Goal: Information Seeking & Learning: Learn about a topic

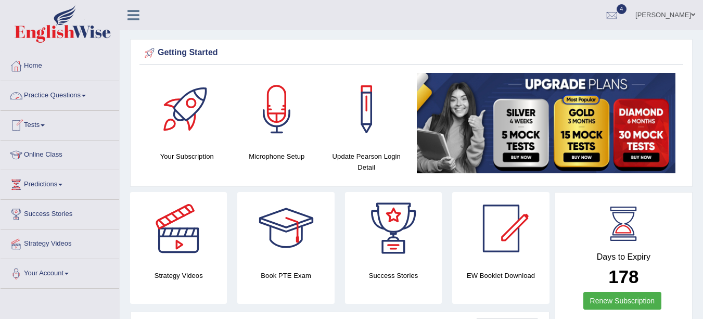
click at [86, 97] on link "Practice Questions" at bounding box center [60, 94] width 119 height 26
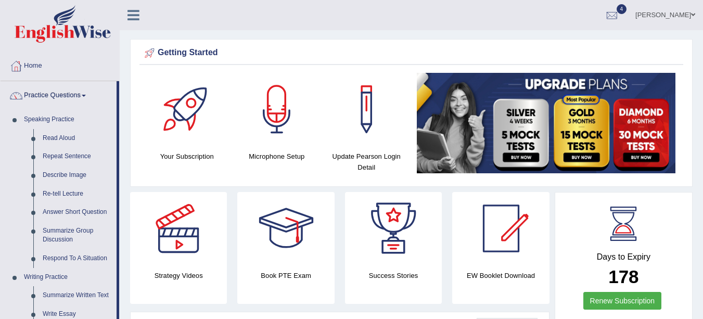
click at [66, 135] on link "Read Aloud" at bounding box center [77, 138] width 79 height 19
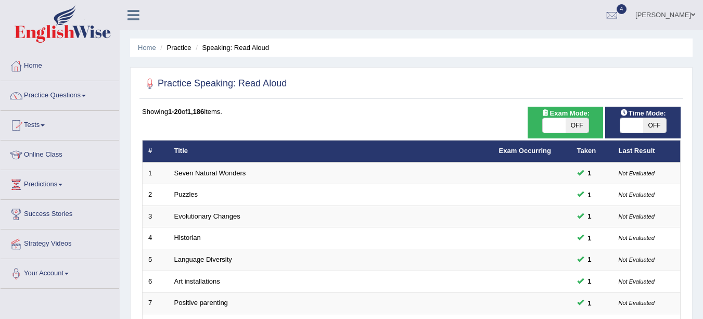
click at [577, 124] on span "OFF" at bounding box center [576, 125] width 23 height 15
checkbox input "true"
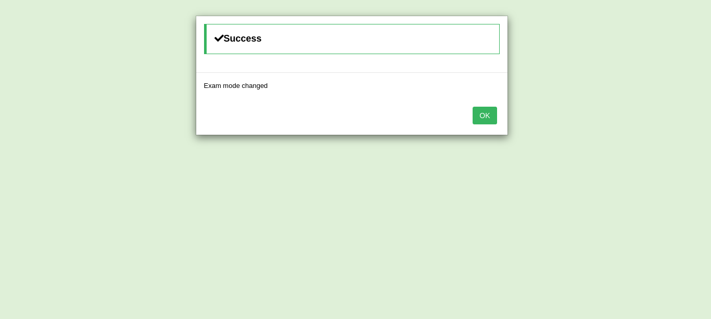
click at [474, 120] on button "OK" at bounding box center [484, 116] width 24 height 18
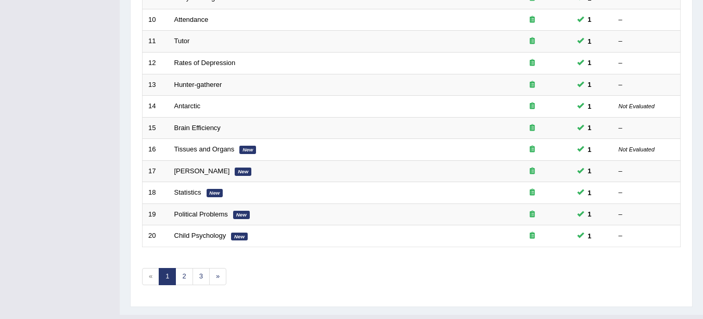
scroll to position [370, 0]
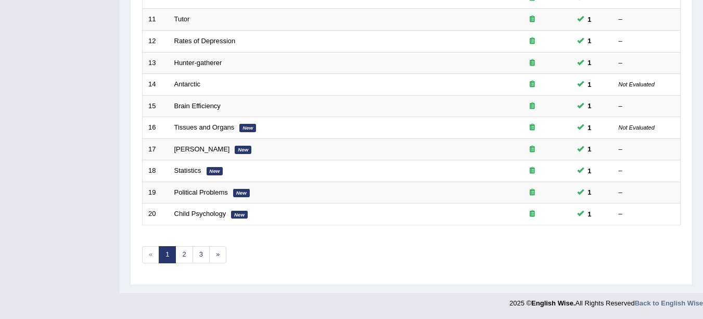
click at [184, 254] on link "2" at bounding box center [183, 254] width 17 height 17
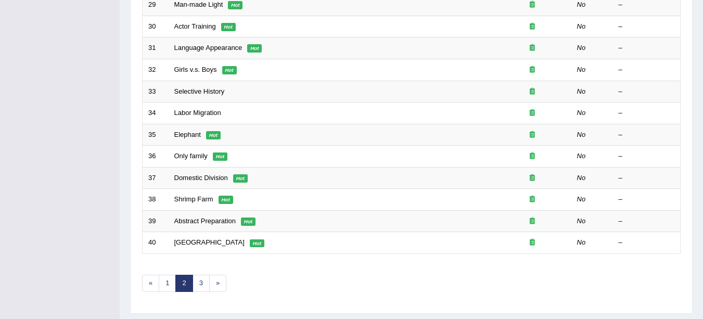
scroll to position [370, 0]
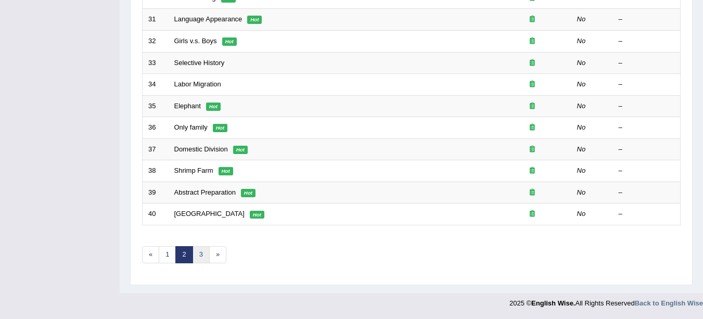
click at [199, 261] on link "3" at bounding box center [200, 254] width 17 height 17
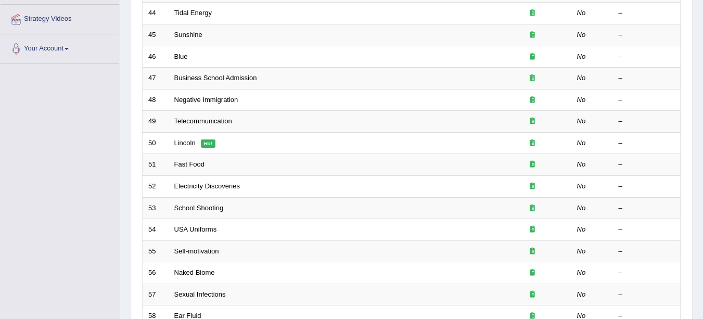
scroll to position [370, 0]
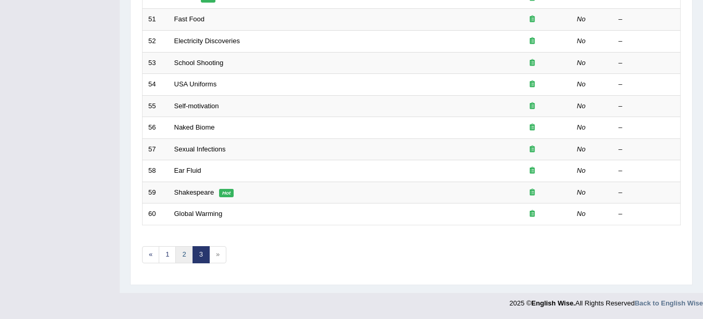
click at [185, 255] on link "2" at bounding box center [183, 254] width 17 height 17
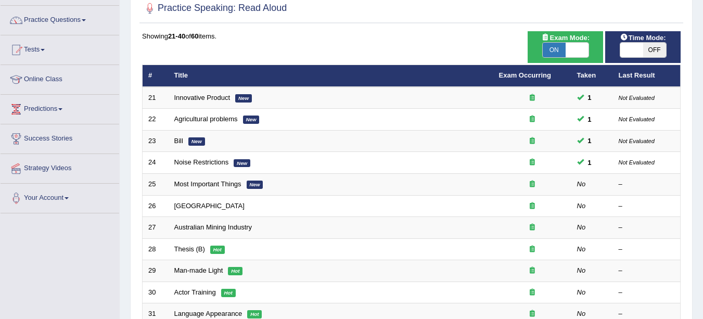
scroll to position [76, 0]
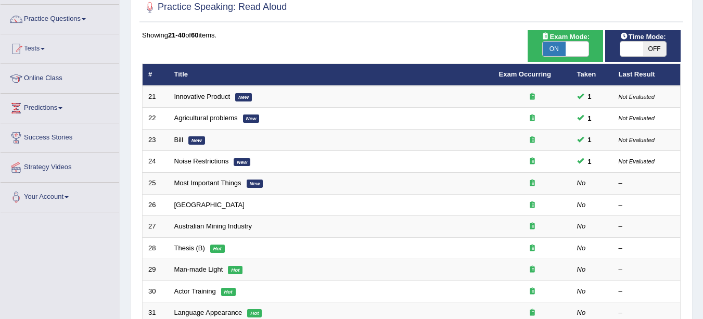
click at [218, 185] on link "Most Important Things" at bounding box center [207, 183] width 67 height 8
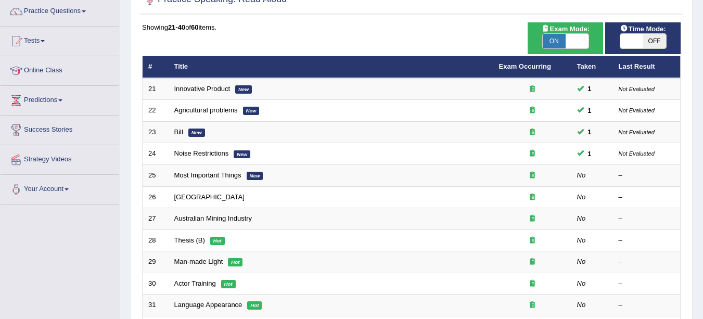
click at [654, 41] on span "OFF" at bounding box center [654, 41] width 23 height 15
checkbox input "true"
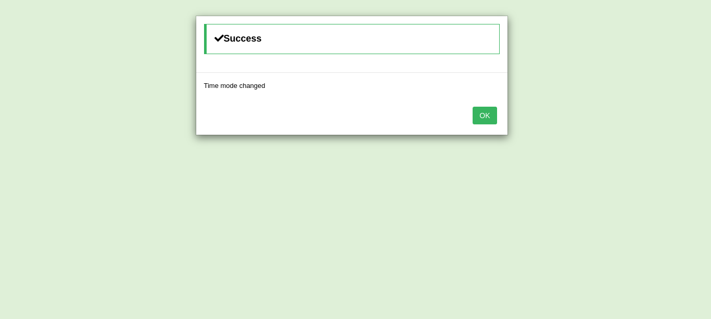
click at [479, 119] on button "OK" at bounding box center [484, 116] width 24 height 18
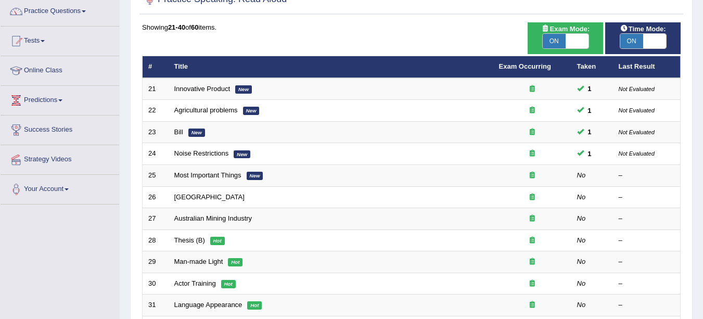
click at [225, 178] on link "Most Important Things" at bounding box center [207, 175] width 67 height 8
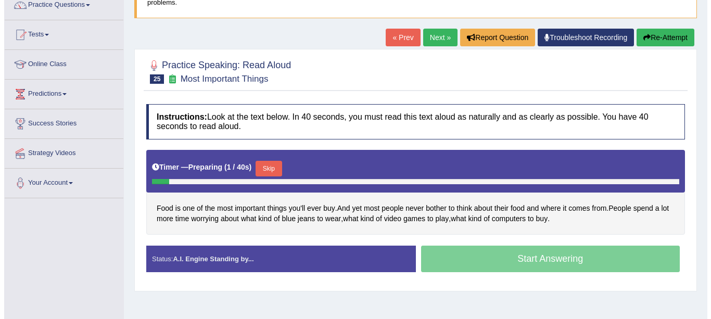
scroll to position [94, 0]
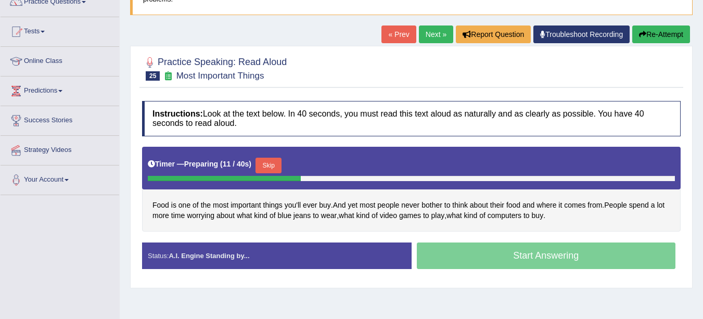
click at [274, 162] on button "Skip" at bounding box center [268, 166] width 26 height 16
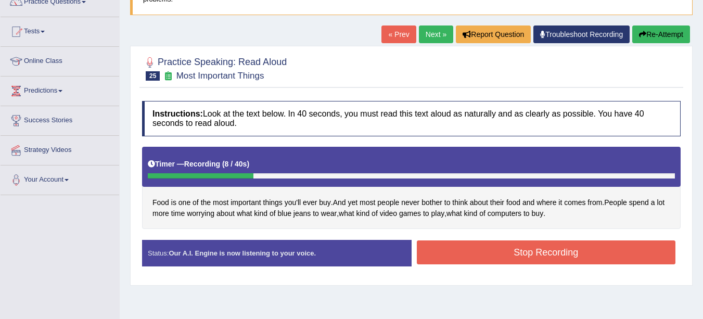
click at [626, 252] on button "Stop Recording" at bounding box center [546, 252] width 259 height 24
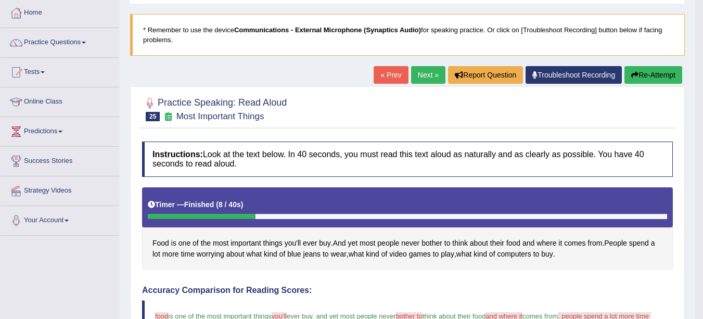
scroll to position [24, 0]
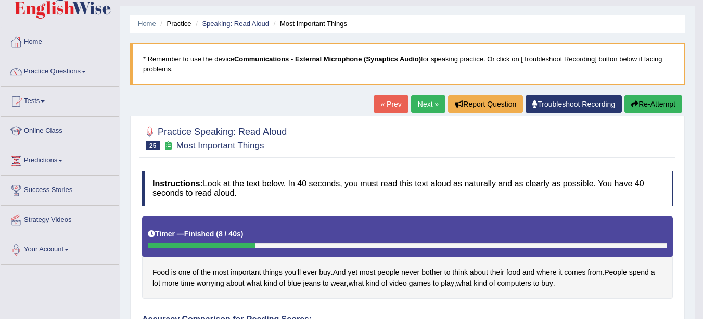
click at [421, 106] on link "Next »" at bounding box center [428, 104] width 34 height 18
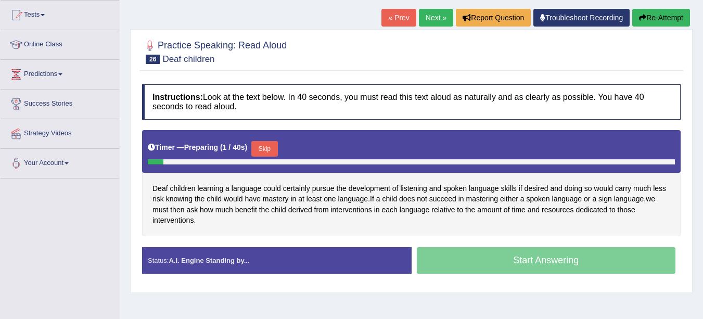
scroll to position [120, 0]
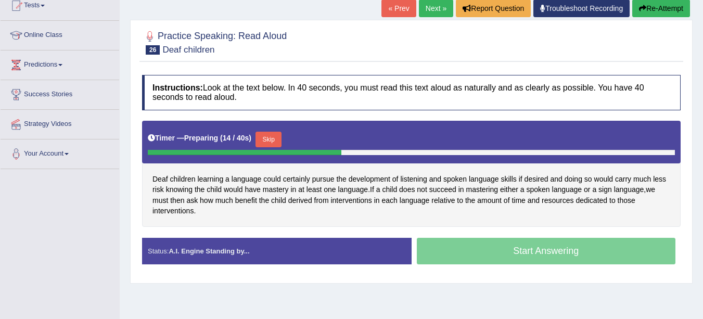
click at [274, 137] on button "Skip" at bounding box center [268, 140] width 26 height 16
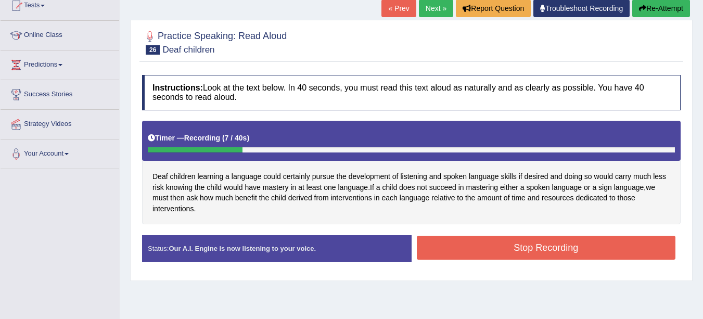
click at [627, 242] on button "Stop Recording" at bounding box center [546, 248] width 259 height 24
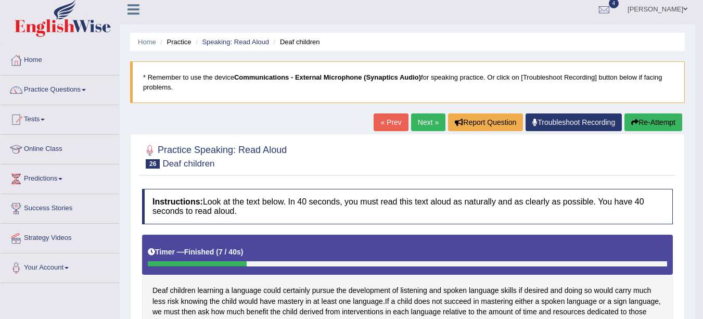
scroll to position [0, 0]
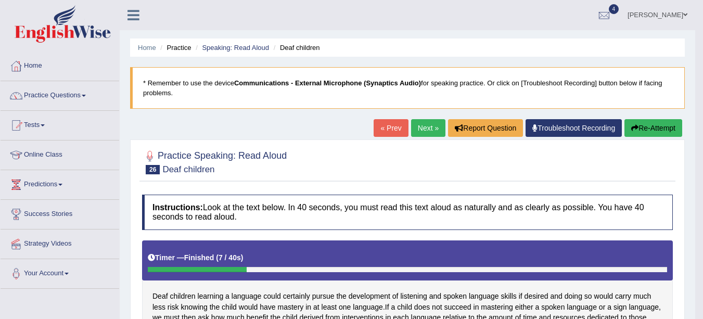
click at [421, 129] on link "Next »" at bounding box center [428, 128] width 34 height 18
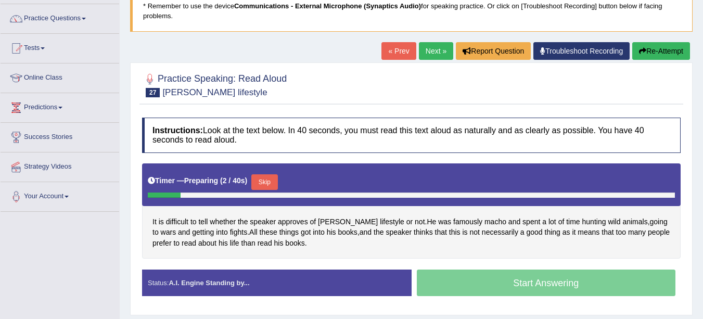
scroll to position [75, 0]
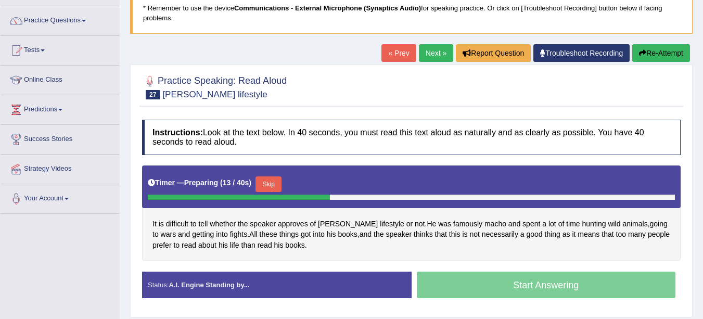
click at [273, 186] on button "Skip" at bounding box center [268, 184] width 26 height 16
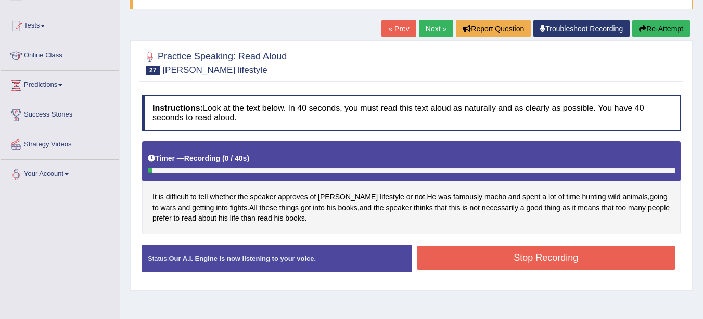
scroll to position [101, 0]
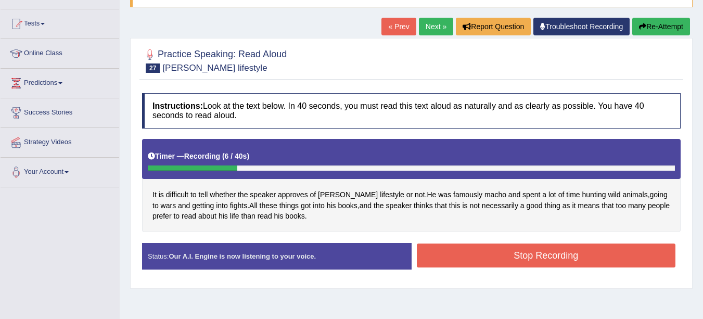
click at [626, 260] on button "Stop Recording" at bounding box center [546, 255] width 259 height 24
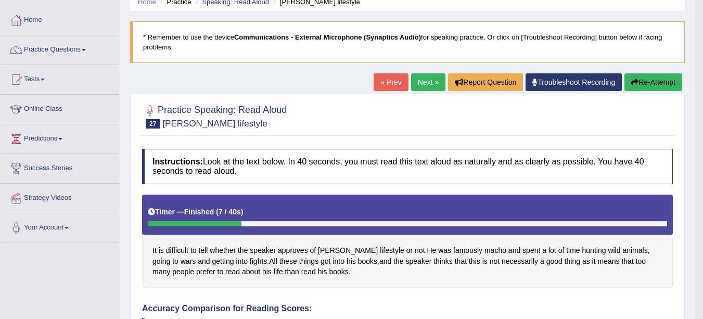
scroll to position [40, 0]
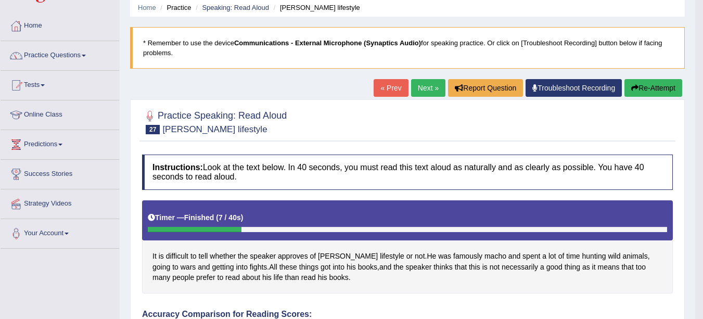
click at [424, 90] on link "Next »" at bounding box center [428, 88] width 34 height 18
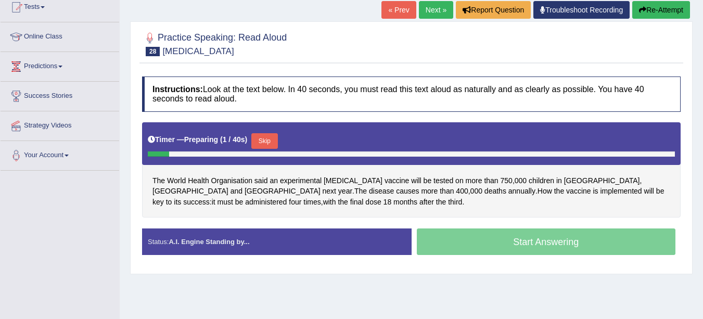
scroll to position [119, 0]
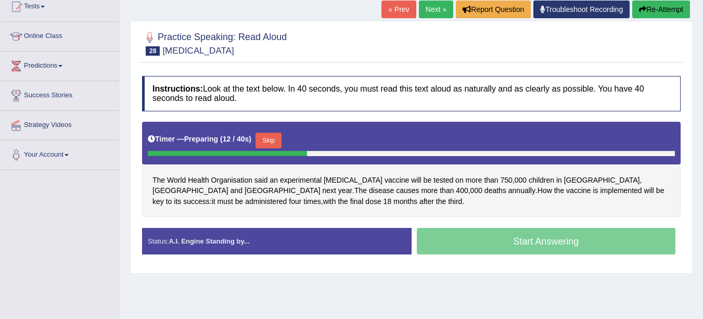
click at [277, 142] on button "Skip" at bounding box center [268, 141] width 26 height 16
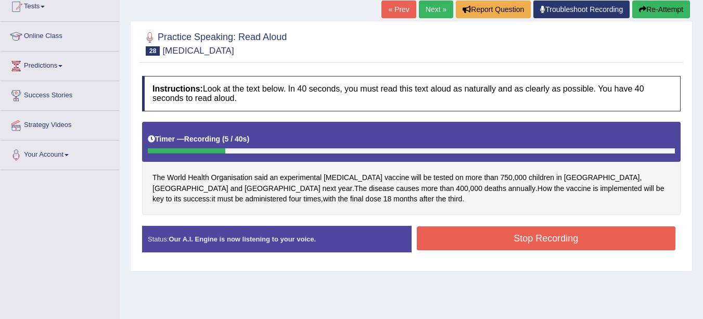
click at [633, 238] on button "Stop Recording" at bounding box center [546, 238] width 259 height 24
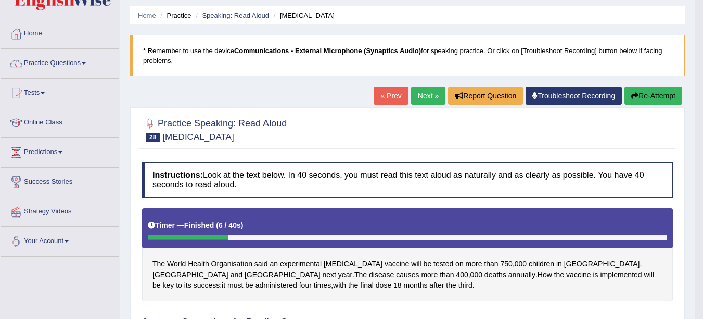
scroll to position [0, 0]
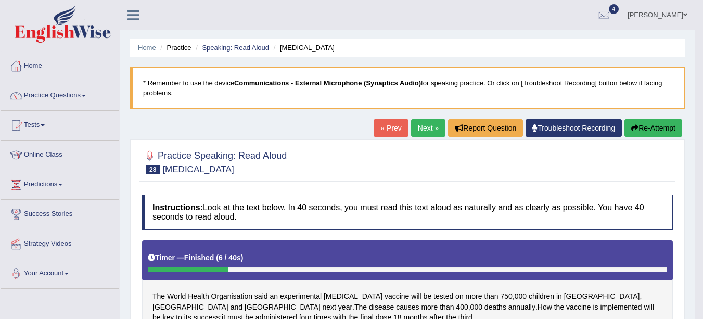
click at [418, 130] on link "Next »" at bounding box center [428, 128] width 34 height 18
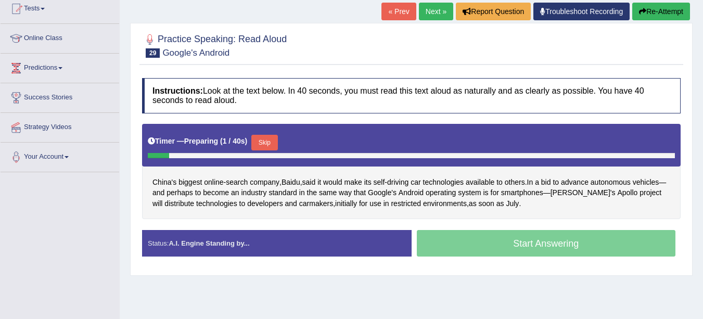
scroll to position [117, 0]
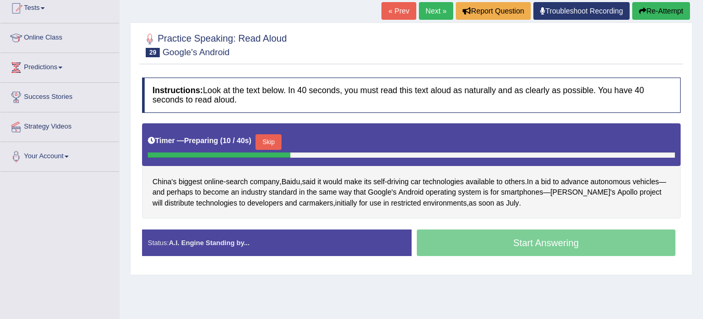
click at [271, 139] on button "Skip" at bounding box center [268, 142] width 26 height 16
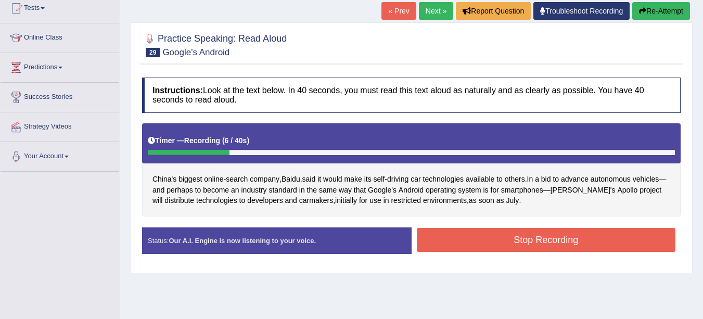
click at [626, 240] on button "Stop Recording" at bounding box center [546, 240] width 259 height 24
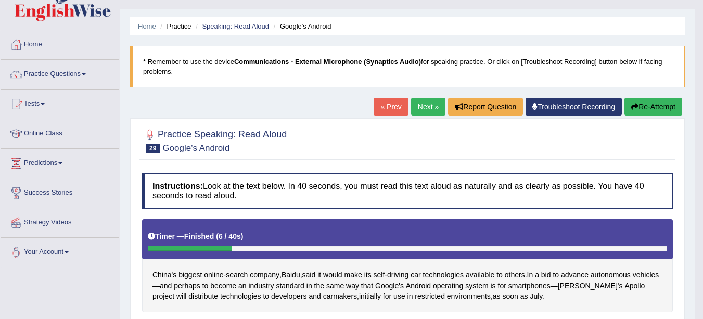
scroll to position [0, 0]
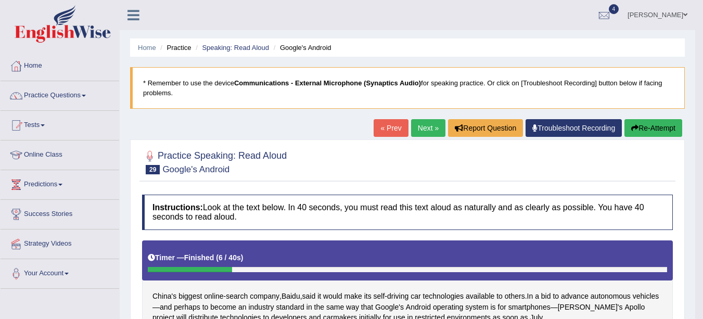
click at [225, 47] on link "Speaking: Read Aloud" at bounding box center [235, 48] width 67 height 8
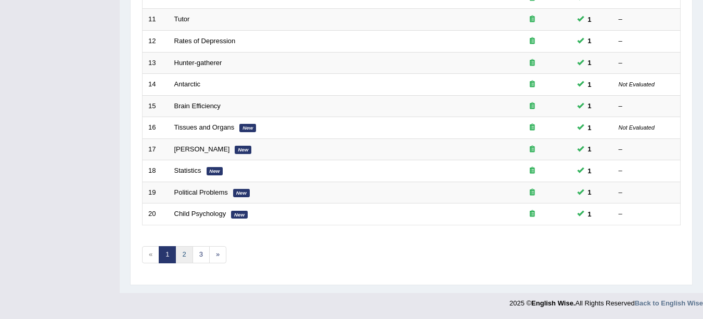
click at [183, 255] on link "2" at bounding box center [183, 254] width 17 height 17
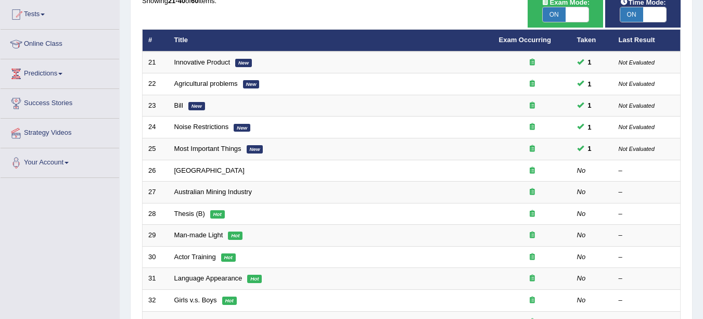
scroll to position [92, 0]
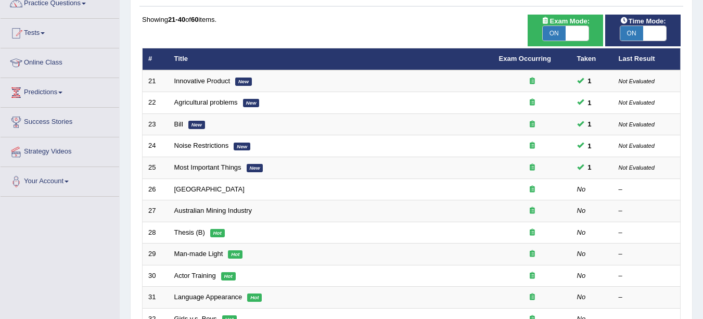
click at [203, 190] on link "[GEOGRAPHIC_DATA]" at bounding box center [209, 189] width 70 height 8
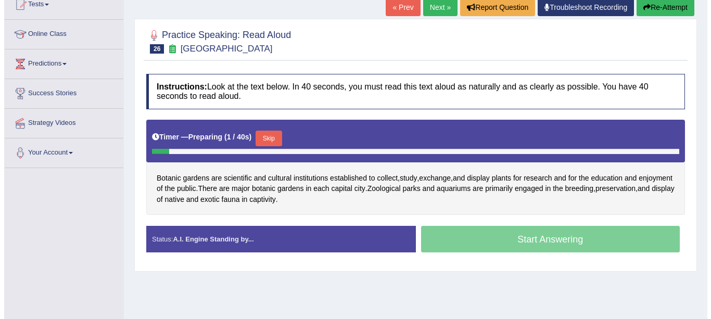
scroll to position [125, 0]
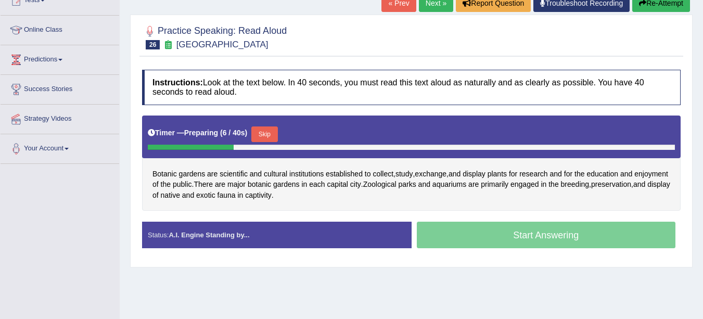
click at [273, 132] on button "Skip" at bounding box center [264, 134] width 26 height 16
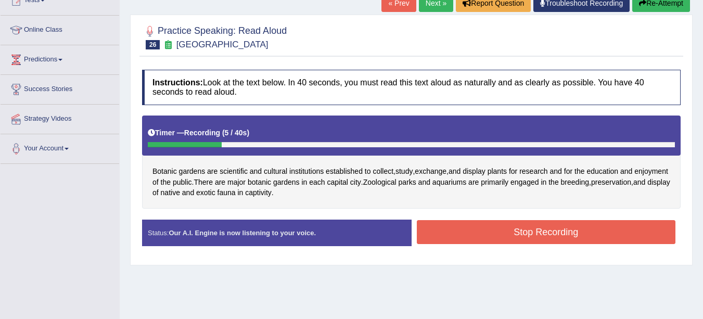
click at [645, 236] on button "Stop Recording" at bounding box center [546, 232] width 259 height 24
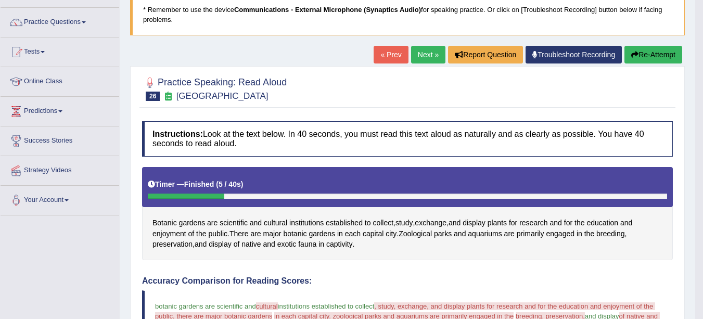
scroll to position [34, 0]
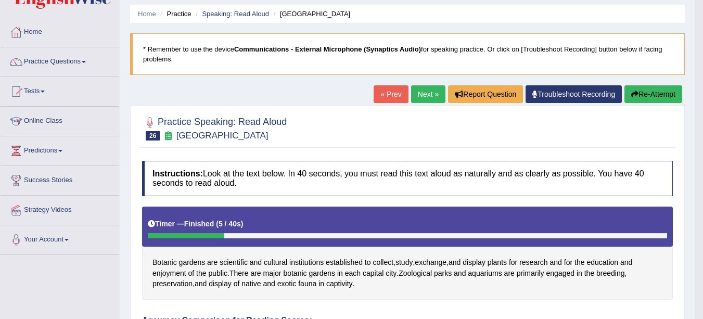
click at [634, 94] on icon "button" at bounding box center [634, 94] width 7 height 7
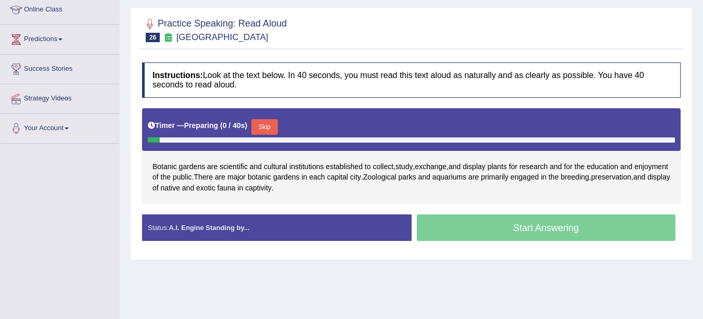
scroll to position [148, 0]
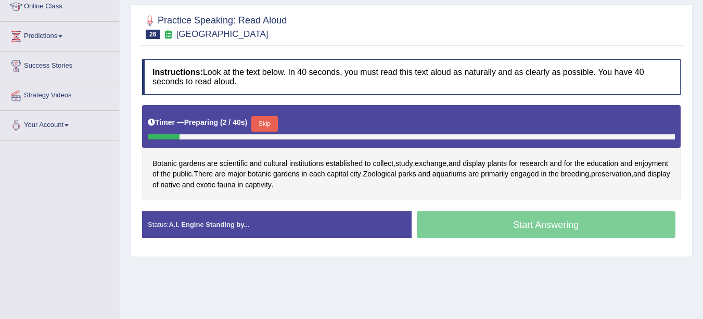
click at [264, 119] on button "Skip" at bounding box center [264, 124] width 26 height 16
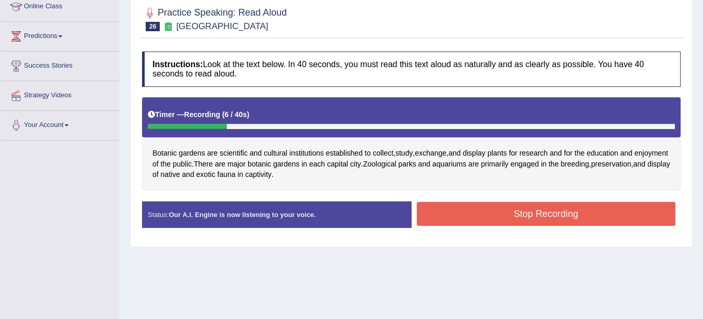
click at [627, 213] on button "Stop Recording" at bounding box center [546, 214] width 259 height 24
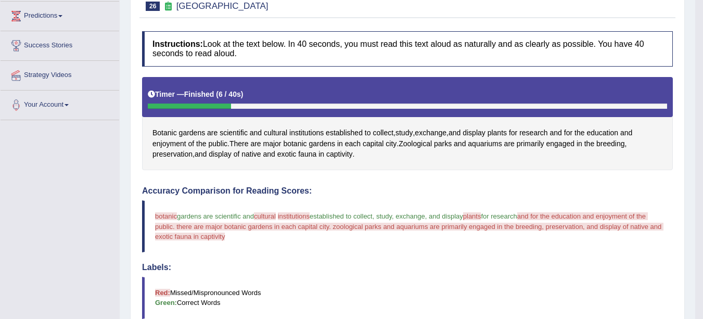
scroll to position [0, 0]
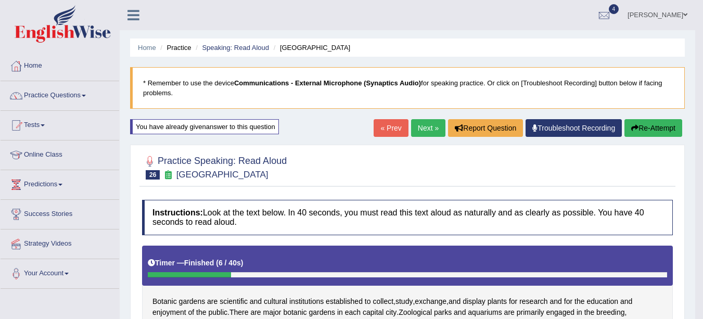
click at [419, 131] on link "Next »" at bounding box center [428, 128] width 34 height 18
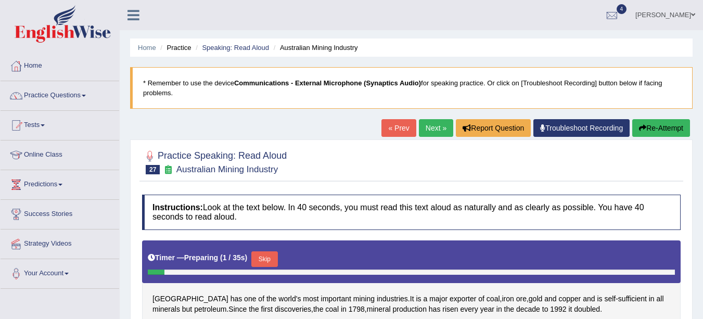
click at [256, 48] on link "Speaking: Read Aloud" at bounding box center [235, 48] width 67 height 8
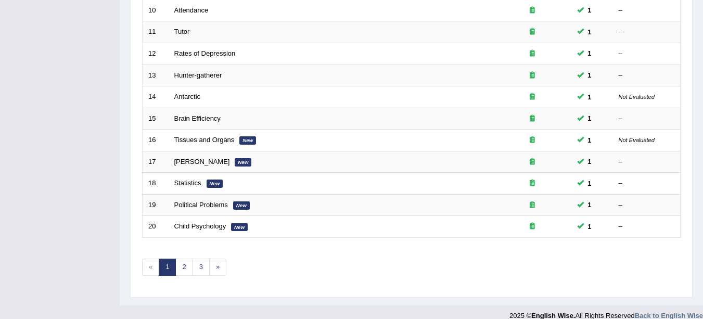
scroll to position [370, 0]
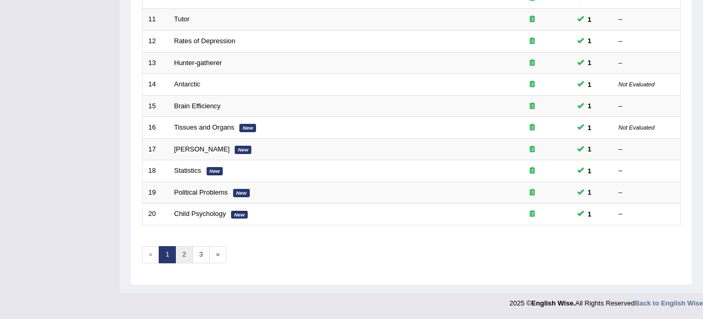
click at [184, 254] on link "2" at bounding box center [183, 254] width 17 height 17
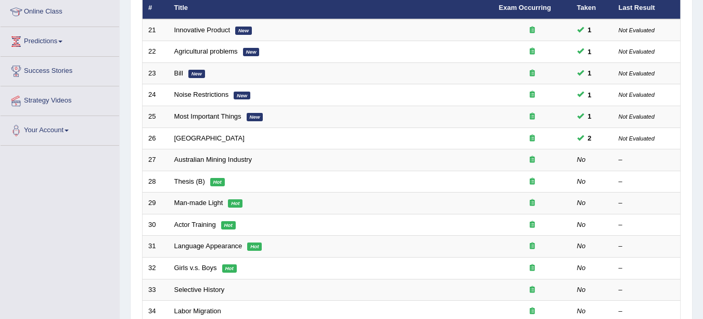
scroll to position [144, 0]
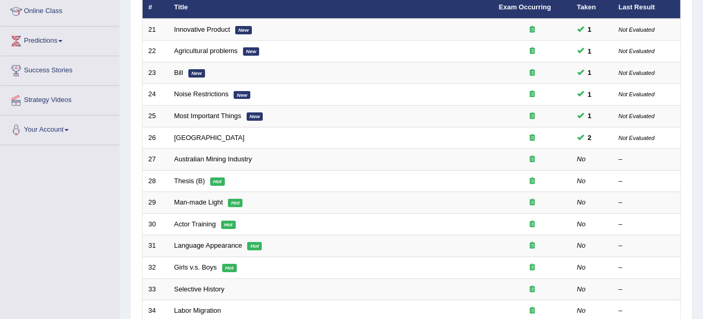
click at [226, 160] on link "Australian Mining Industry" at bounding box center [213, 159] width 78 height 8
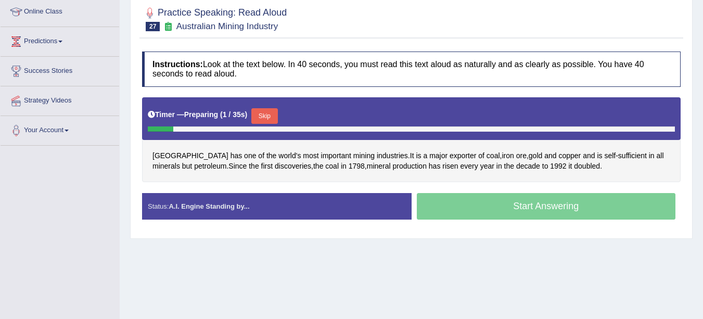
scroll to position [134, 0]
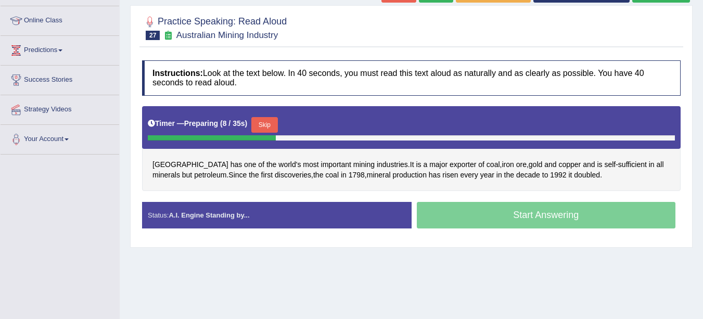
click at [265, 123] on button "Skip" at bounding box center [264, 125] width 26 height 16
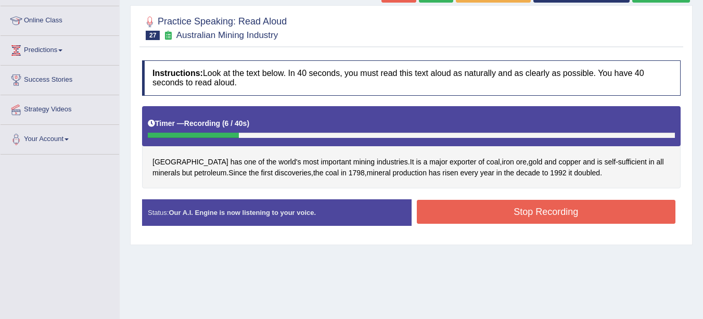
click at [613, 209] on button "Stop Recording" at bounding box center [546, 212] width 259 height 24
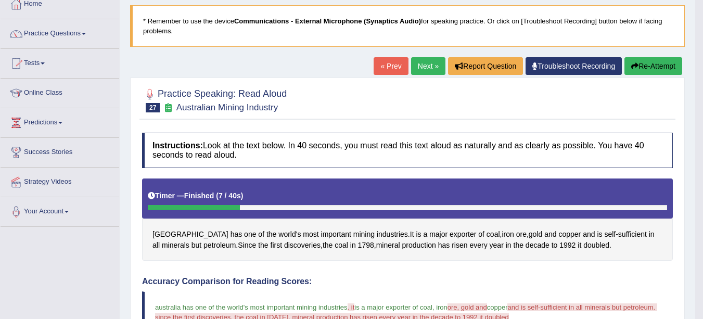
scroll to position [0, 0]
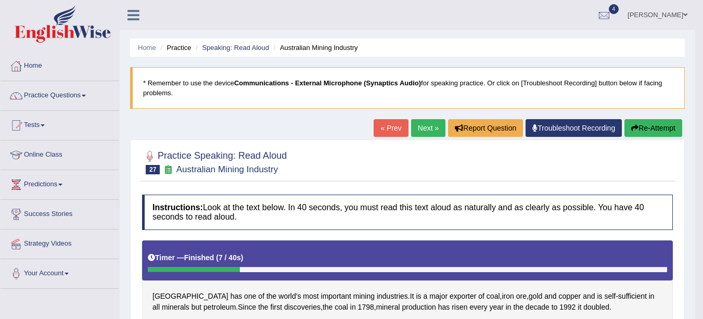
click at [414, 130] on link "Next »" at bounding box center [428, 128] width 34 height 18
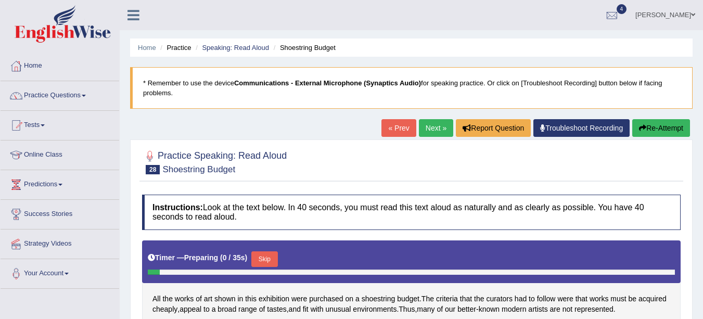
click at [246, 50] on link "Speaking: Read Aloud" at bounding box center [235, 48] width 67 height 8
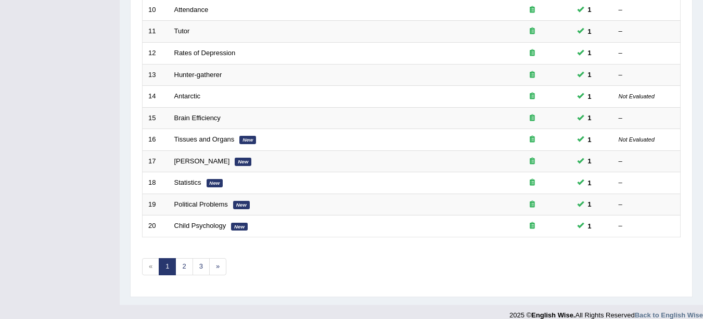
scroll to position [370, 0]
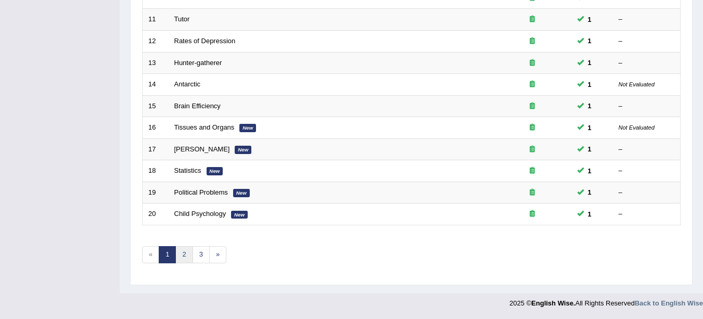
click at [185, 255] on link "2" at bounding box center [183, 254] width 17 height 17
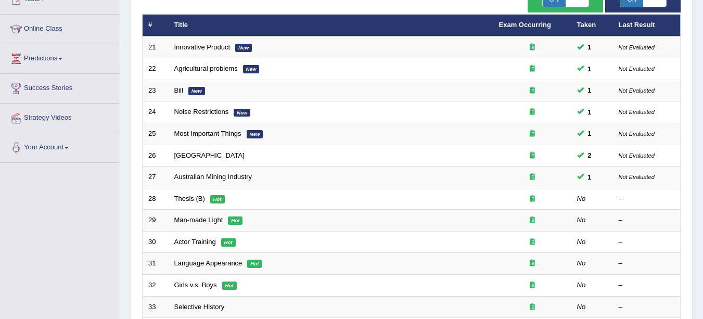
scroll to position [137, 0]
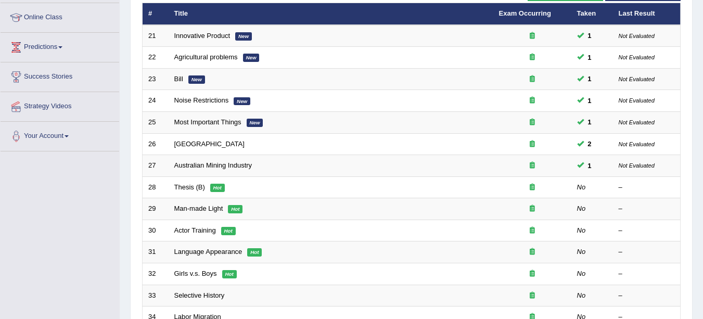
click at [194, 187] on link "Thesis (B)" at bounding box center [189, 187] width 31 height 8
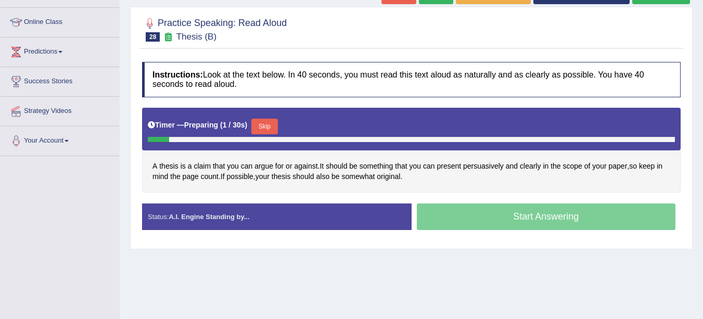
scroll to position [144, 0]
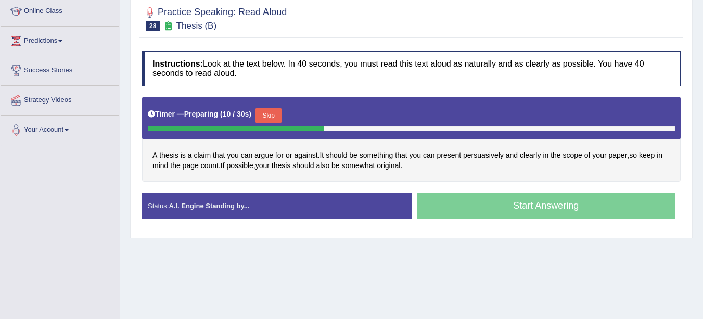
click at [269, 115] on button "Skip" at bounding box center [268, 116] width 26 height 16
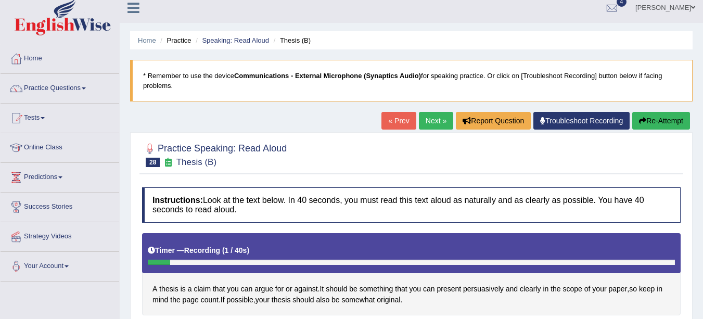
scroll to position [7, 0]
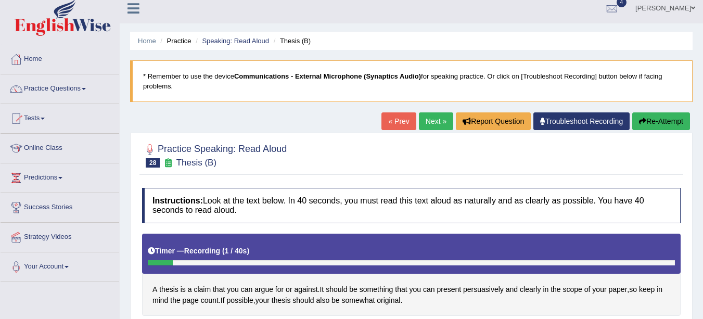
click at [667, 122] on button "Re-Attempt" at bounding box center [661, 121] width 58 height 18
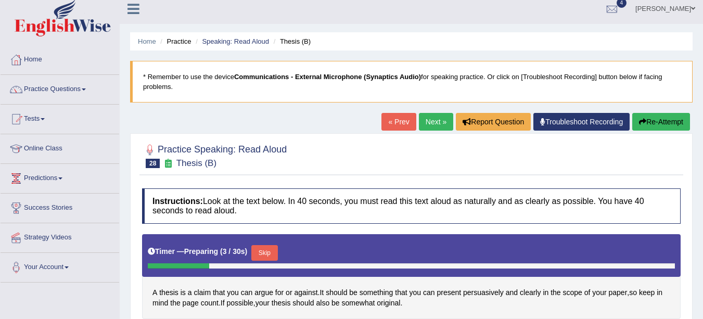
scroll to position [4, 0]
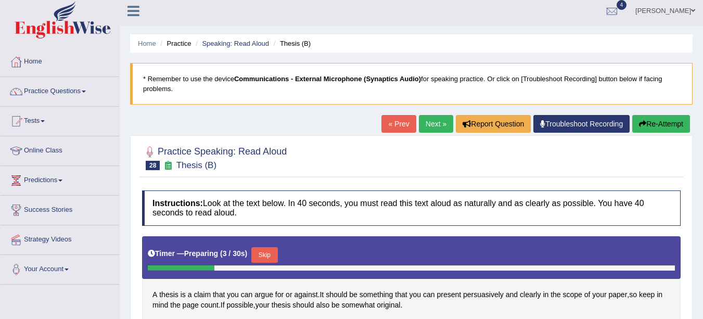
click at [667, 126] on button "Re-Attempt" at bounding box center [661, 124] width 58 height 18
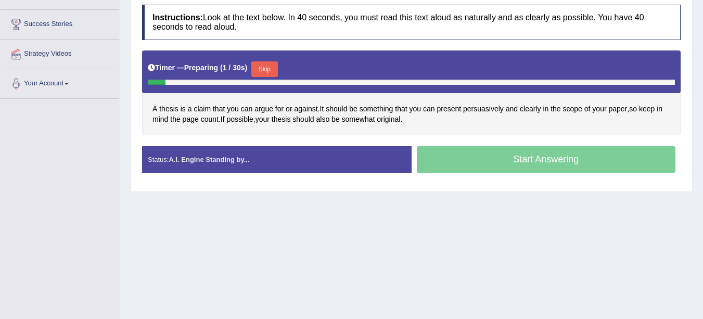
scroll to position [188, 0]
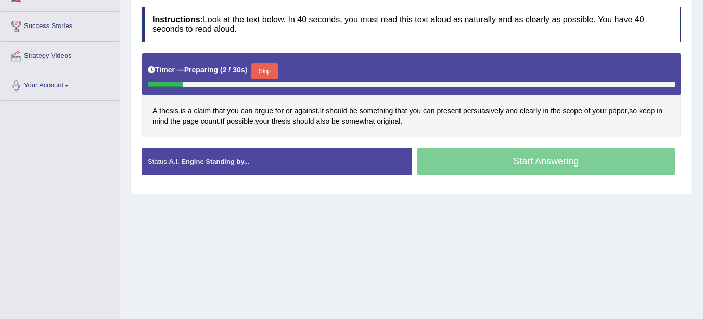
click at [267, 73] on button "Skip" at bounding box center [264, 71] width 26 height 16
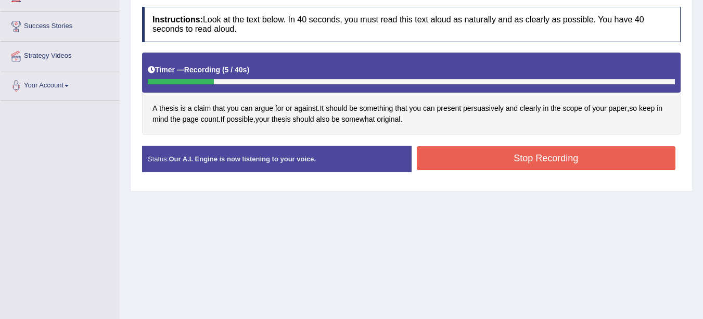
click at [619, 158] on button "Stop Recording" at bounding box center [546, 158] width 259 height 24
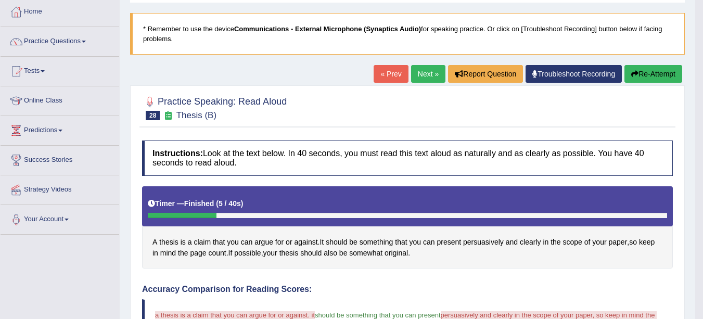
scroll to position [50, 0]
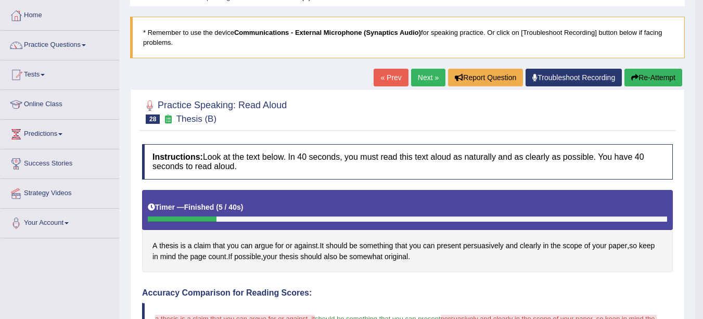
click at [636, 78] on button "Re-Attempt" at bounding box center [653, 78] width 58 height 18
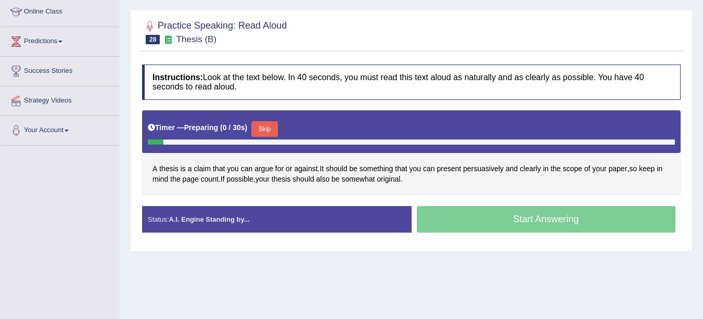
scroll to position [144, 0]
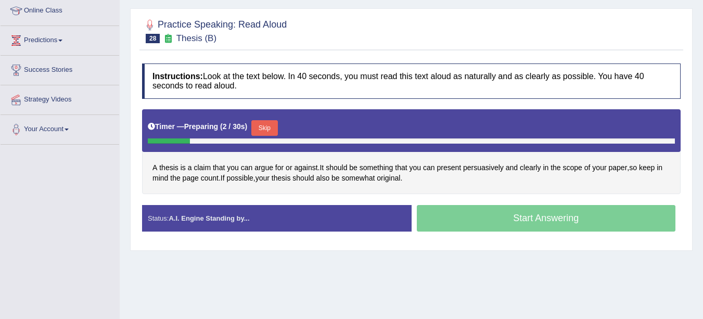
click at [263, 124] on button "Skip" at bounding box center [264, 128] width 26 height 16
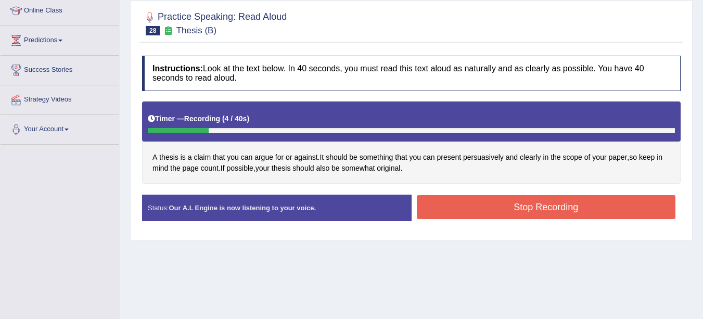
click at [629, 207] on button "Stop Recording" at bounding box center [546, 207] width 259 height 24
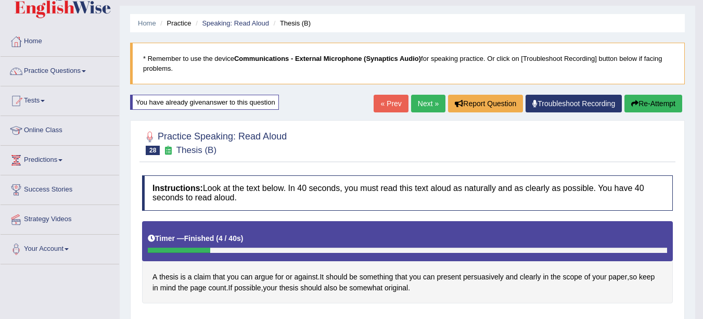
scroll to position [0, 0]
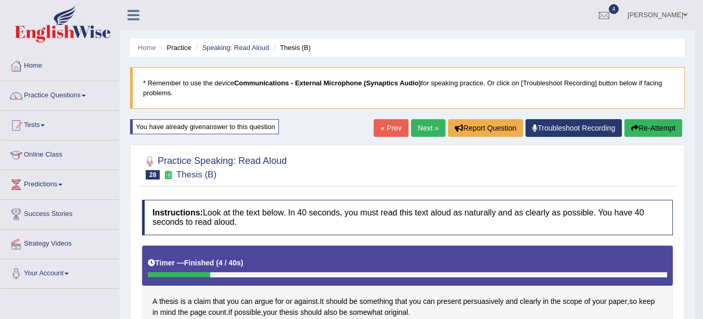
click at [417, 128] on link "Next »" at bounding box center [428, 128] width 34 height 18
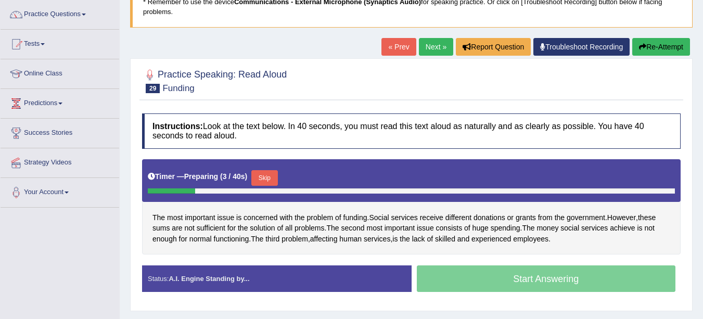
scroll to position [82, 0]
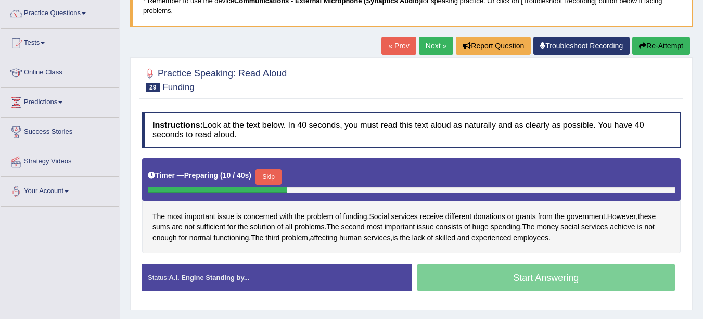
click at [277, 177] on button "Skip" at bounding box center [268, 177] width 26 height 16
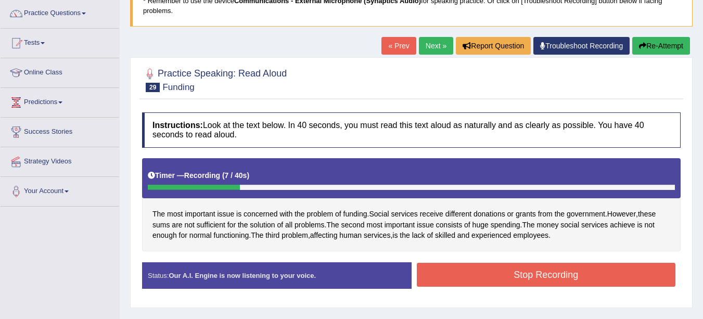
click at [620, 275] on button "Stop Recording" at bounding box center [546, 275] width 259 height 24
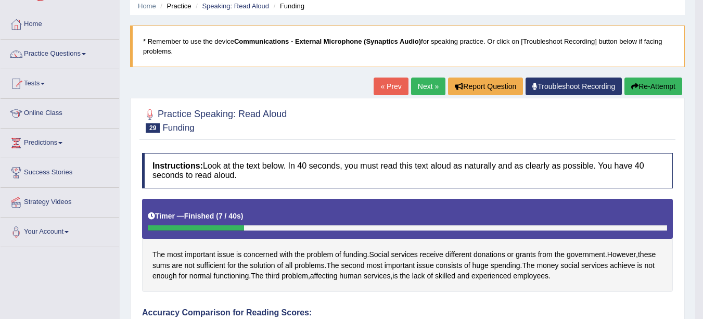
scroll to position [0, 0]
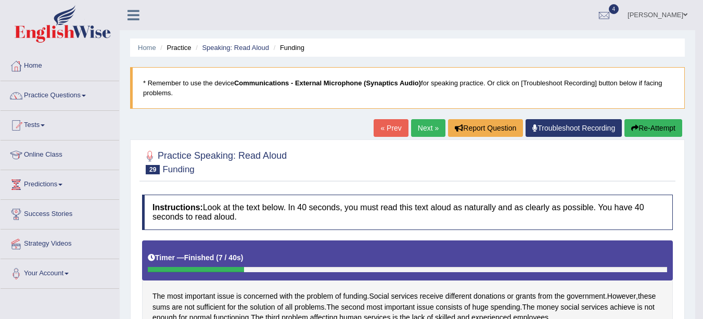
click at [415, 131] on link "Next »" at bounding box center [428, 128] width 34 height 18
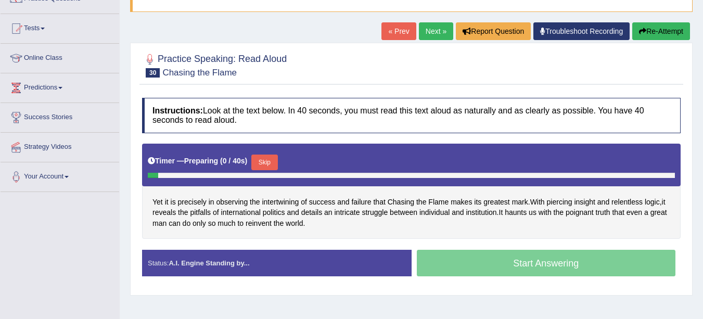
scroll to position [99, 0]
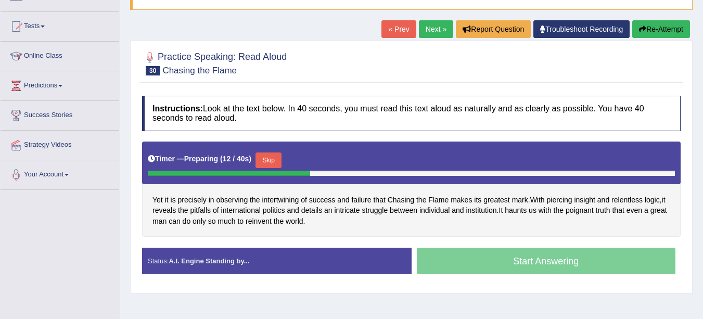
click at [276, 158] on button "Skip" at bounding box center [268, 160] width 26 height 16
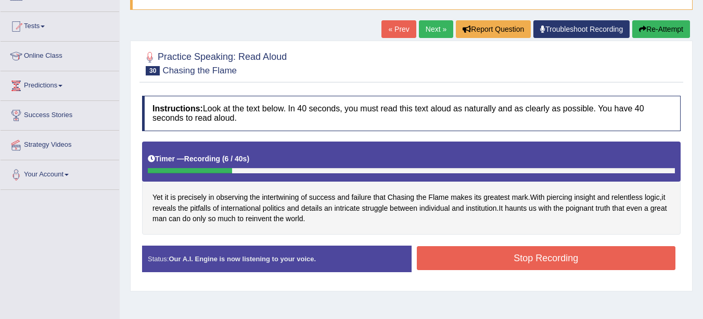
click at [601, 260] on button "Stop Recording" at bounding box center [546, 258] width 259 height 24
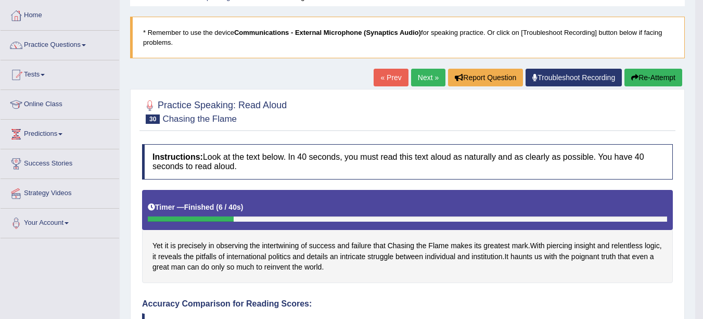
scroll to position [50, 0]
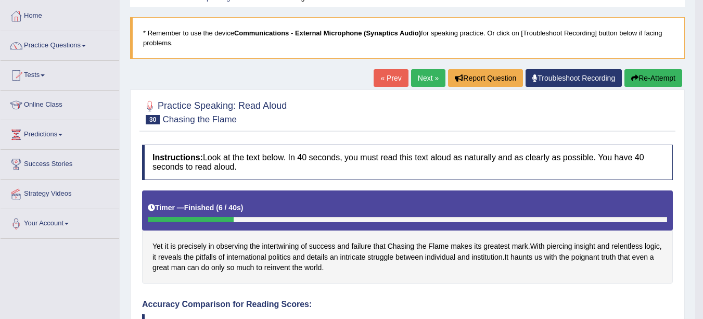
click at [646, 77] on button "Re-Attempt" at bounding box center [653, 78] width 58 height 18
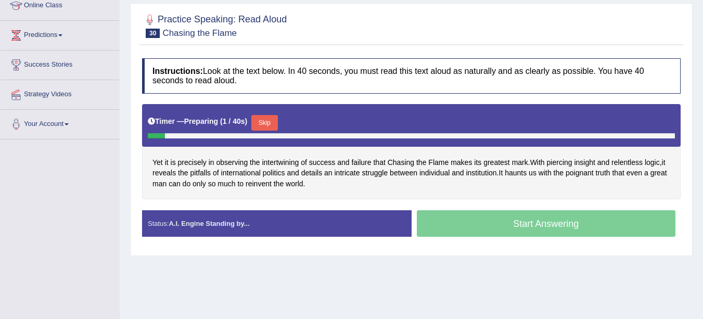
scroll to position [151, 0]
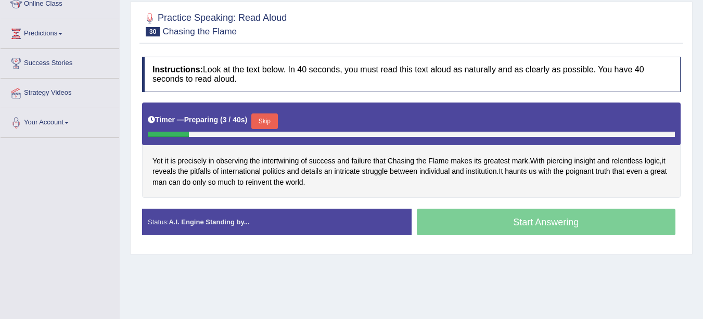
click at [269, 121] on button "Skip" at bounding box center [264, 121] width 26 height 16
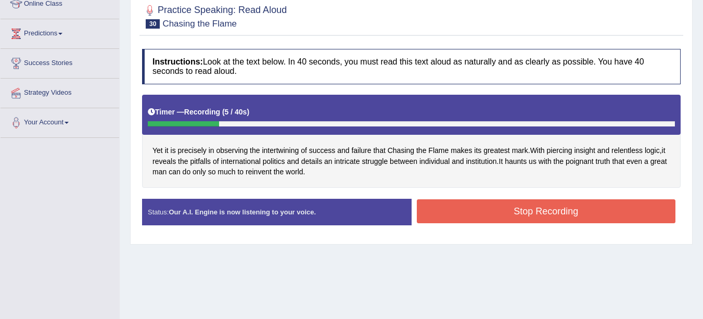
click at [611, 213] on button "Stop Recording" at bounding box center [546, 211] width 259 height 24
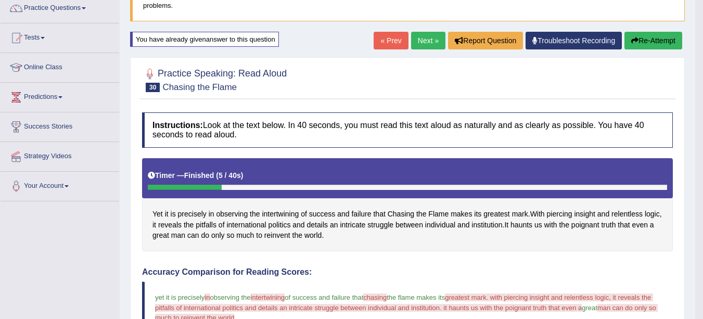
scroll to position [0, 0]
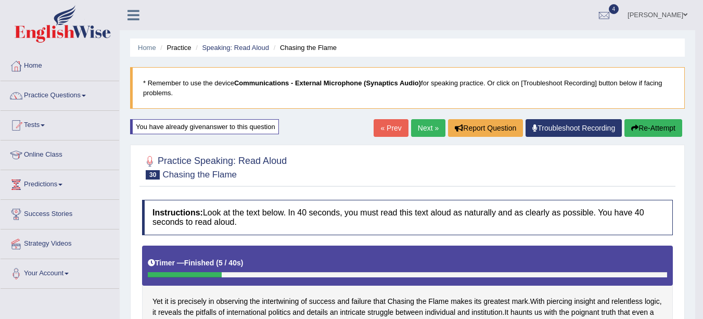
click at [238, 47] on link "Speaking: Read Aloud" at bounding box center [235, 48] width 67 height 8
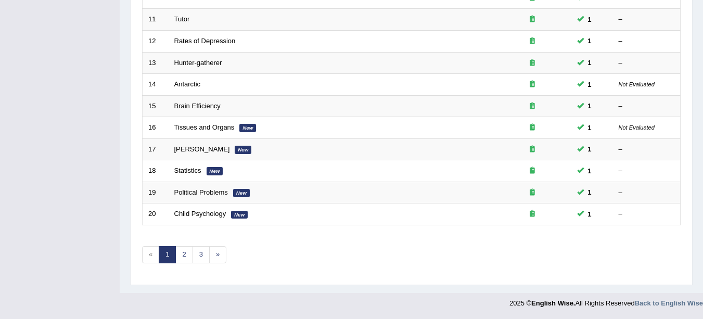
click at [184, 255] on link "2" at bounding box center [183, 254] width 17 height 17
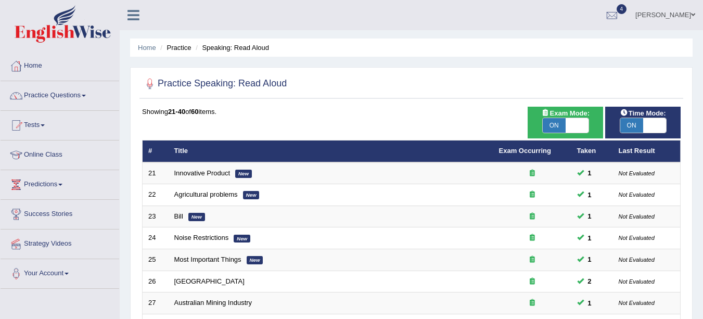
click at [73, 94] on link "Practice Questions" at bounding box center [60, 94] width 119 height 26
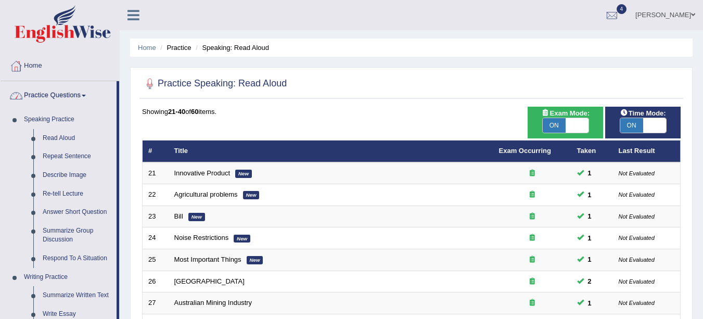
click at [74, 156] on link "Repeat Sentence" at bounding box center [77, 156] width 79 height 19
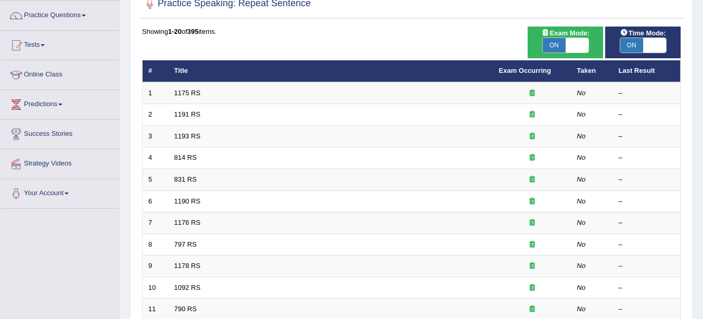
scroll to position [84, 0]
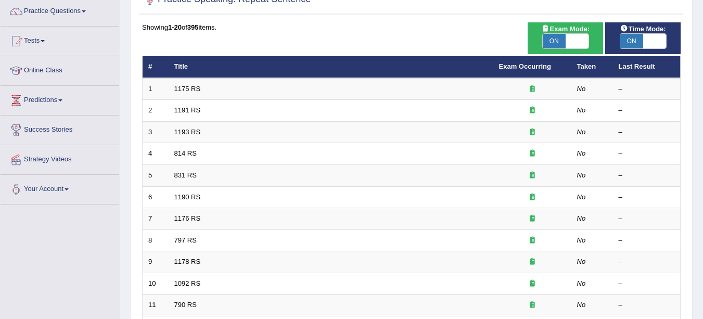
click at [184, 90] on link "1175 RS" at bounding box center [187, 89] width 27 height 8
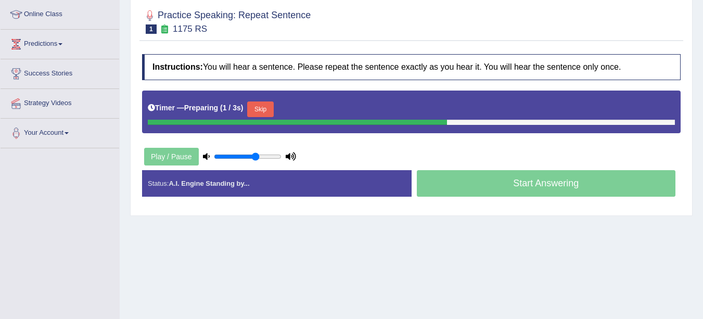
scroll to position [141, 0]
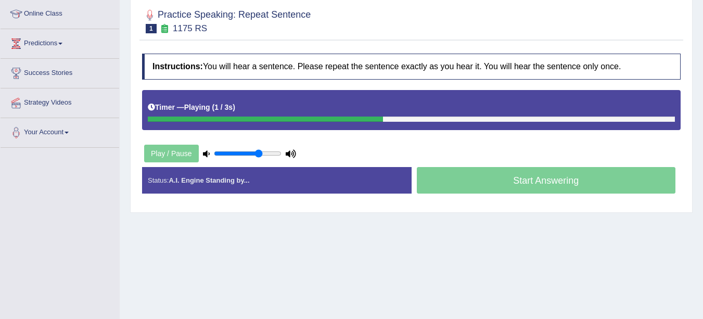
type input "0.7"
click at [259, 153] on input "range" at bounding box center [248, 153] width 68 height 8
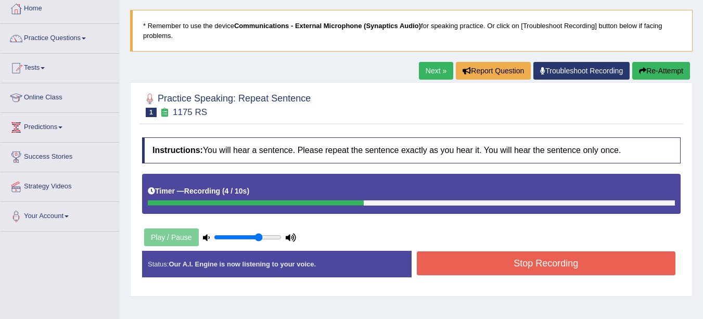
scroll to position [32, 0]
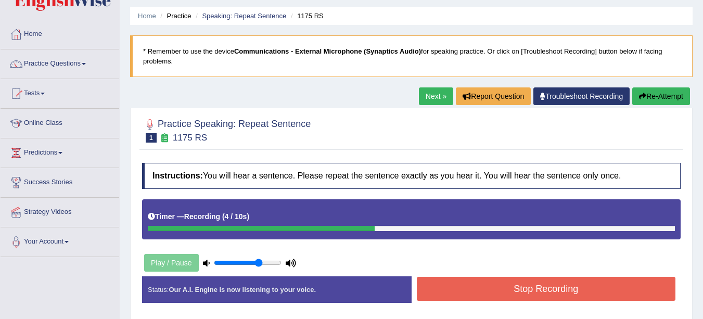
click at [659, 90] on button "Re-Attempt" at bounding box center [661, 96] width 58 height 18
click at [662, 98] on button "Re-Attempt" at bounding box center [661, 96] width 58 height 18
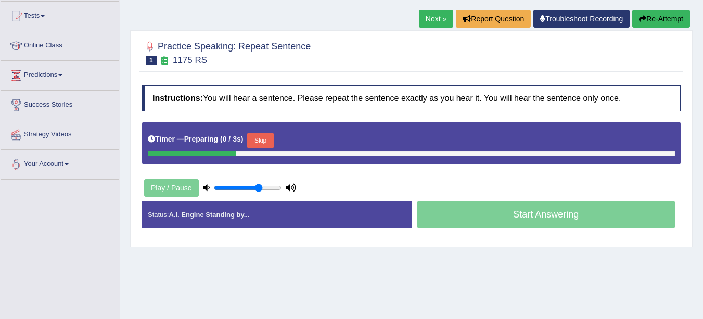
scroll to position [111, 0]
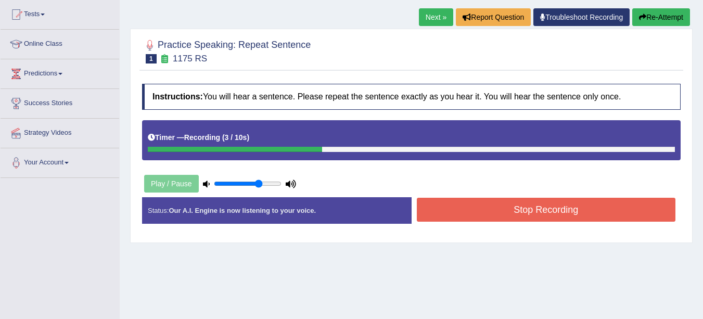
click at [517, 209] on button "Stop Recording" at bounding box center [546, 210] width 259 height 24
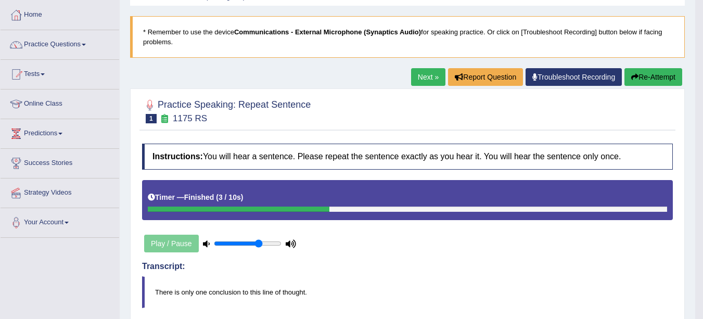
scroll to position [0, 0]
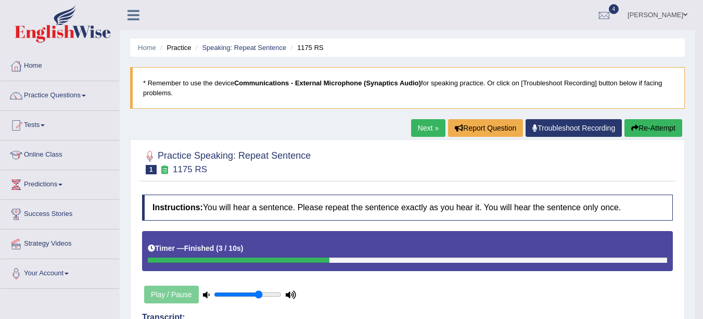
click at [427, 128] on link "Next »" at bounding box center [428, 128] width 34 height 18
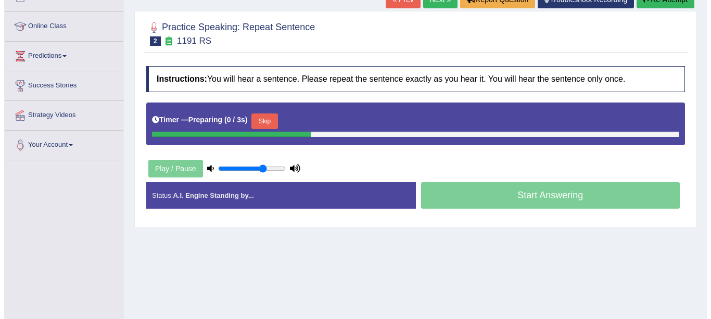
scroll to position [149, 0]
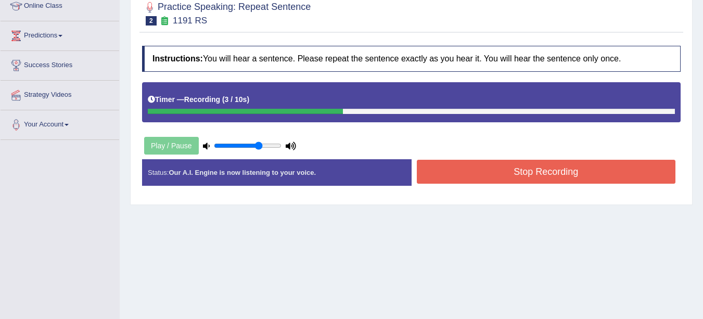
click at [521, 174] on button "Stop Recording" at bounding box center [546, 172] width 259 height 24
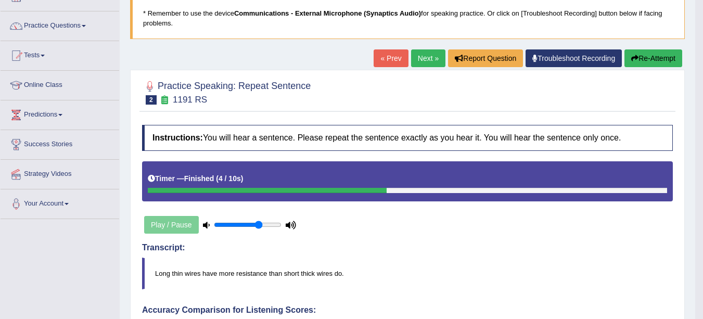
scroll to position [94, 0]
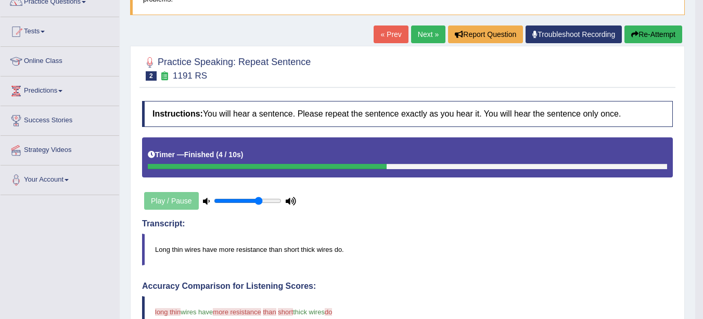
click at [650, 38] on button "Re-Attempt" at bounding box center [653, 34] width 58 height 18
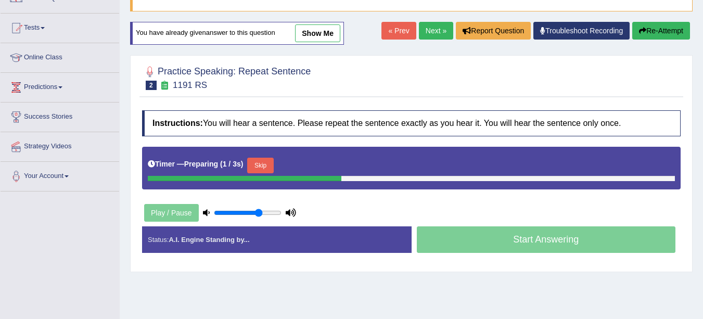
scroll to position [122, 0]
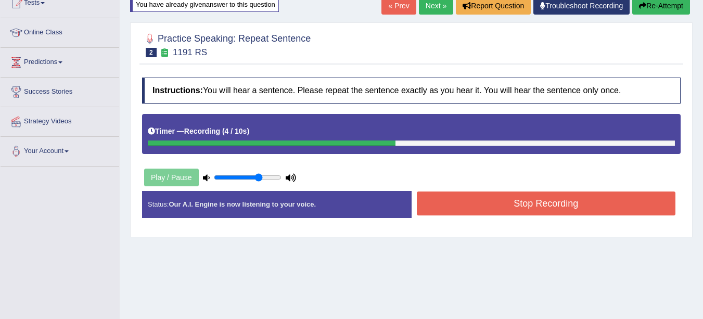
click at [629, 204] on button "Stop Recording" at bounding box center [546, 203] width 259 height 24
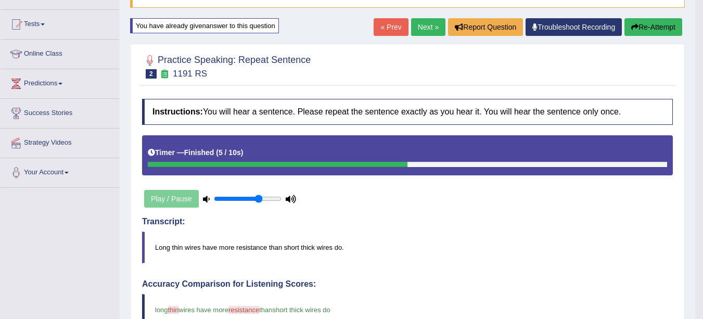
scroll to position [96, 0]
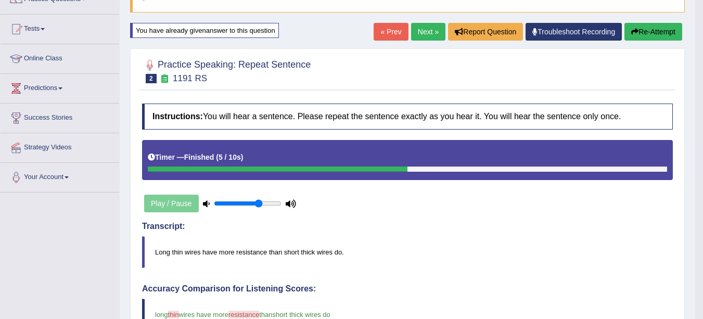
click at [427, 31] on link "Next »" at bounding box center [428, 32] width 34 height 18
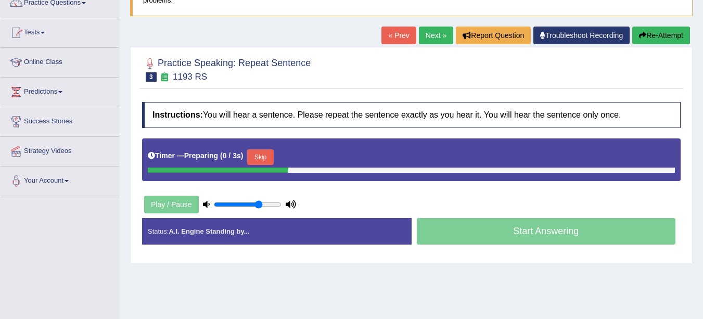
scroll to position [118, 0]
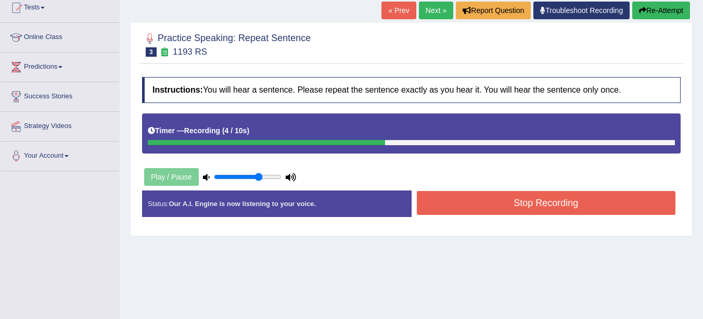
click at [626, 205] on button "Stop Recording" at bounding box center [546, 203] width 259 height 24
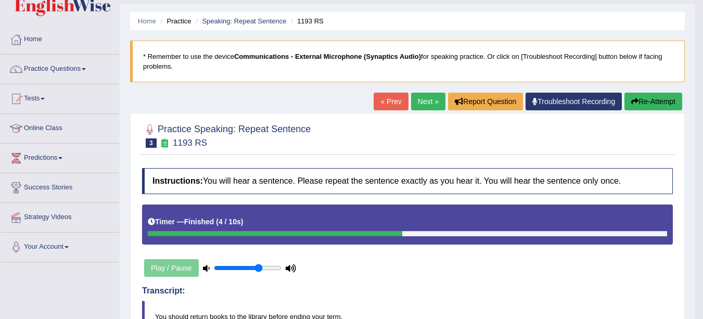
scroll to position [24, 0]
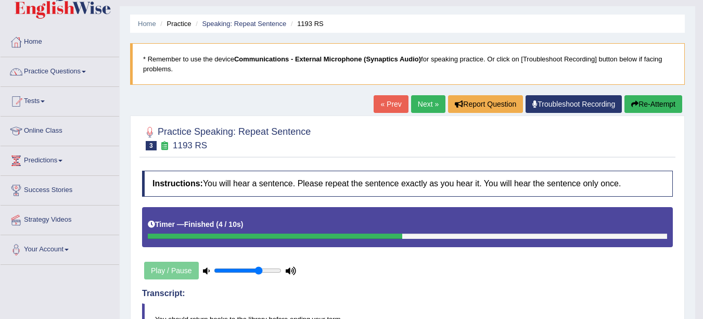
click at [419, 105] on link "Next »" at bounding box center [428, 104] width 34 height 18
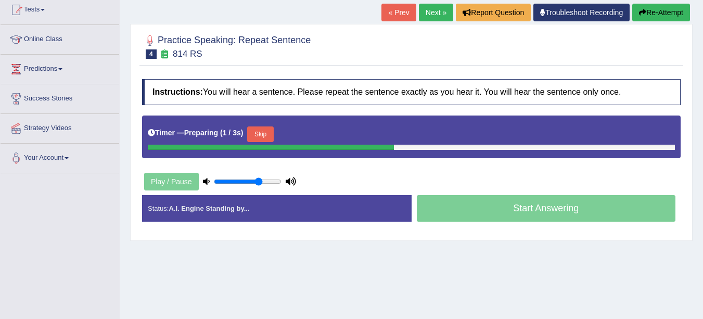
scroll to position [117, 0]
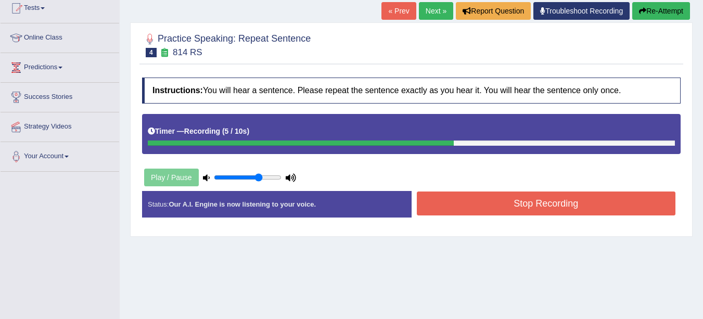
click at [617, 204] on button "Stop Recording" at bounding box center [546, 203] width 259 height 24
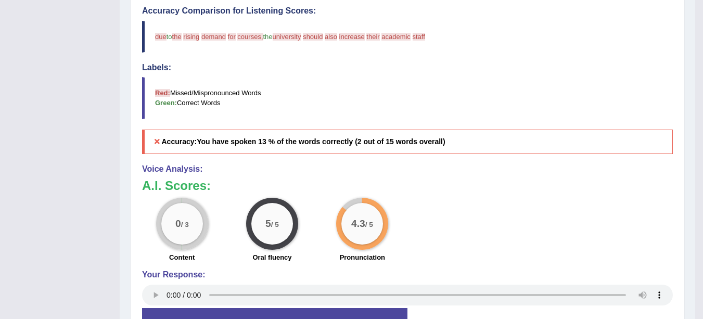
scroll to position [369, 0]
click at [610, 227] on div "0 / 3 Content 5 / 5 Oral fluency 4.3 / 5 Pronunciation" at bounding box center [407, 230] width 541 height 67
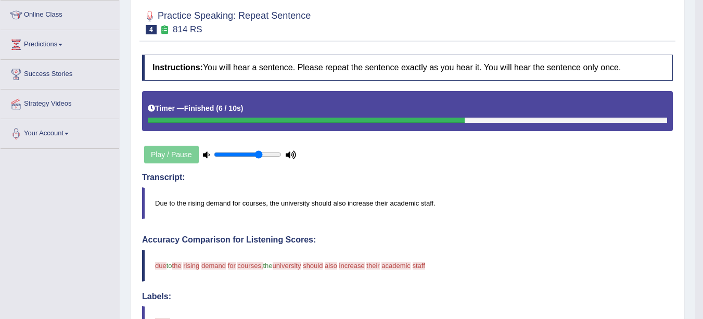
scroll to position [100, 0]
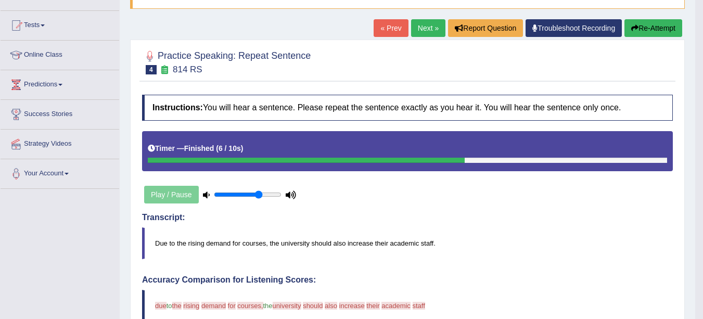
click at [646, 31] on button "Re-Attempt" at bounding box center [653, 28] width 58 height 18
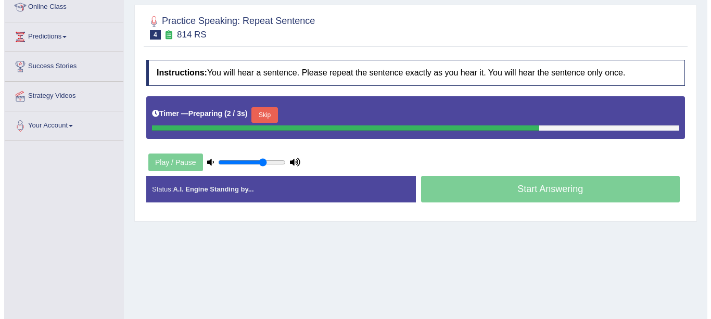
scroll to position [159, 0]
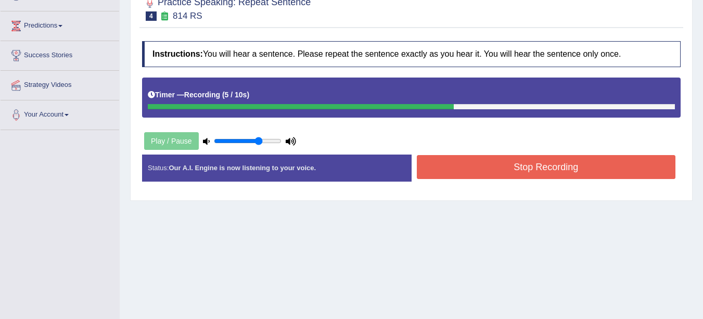
click at [628, 166] on button "Stop Recording" at bounding box center [546, 167] width 259 height 24
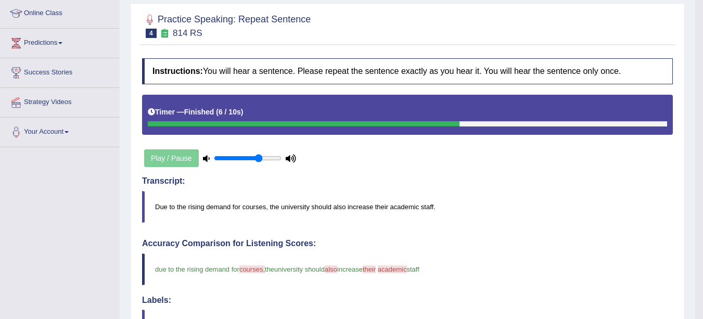
scroll to position [99, 0]
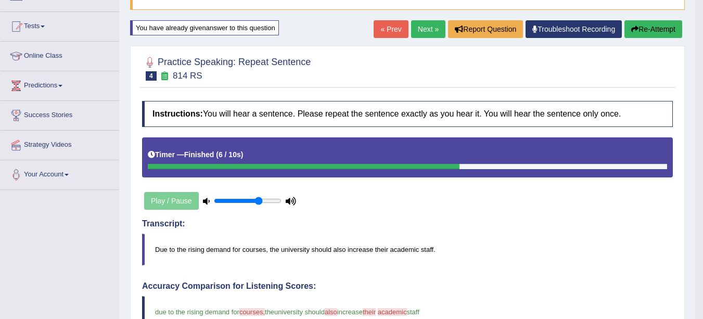
click at [423, 26] on link "Next »" at bounding box center [428, 29] width 34 height 18
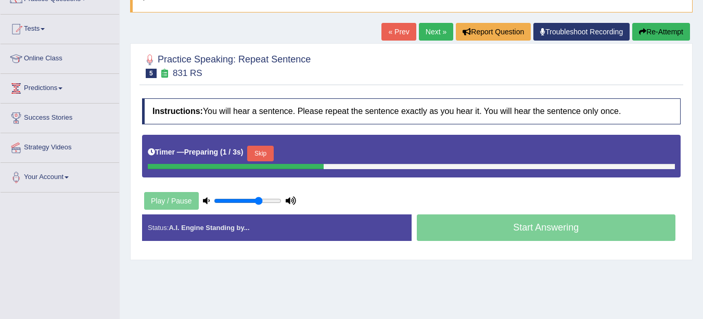
scroll to position [98, 0]
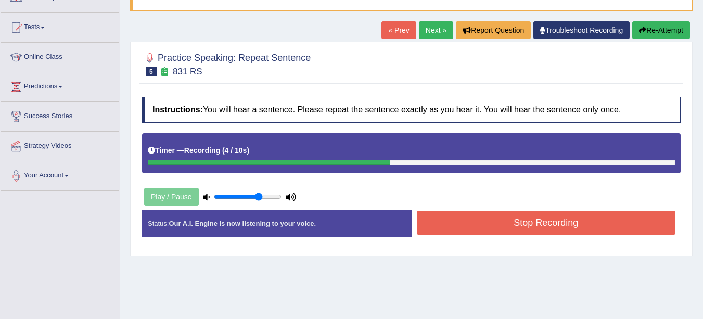
click at [611, 227] on button "Stop Recording" at bounding box center [546, 223] width 259 height 24
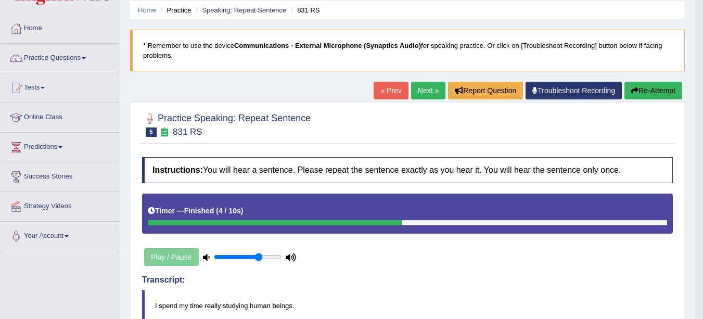
scroll to position [35, 0]
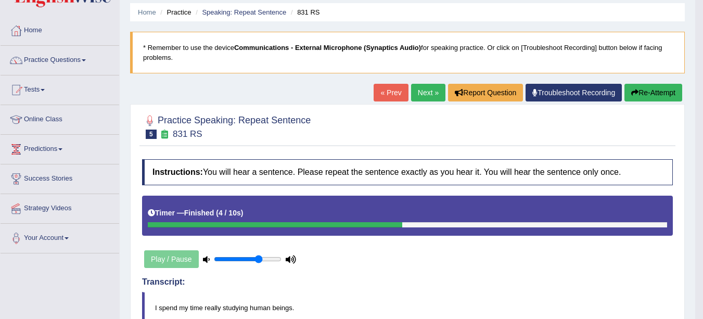
click at [422, 90] on link "Next »" at bounding box center [428, 93] width 34 height 18
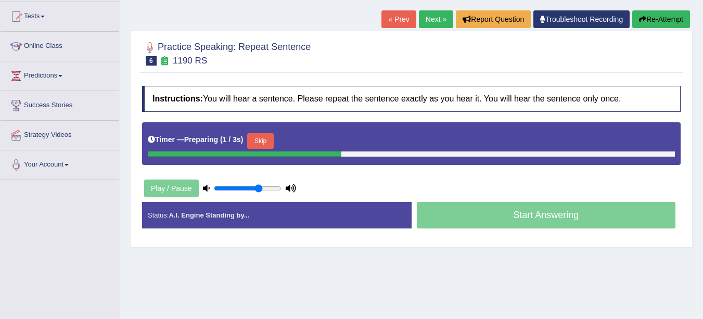
scroll to position [109, 0]
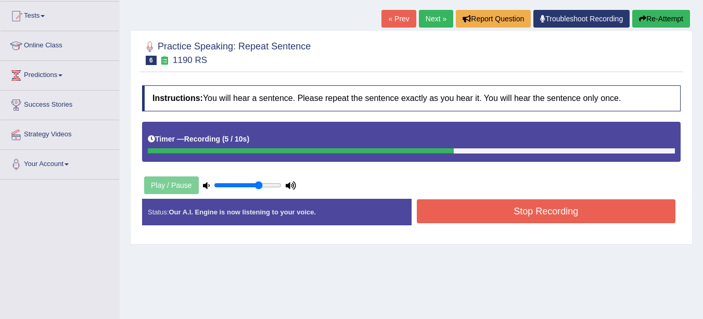
click at [585, 209] on button "Stop Recording" at bounding box center [546, 211] width 259 height 24
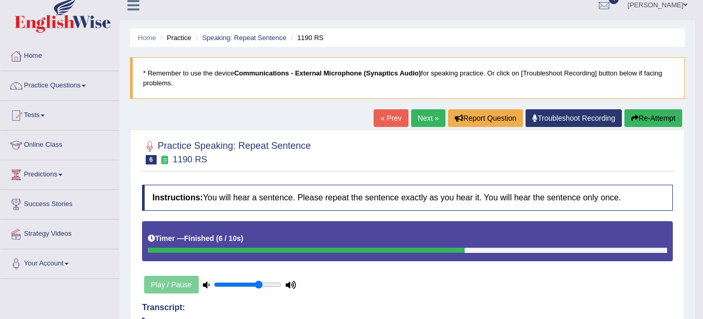
scroll to position [0, 0]
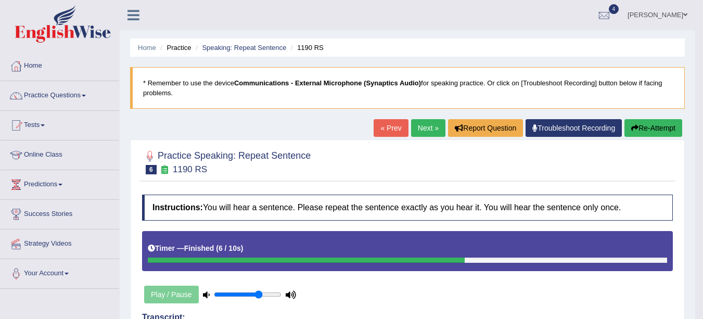
click at [420, 128] on link "Next »" at bounding box center [428, 128] width 34 height 18
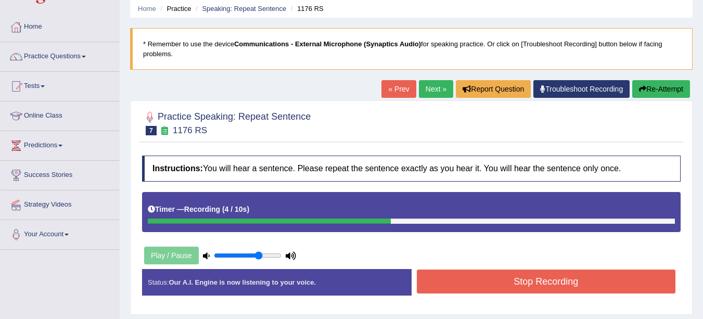
click at [586, 280] on button "Stop Recording" at bounding box center [546, 281] width 259 height 24
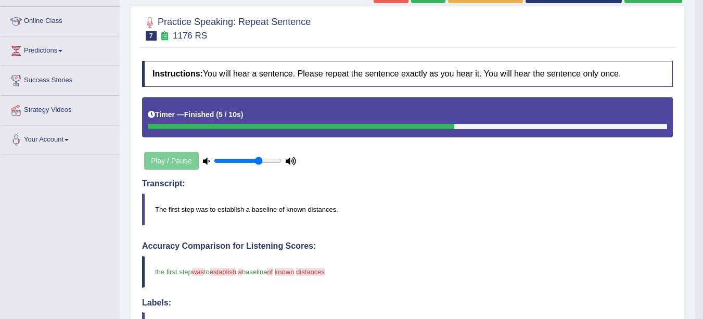
scroll to position [120, 0]
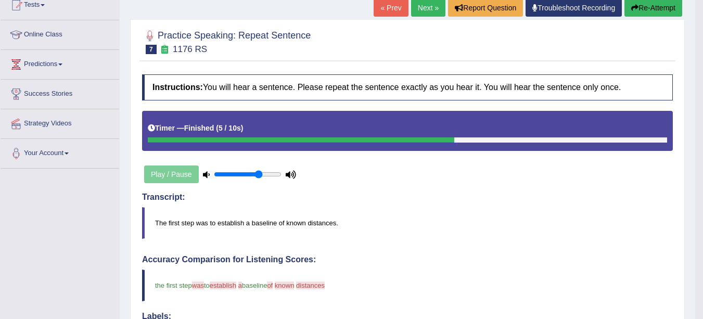
click at [426, 7] on link "Next »" at bounding box center [428, 8] width 34 height 18
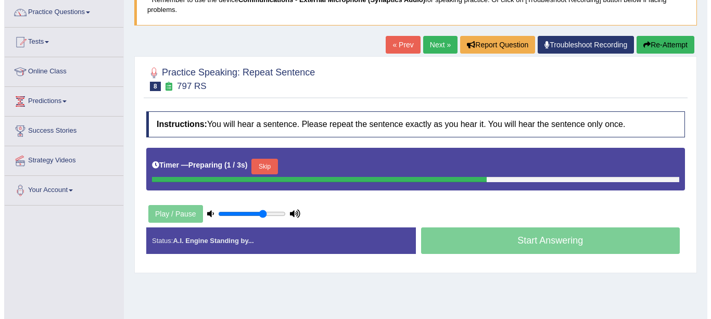
scroll to position [84, 0]
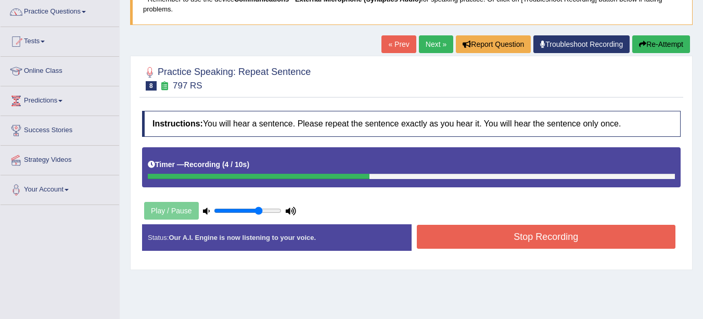
click at [602, 238] on button "Stop Recording" at bounding box center [546, 237] width 259 height 24
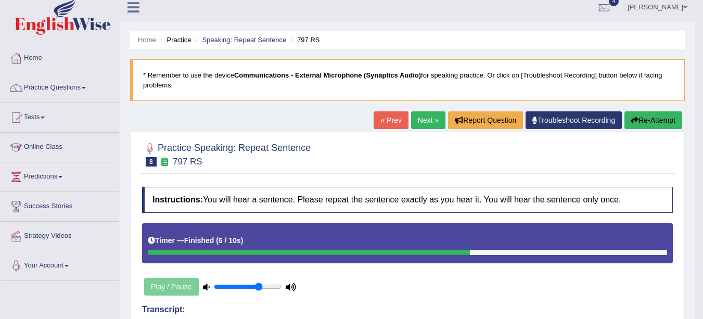
scroll to position [0, 0]
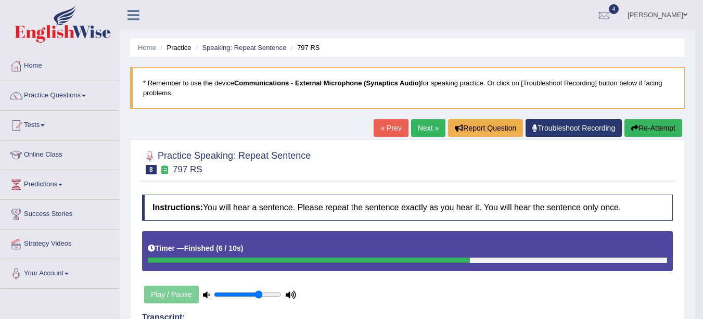
click at [424, 126] on link "Next »" at bounding box center [428, 128] width 34 height 18
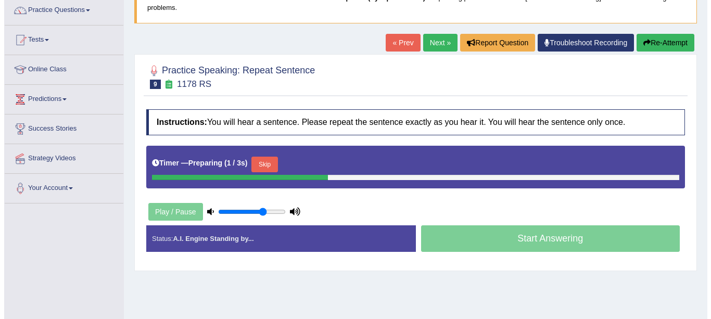
scroll to position [86, 0]
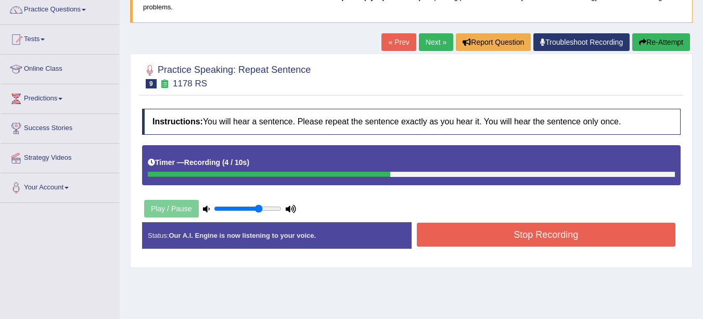
click at [569, 237] on button "Stop Recording" at bounding box center [546, 235] width 259 height 24
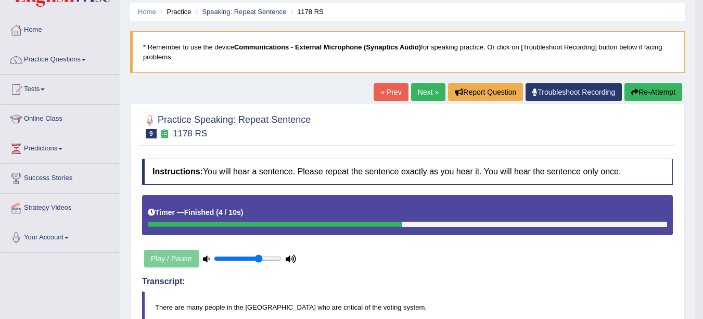
scroll to position [35, 0]
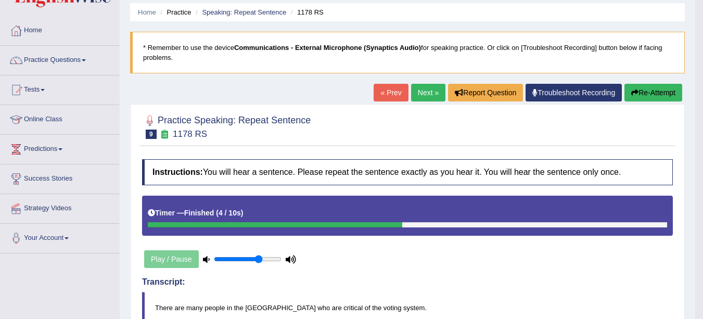
click at [422, 93] on link "Next »" at bounding box center [428, 93] width 34 height 18
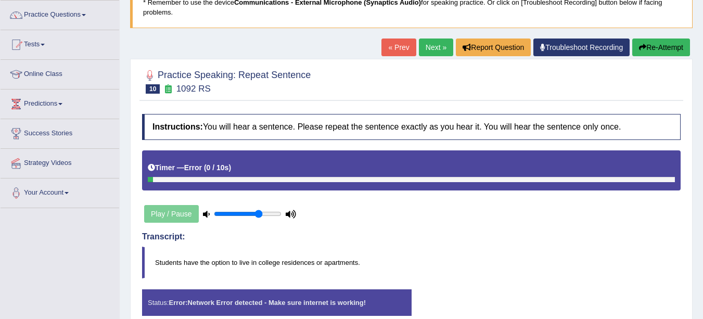
scroll to position [78, 0]
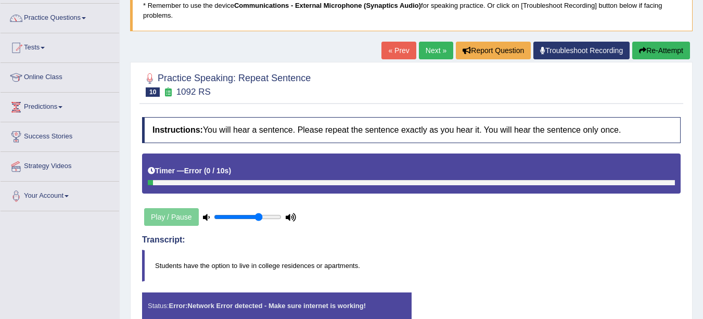
click at [654, 51] on button "Re-Attempt" at bounding box center [661, 51] width 58 height 18
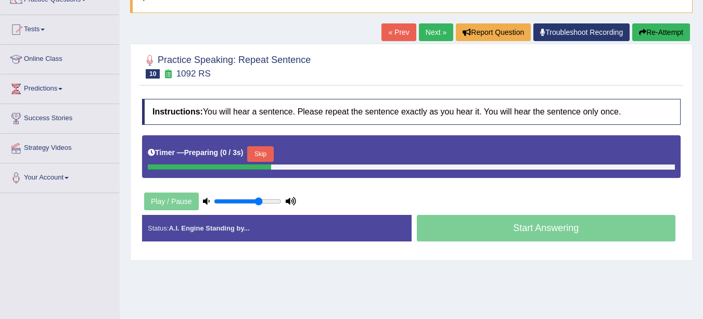
scroll to position [96, 0]
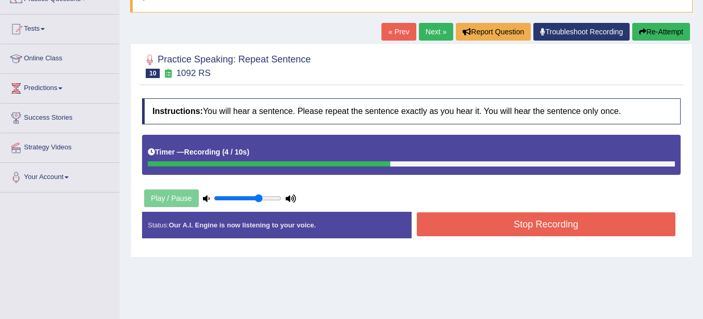
click at [598, 223] on button "Stop Recording" at bounding box center [546, 224] width 259 height 24
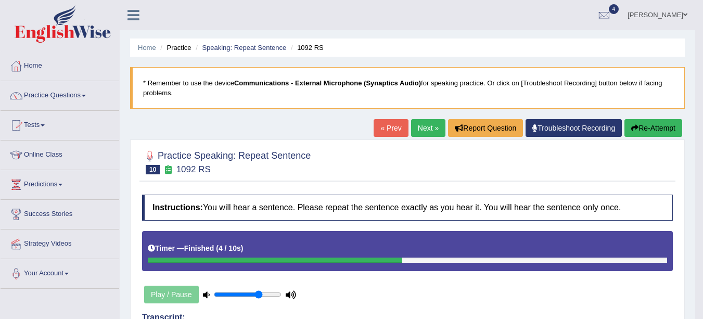
scroll to position [1, 0]
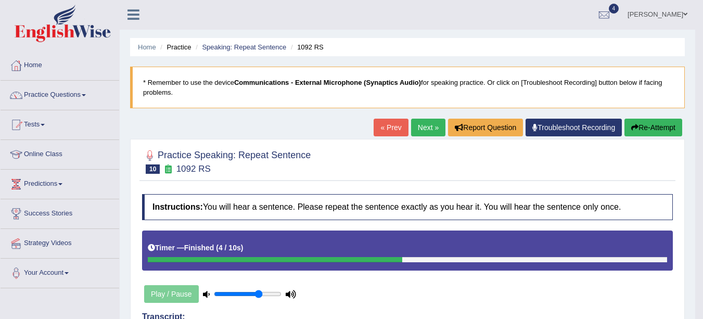
click at [428, 132] on link "Next »" at bounding box center [428, 128] width 34 height 18
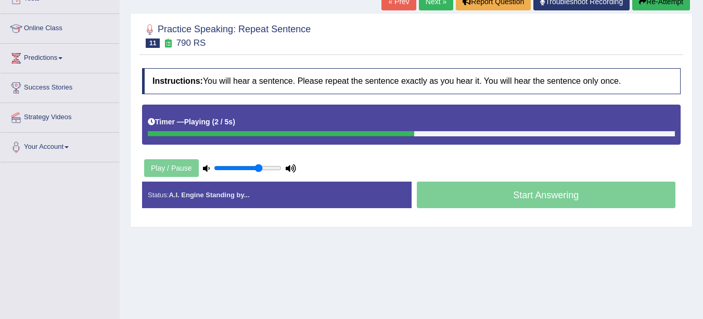
scroll to position [127, 0]
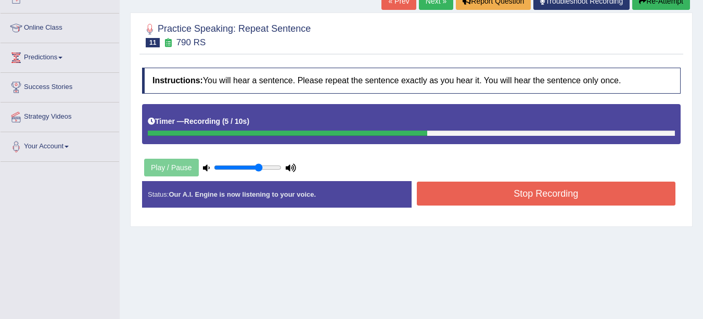
click at [594, 196] on button "Stop Recording" at bounding box center [546, 194] width 259 height 24
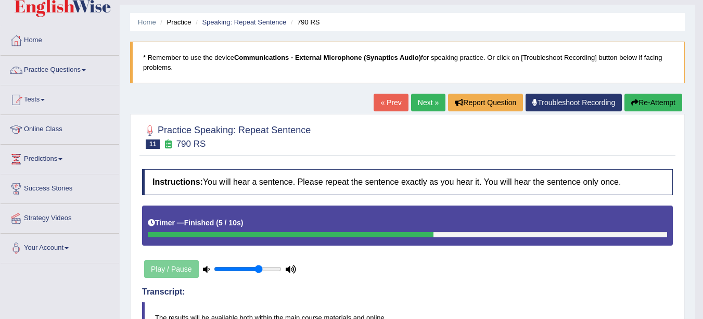
scroll to position [0, 0]
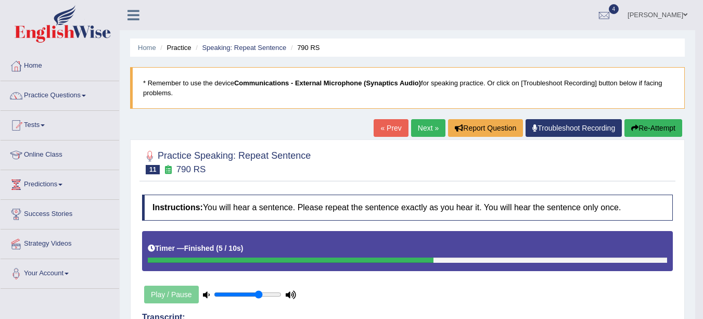
click at [428, 125] on link "Next »" at bounding box center [428, 128] width 34 height 18
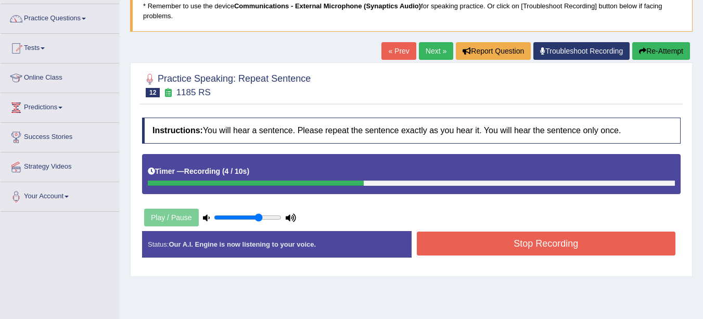
click at [593, 244] on button "Stop Recording" at bounding box center [546, 243] width 259 height 24
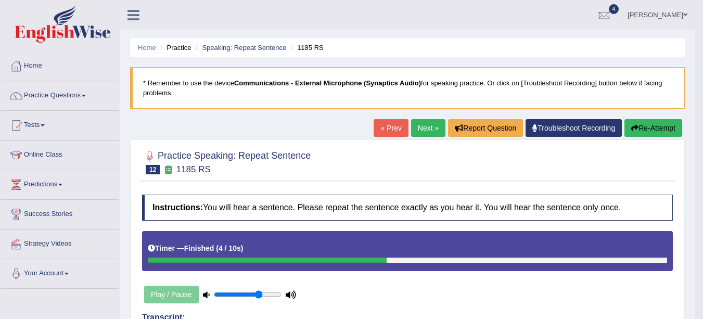
click at [425, 127] on link "Next »" at bounding box center [428, 128] width 34 height 18
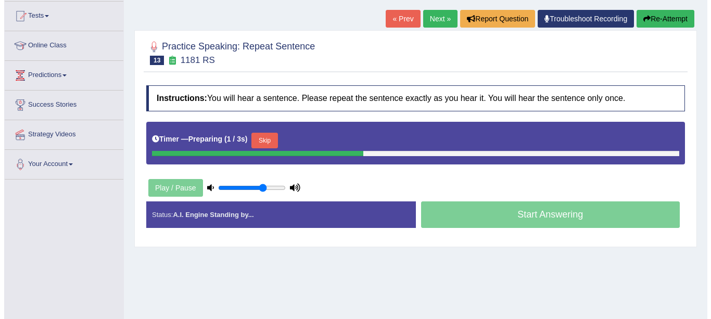
scroll to position [112, 0]
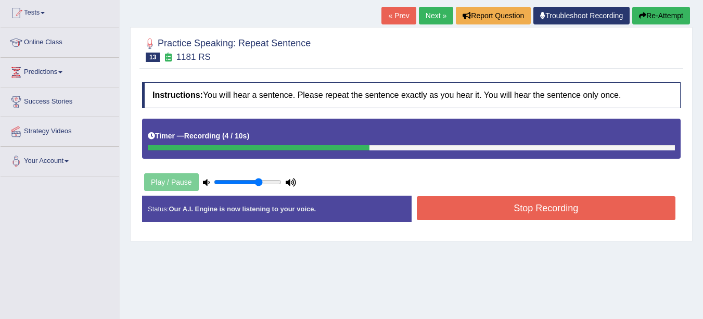
click at [591, 210] on button "Stop Recording" at bounding box center [546, 208] width 259 height 24
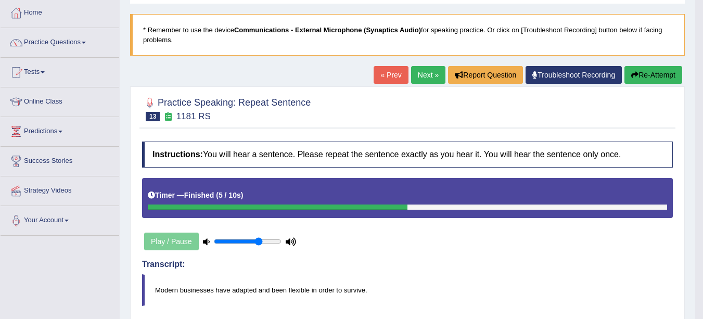
scroll to position [49, 0]
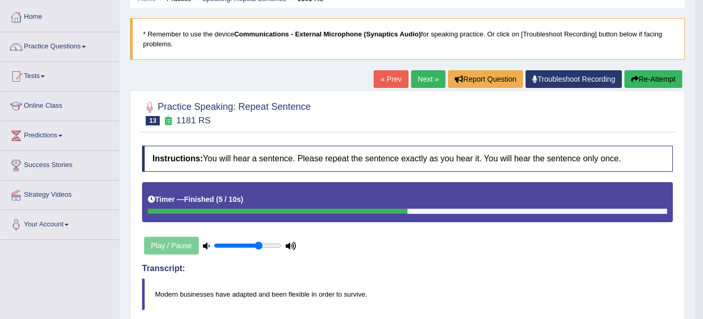
click at [423, 78] on link "Next »" at bounding box center [428, 79] width 34 height 18
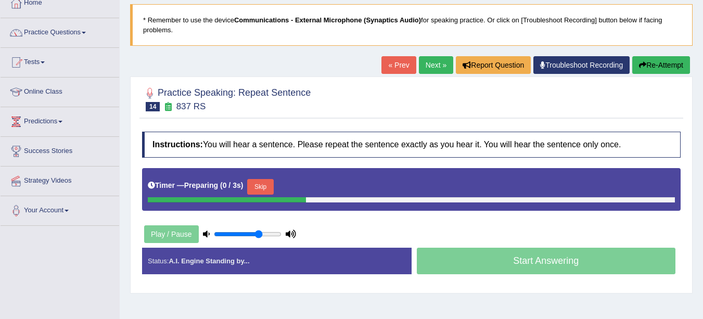
scroll to position [63, 0]
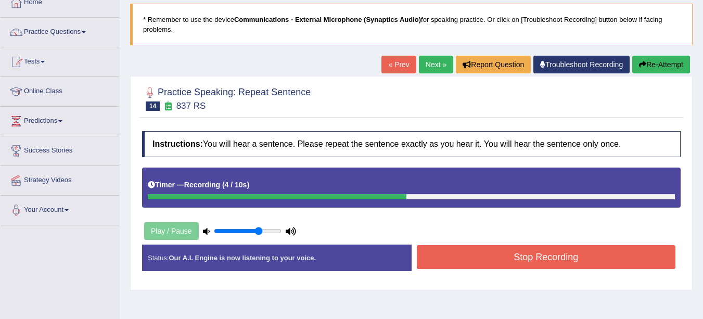
click at [616, 258] on button "Stop Recording" at bounding box center [546, 257] width 259 height 24
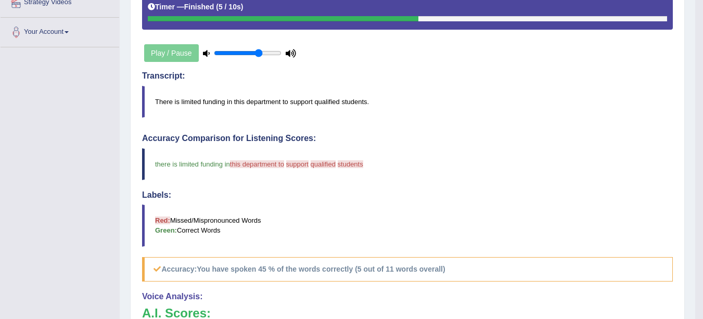
scroll to position [292, 0]
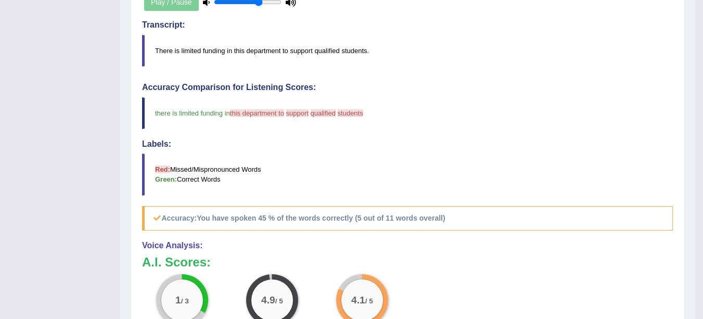
click at [63, 125] on div "Toggle navigation Home Practice Questions Speaking Practice Read Aloud Repeat S…" at bounding box center [347, 83] width 695 height 751
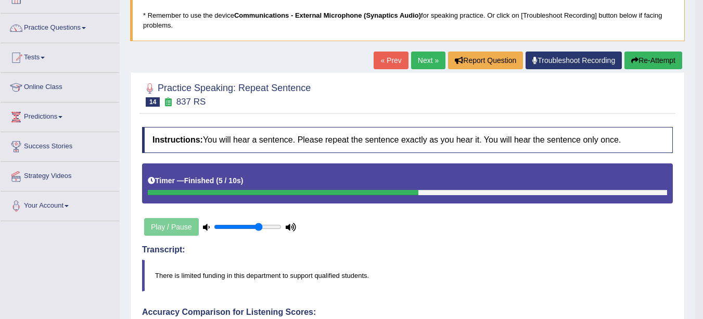
scroll to position [44, 0]
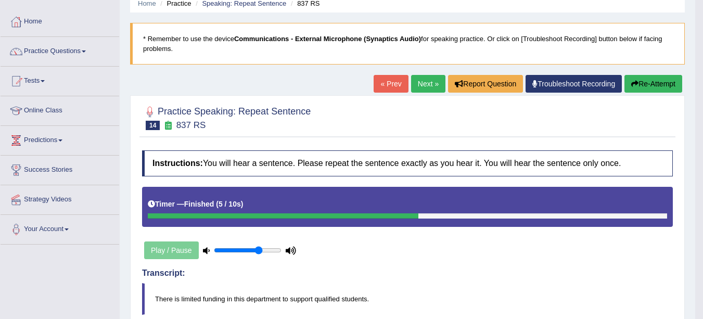
click at [420, 83] on link "Next »" at bounding box center [428, 84] width 34 height 18
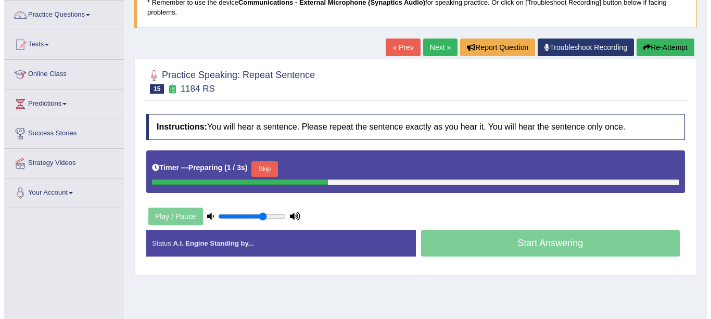
scroll to position [82, 0]
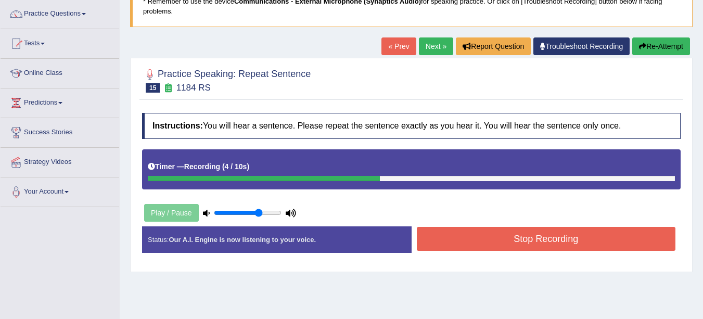
click at [632, 240] on button "Stop Recording" at bounding box center [546, 239] width 259 height 24
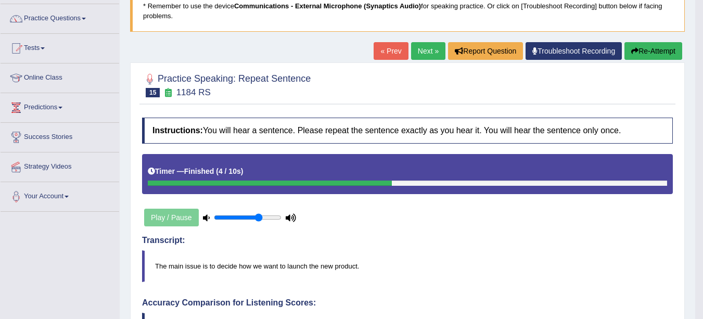
scroll to position [74, 0]
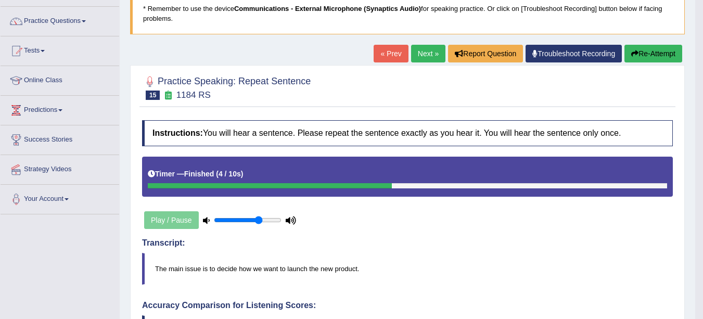
click at [415, 49] on link "Next »" at bounding box center [428, 54] width 34 height 18
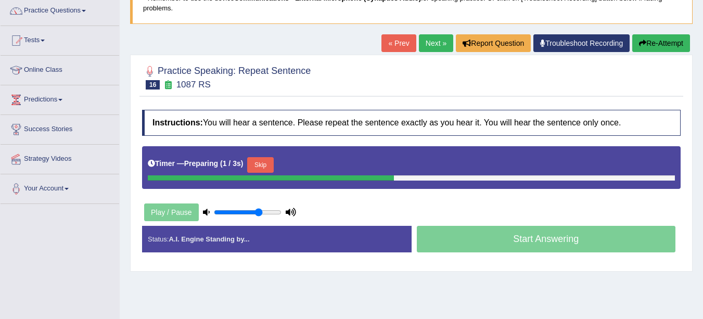
scroll to position [86, 0]
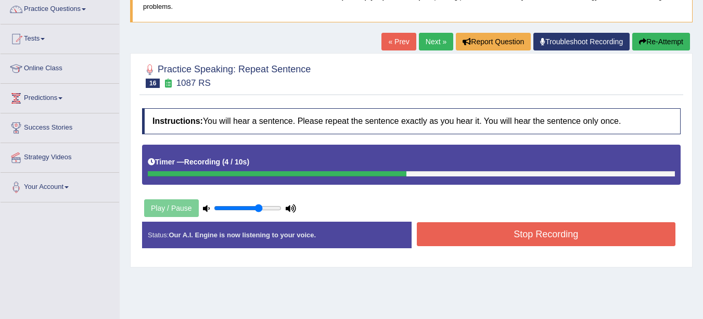
click at [629, 237] on button "Stop Recording" at bounding box center [546, 234] width 259 height 24
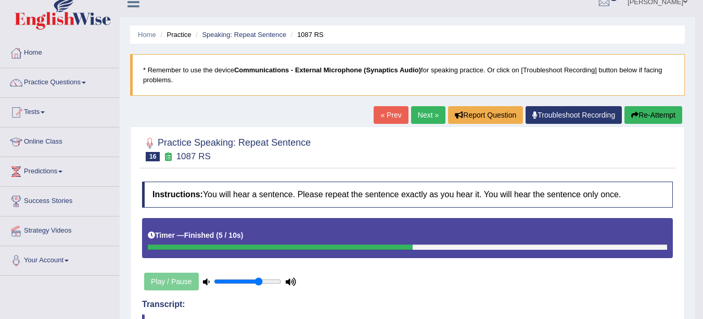
scroll to position [4, 0]
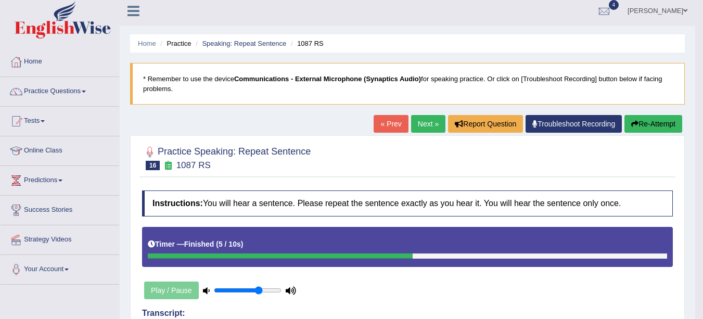
click at [427, 124] on link "Next »" at bounding box center [428, 124] width 34 height 18
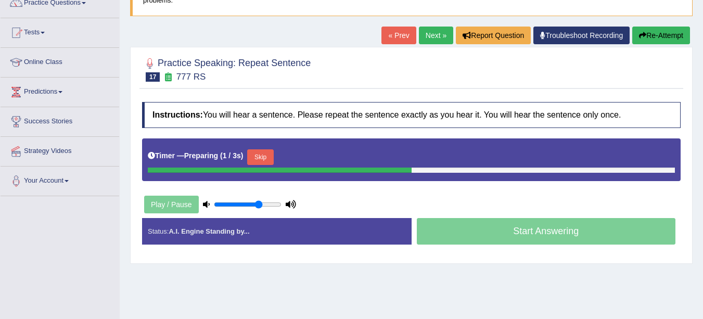
scroll to position [96, 0]
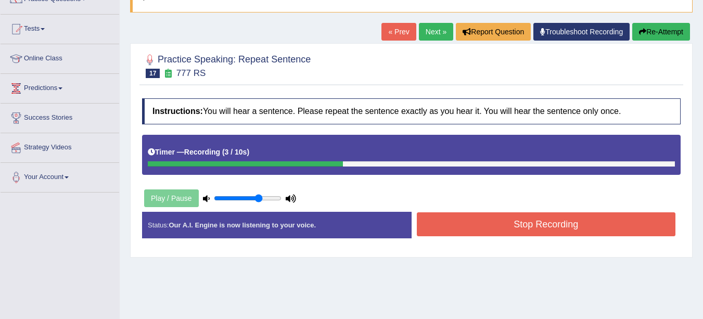
click at [634, 228] on button "Stop Recording" at bounding box center [546, 224] width 259 height 24
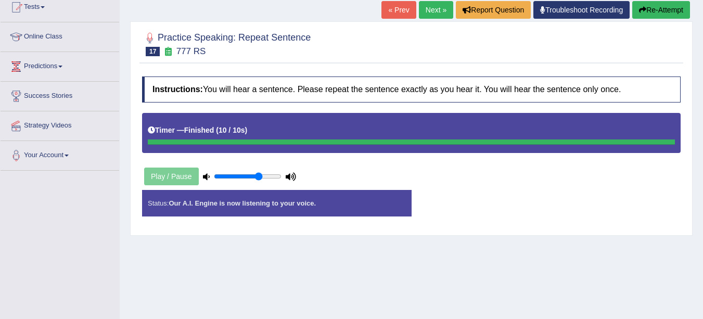
scroll to position [119, 0]
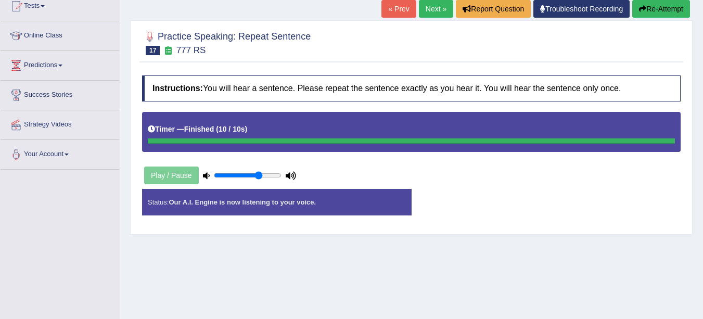
click at [595, 209] on div "Status: Our A.I. Engine is now listening to your voice. Start Answering Stop Re…" at bounding box center [411, 207] width 538 height 37
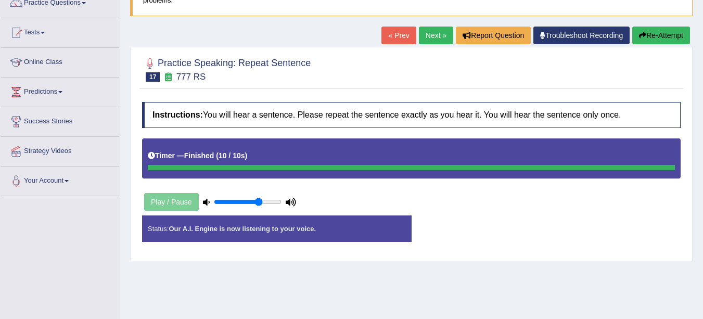
scroll to position [63, 0]
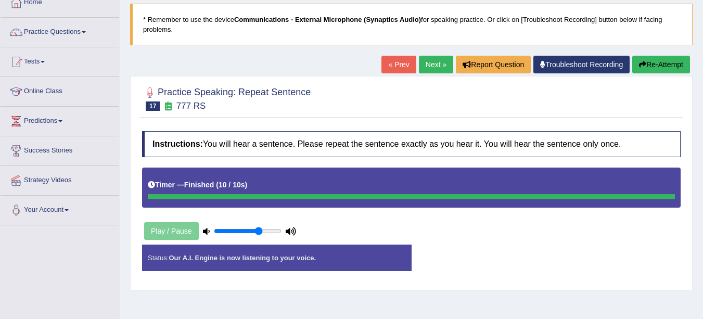
click at [661, 62] on button "Re-Attempt" at bounding box center [661, 65] width 58 height 18
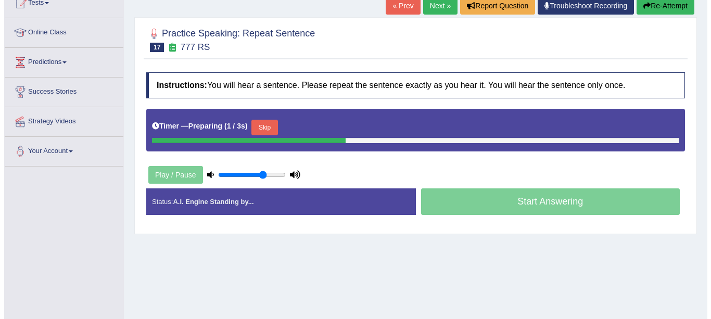
scroll to position [135, 0]
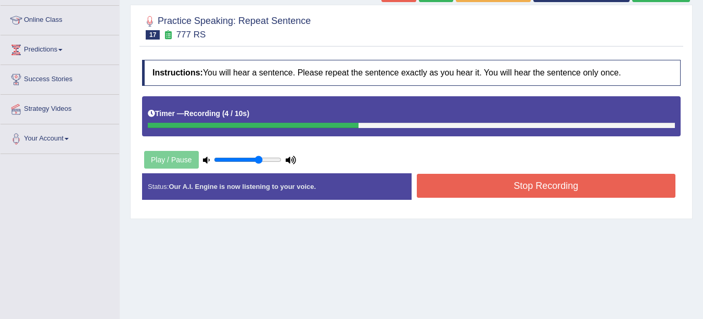
click at [571, 186] on button "Stop Recording" at bounding box center [546, 186] width 259 height 24
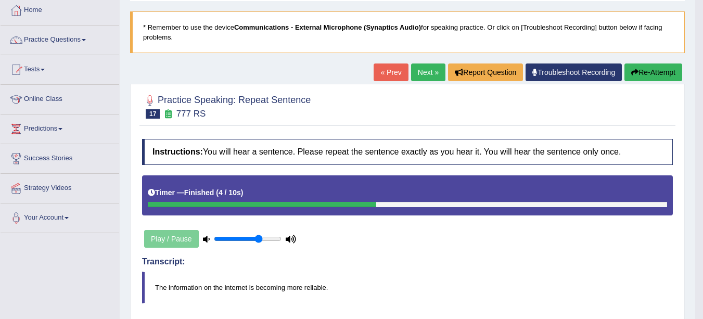
scroll to position [0, 0]
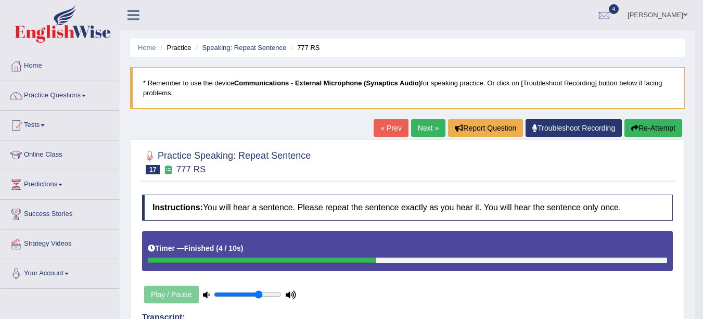
click at [426, 124] on link "Next »" at bounding box center [428, 128] width 34 height 18
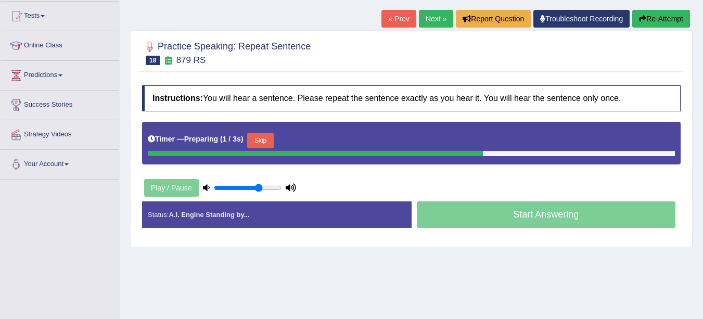
scroll to position [109, 0]
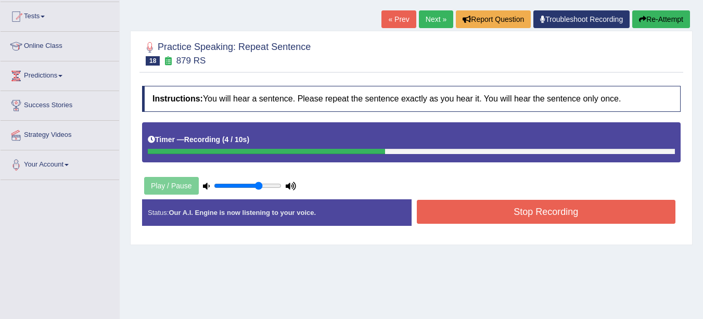
click at [565, 214] on button "Stop Recording" at bounding box center [546, 212] width 259 height 24
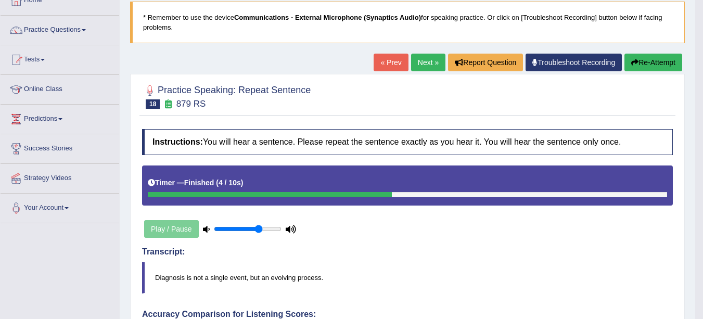
scroll to position [45, 0]
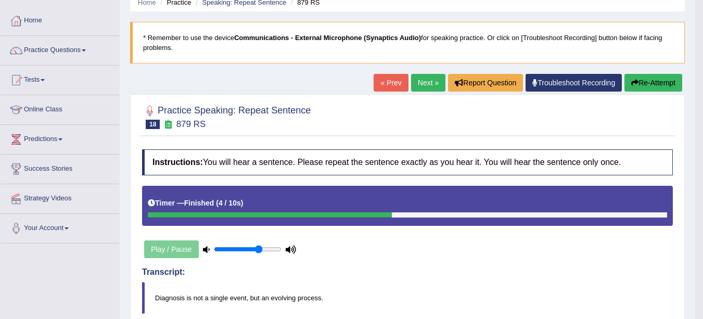
click at [420, 83] on link "Next »" at bounding box center [428, 83] width 34 height 18
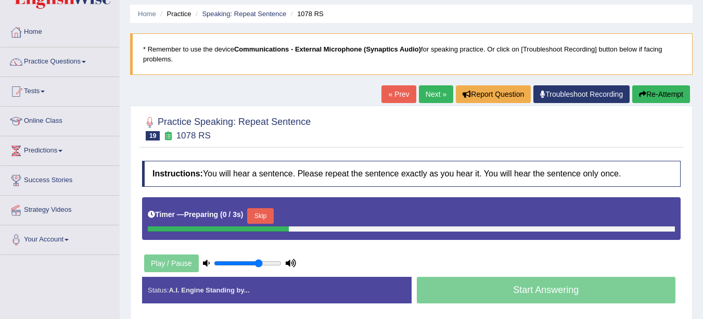
scroll to position [46, 0]
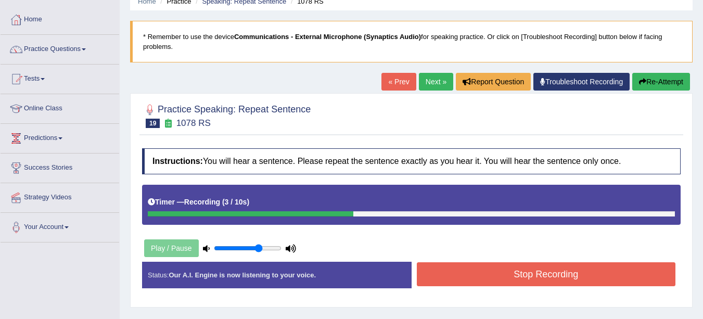
click at [468, 273] on button "Stop Recording" at bounding box center [546, 274] width 259 height 24
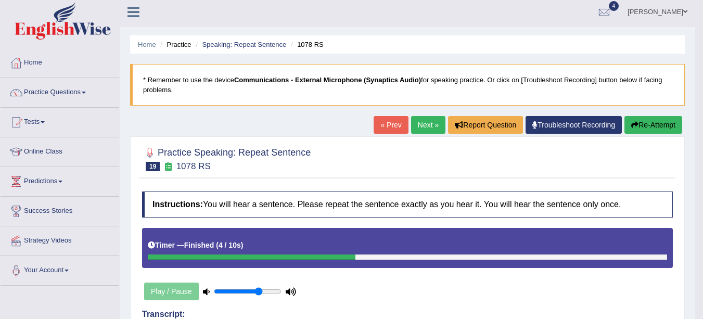
scroll to position [0, 0]
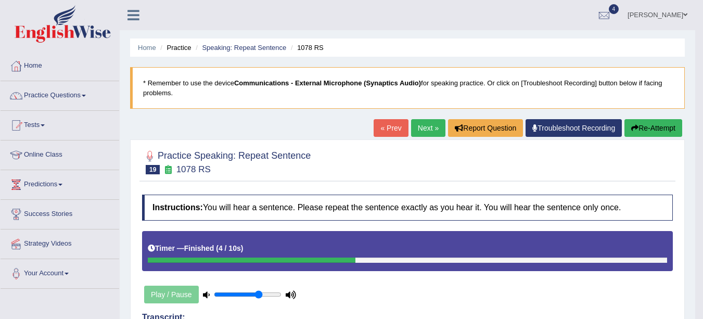
click at [425, 126] on link "Next »" at bounding box center [428, 128] width 34 height 18
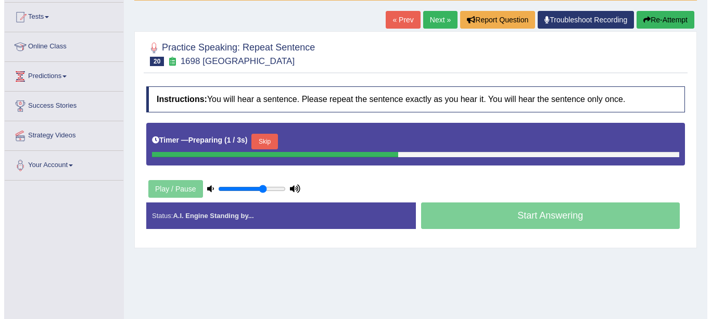
scroll to position [119, 0]
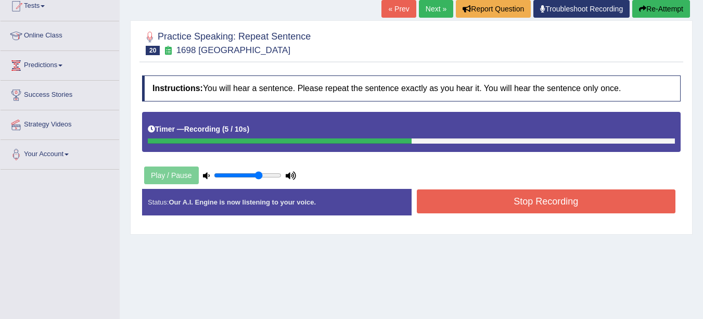
click at [558, 204] on button "Stop Recording" at bounding box center [546, 201] width 259 height 24
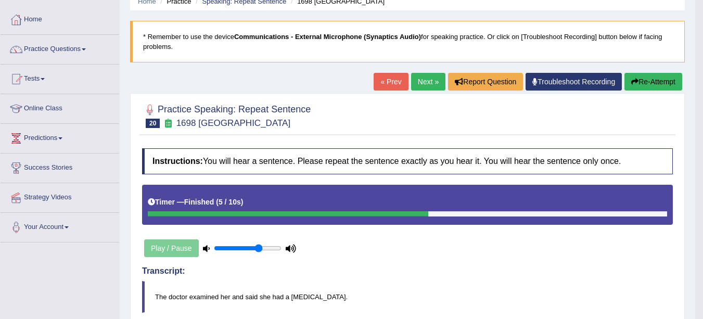
scroll to position [62, 0]
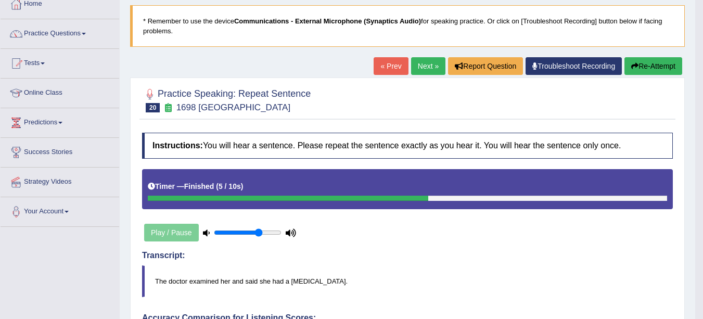
click at [428, 65] on link "Next »" at bounding box center [428, 66] width 34 height 18
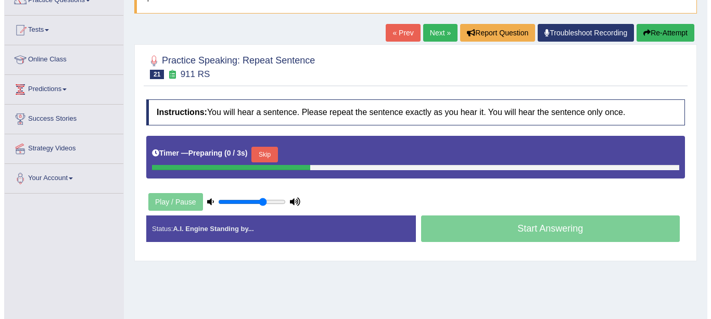
scroll to position [102, 0]
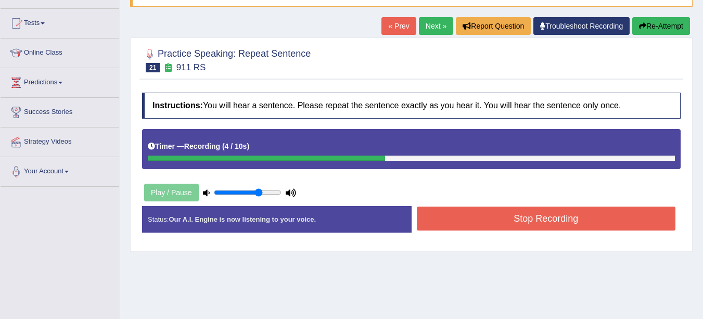
click at [607, 223] on button "Stop Recording" at bounding box center [546, 219] width 259 height 24
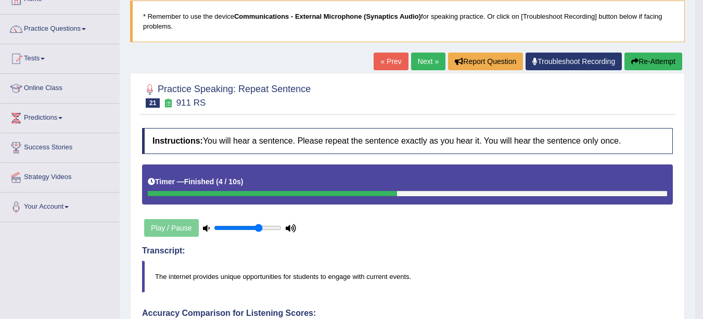
scroll to position [66, 0]
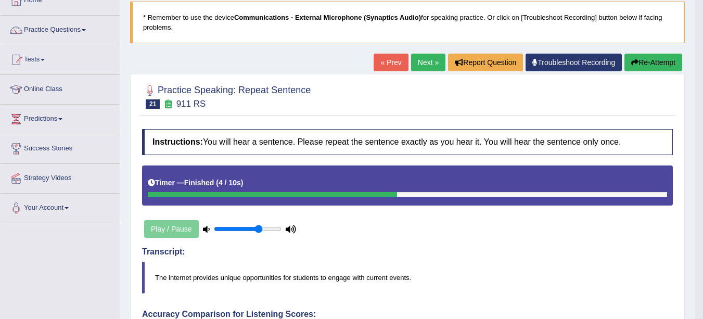
click at [649, 62] on button "Re-Attempt" at bounding box center [653, 63] width 58 height 18
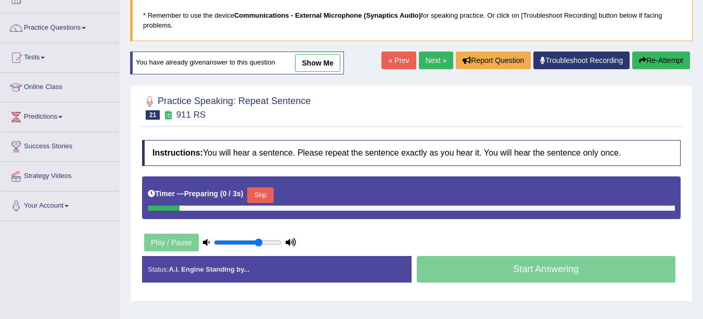
scroll to position [66, 0]
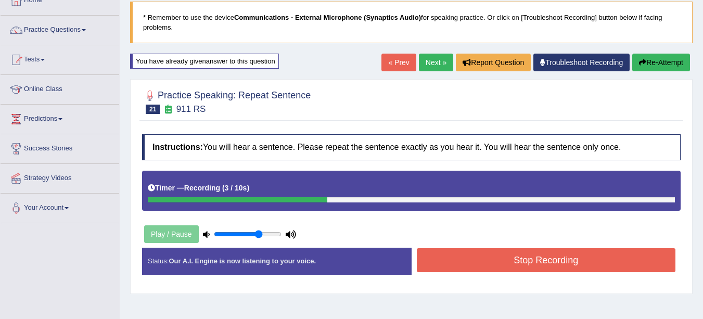
click at [659, 62] on button "Re-Attempt" at bounding box center [661, 63] width 58 height 18
click at [491, 268] on button "Stop Recording" at bounding box center [546, 260] width 259 height 24
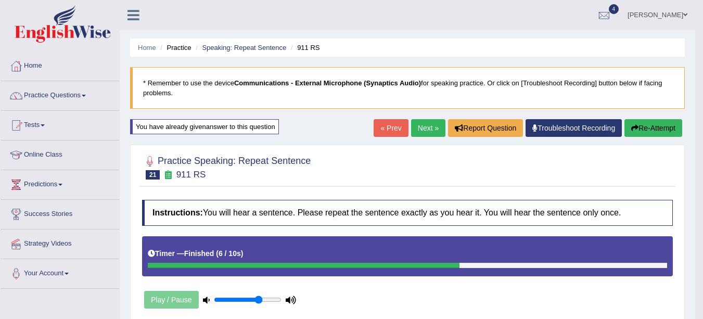
click at [424, 128] on link "Next »" at bounding box center [428, 128] width 34 height 18
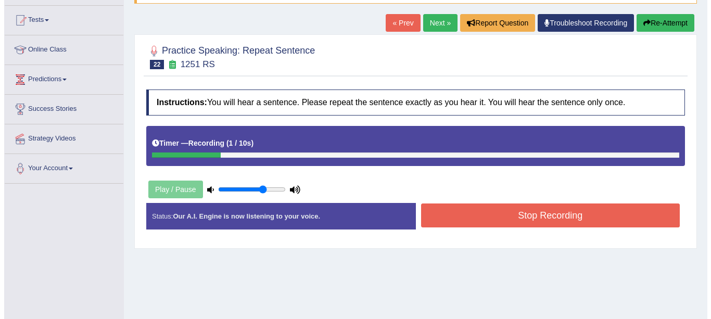
scroll to position [107, 0]
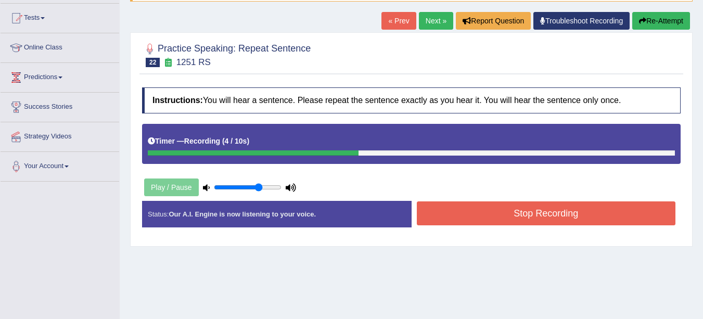
click at [612, 215] on button "Stop Recording" at bounding box center [546, 213] width 259 height 24
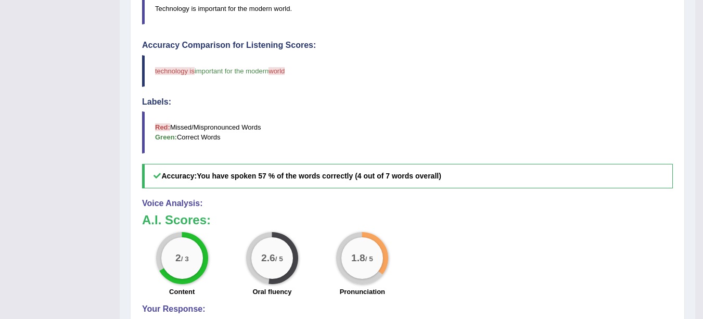
scroll to position [294, 0]
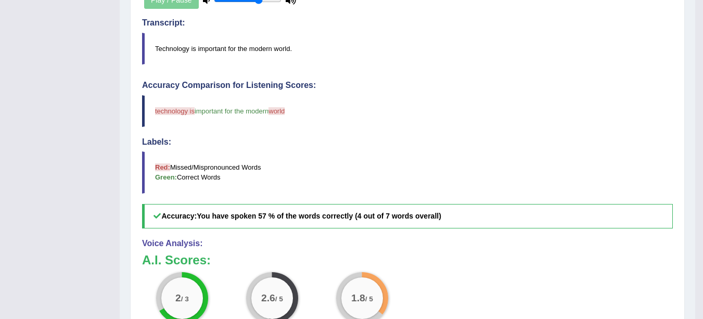
click at [170, 112] on span "technology is" at bounding box center [175, 111] width 40 height 8
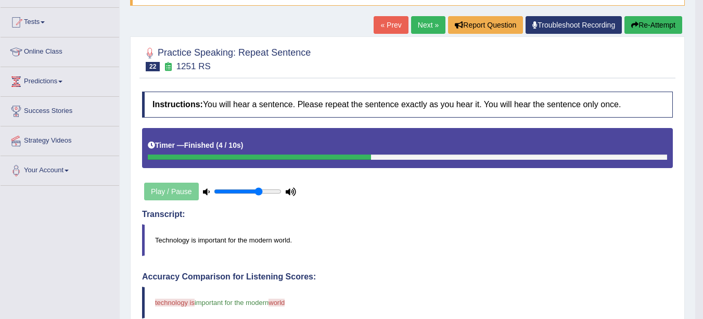
scroll to position [92, 0]
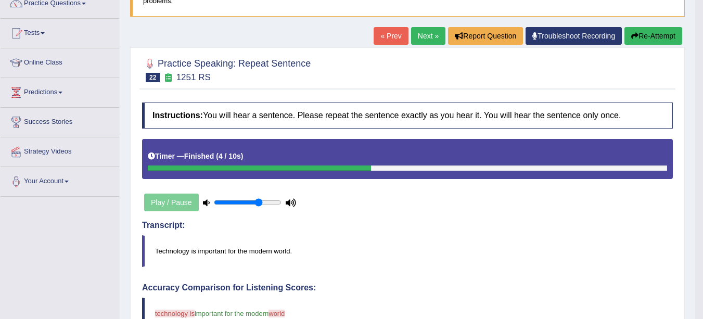
click at [651, 40] on button "Re-Attempt" at bounding box center [653, 36] width 58 height 18
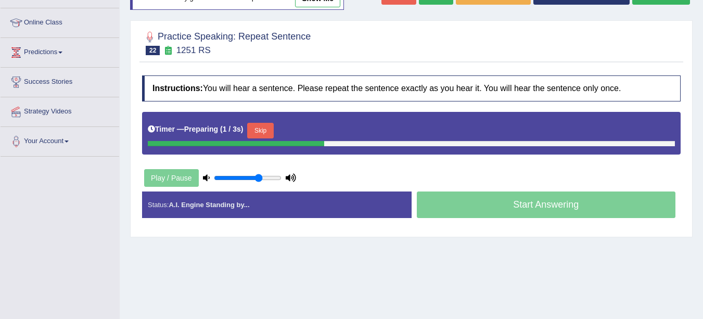
scroll to position [137, 0]
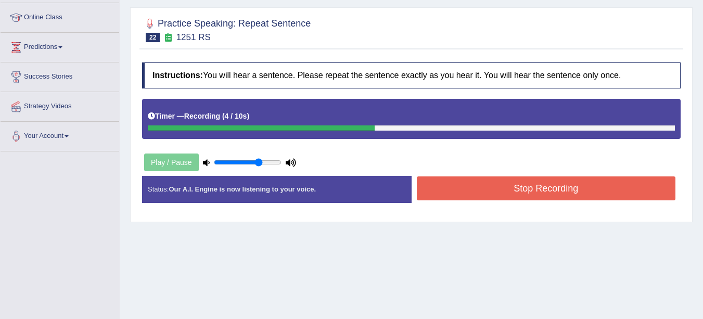
click at [453, 192] on button "Stop Recording" at bounding box center [546, 188] width 259 height 24
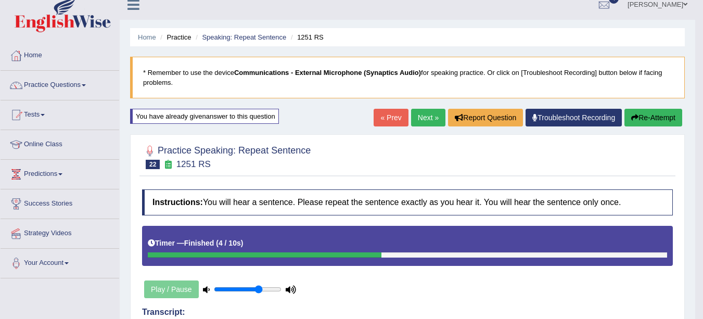
scroll to position [0, 0]
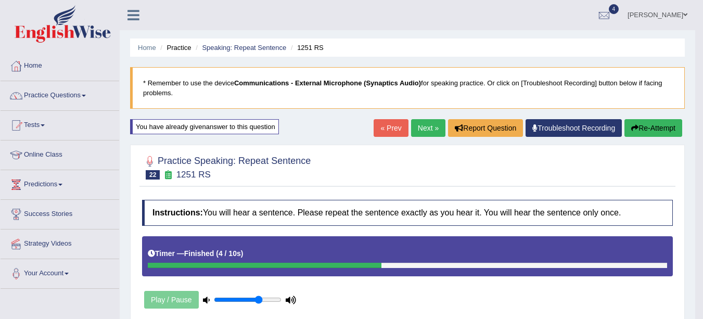
click at [429, 123] on link "Next »" at bounding box center [428, 128] width 34 height 18
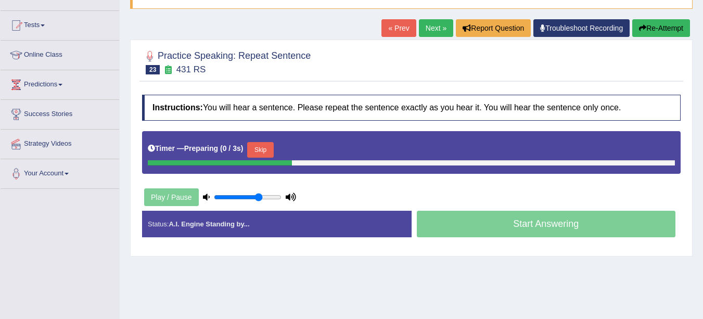
scroll to position [100, 0]
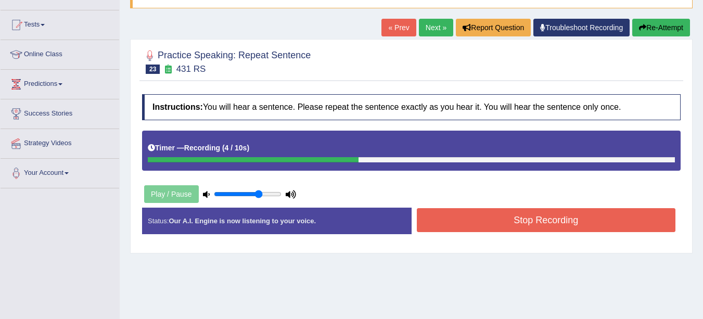
click at [506, 221] on button "Stop Recording" at bounding box center [546, 220] width 259 height 24
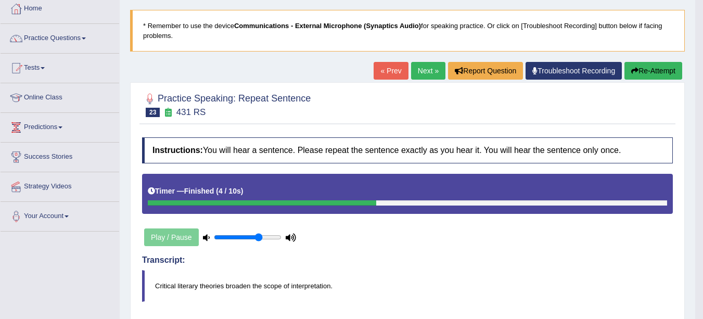
scroll to position [27, 0]
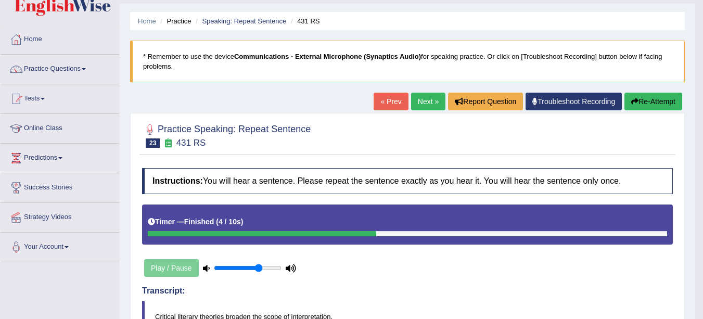
click at [635, 100] on icon "button" at bounding box center [634, 101] width 7 height 7
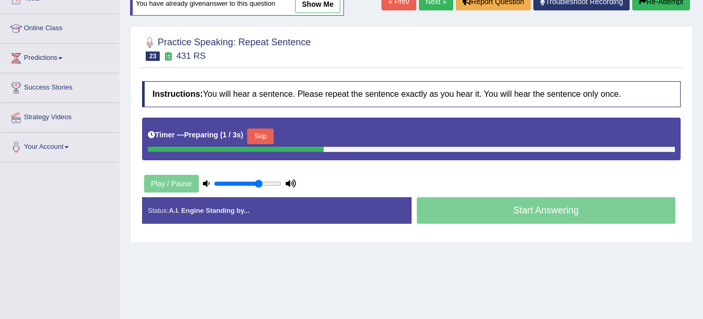
scroll to position [127, 0]
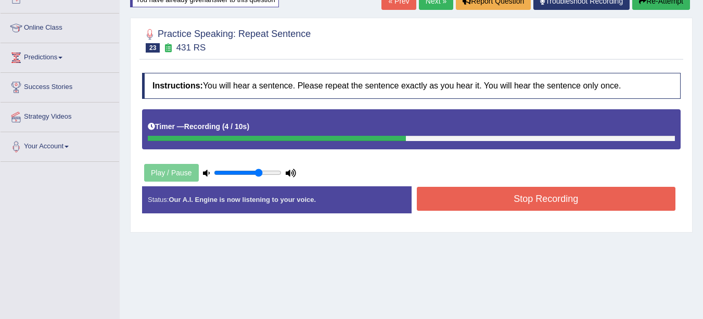
click at [513, 198] on button "Stop Recording" at bounding box center [546, 199] width 259 height 24
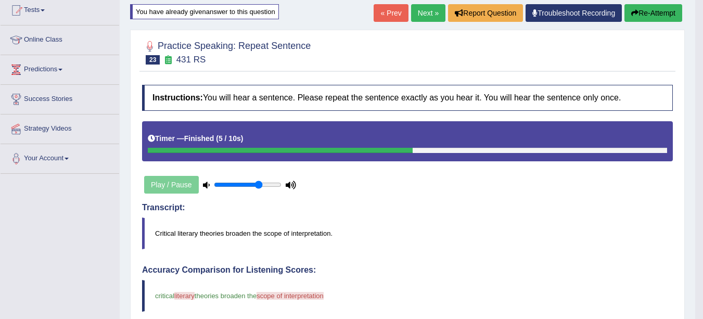
scroll to position [0, 0]
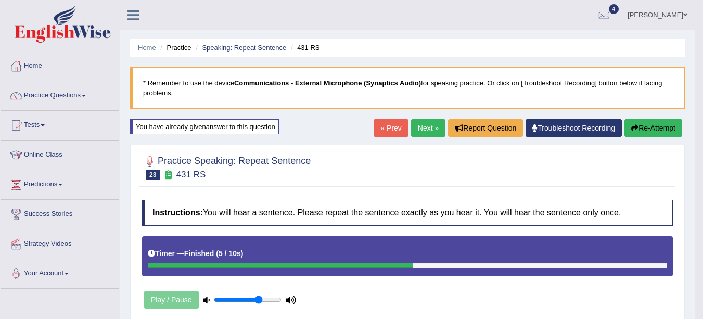
click at [423, 129] on link "Next »" at bounding box center [428, 128] width 34 height 18
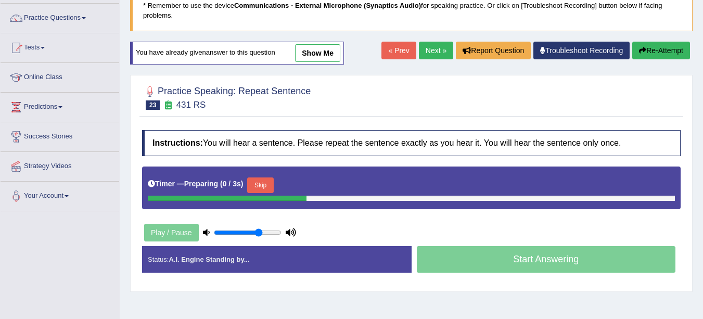
scroll to position [78, 0]
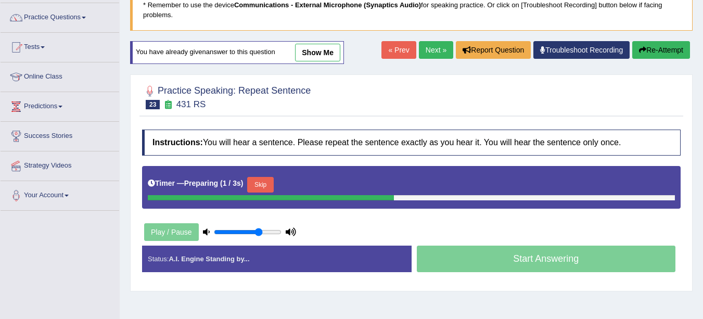
click at [658, 53] on button "Re-Attempt" at bounding box center [661, 50] width 58 height 18
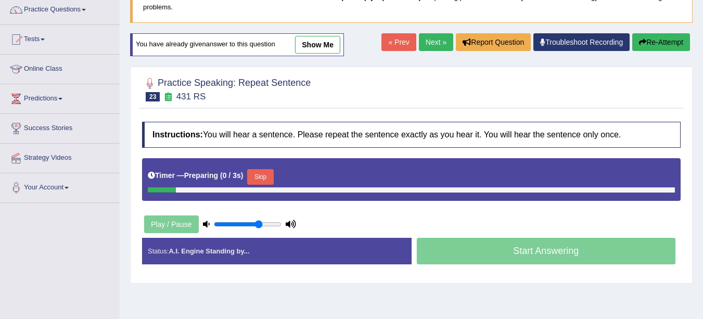
scroll to position [86, 0]
click at [260, 176] on button "Skip" at bounding box center [260, 177] width 26 height 16
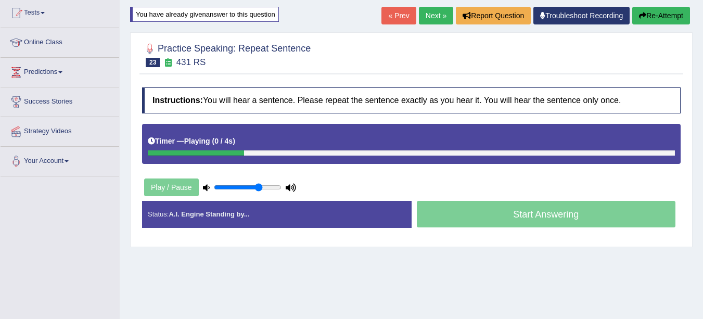
scroll to position [115, 0]
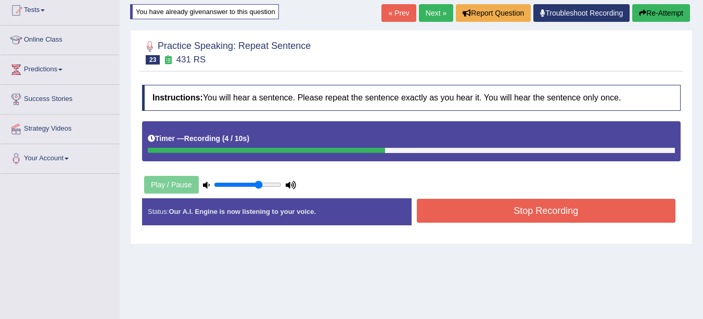
click at [561, 210] on button "Stop Recording" at bounding box center [546, 211] width 259 height 24
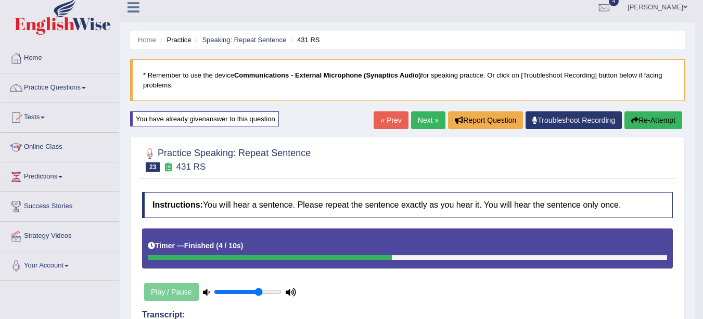
scroll to position [6, 0]
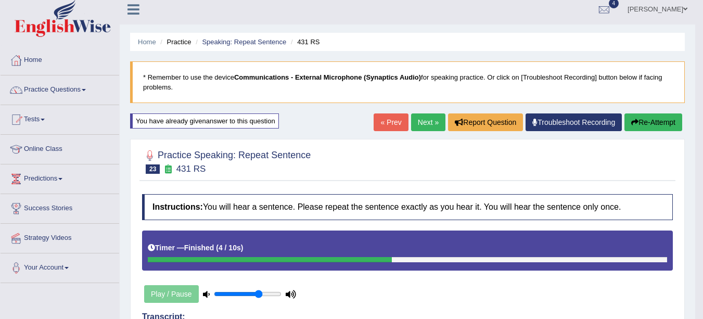
click at [421, 121] on link "Next »" at bounding box center [428, 122] width 34 height 18
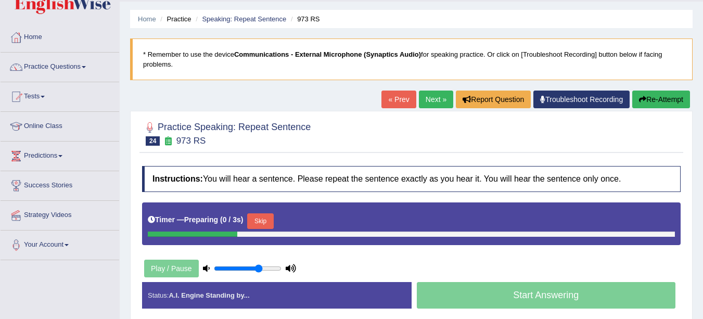
scroll to position [65, 0]
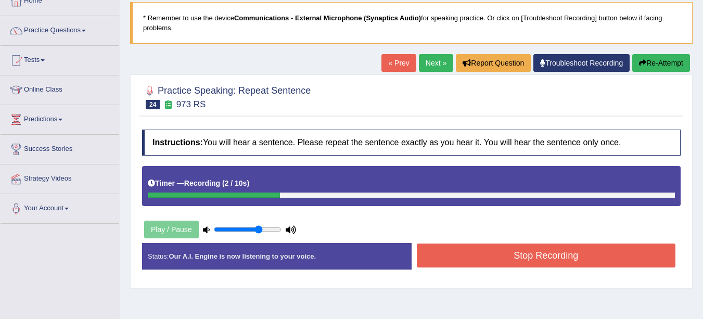
click at [659, 61] on button "Re-Attempt" at bounding box center [661, 63] width 58 height 18
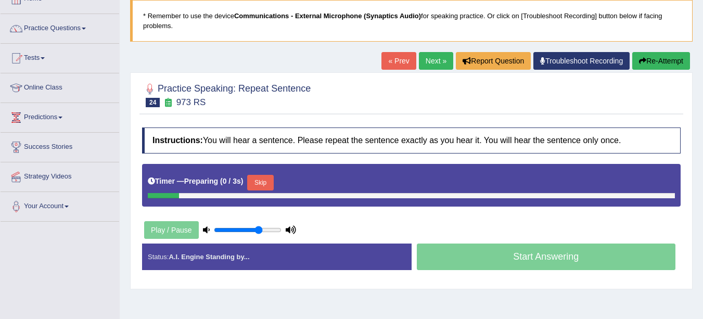
scroll to position [65, 0]
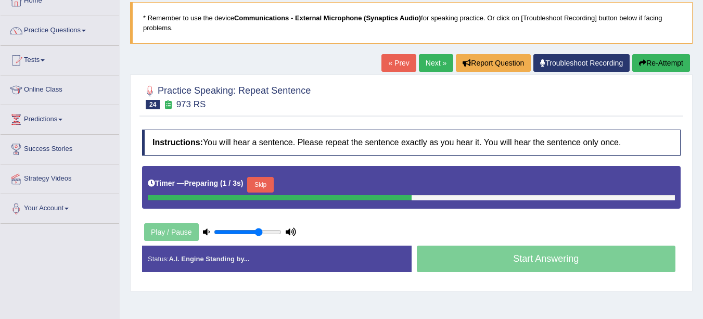
click at [267, 185] on button "Skip" at bounding box center [260, 185] width 26 height 16
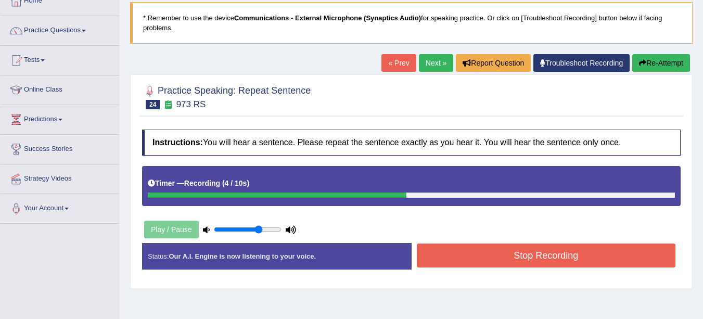
click at [664, 65] on button "Re-Attempt" at bounding box center [661, 63] width 58 height 18
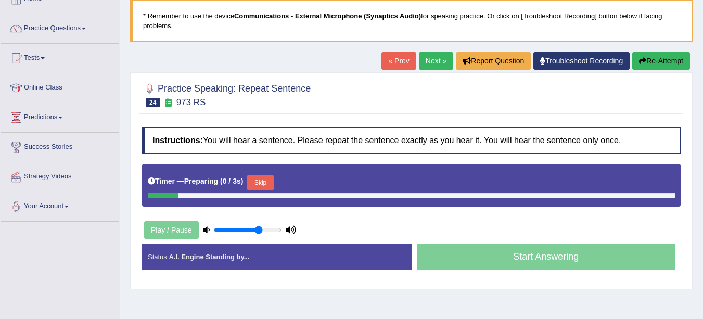
scroll to position [65, 0]
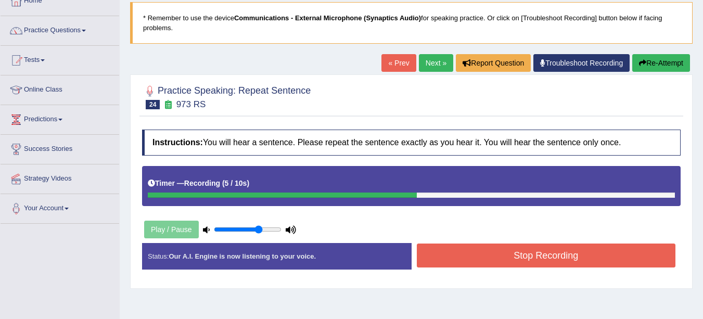
click at [525, 252] on button "Stop Recording" at bounding box center [546, 255] width 259 height 24
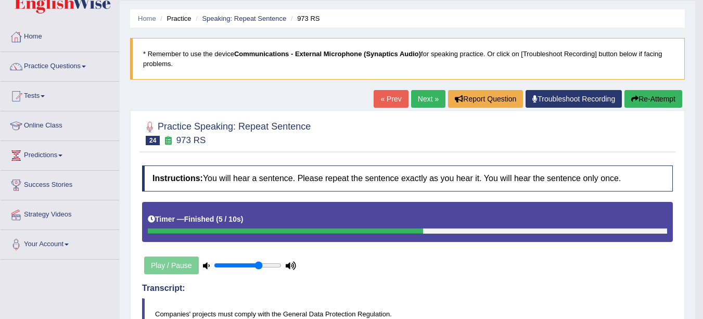
scroll to position [0, 0]
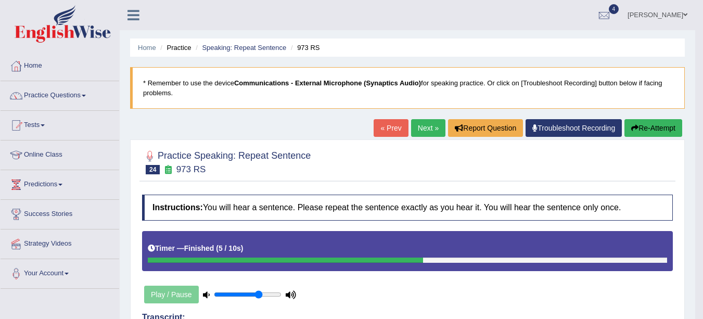
click at [419, 129] on link "Next »" at bounding box center [428, 128] width 34 height 18
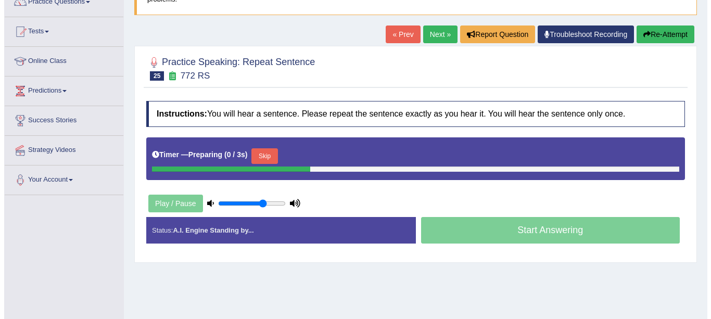
scroll to position [95, 0]
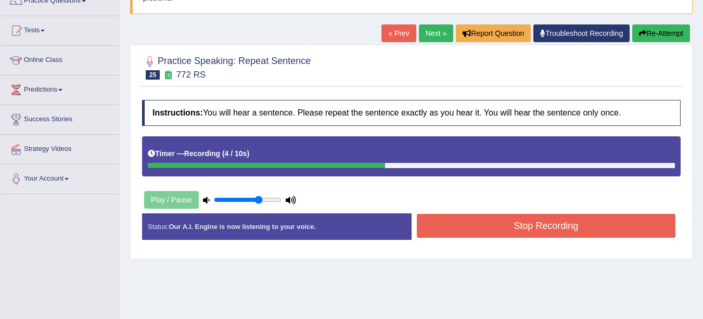
click at [528, 226] on button "Stop Recording" at bounding box center [546, 226] width 259 height 24
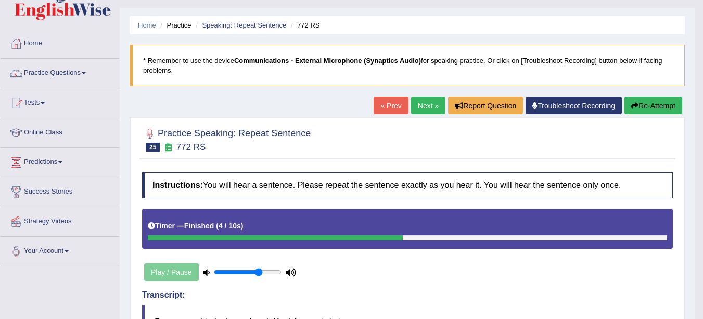
scroll to position [22, 0]
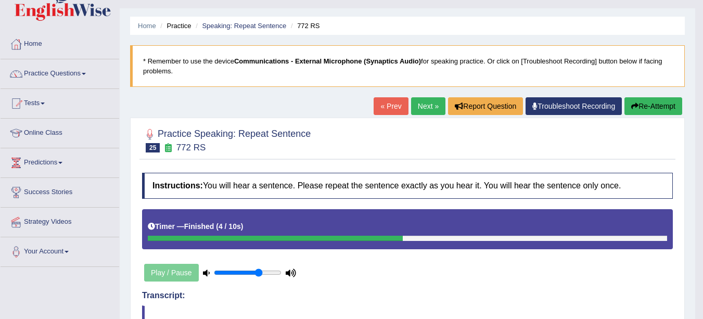
click at [229, 28] on link "Speaking: Repeat Sentence" at bounding box center [244, 26] width 84 height 8
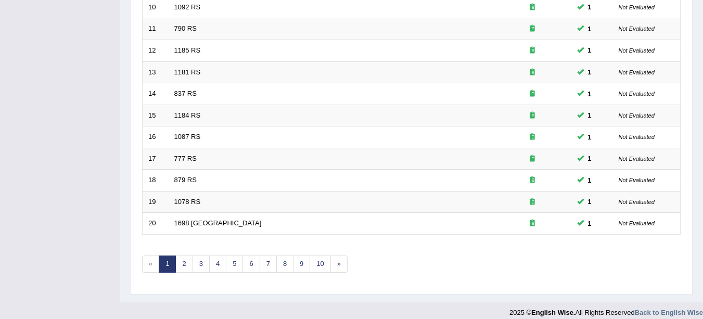
scroll to position [370, 0]
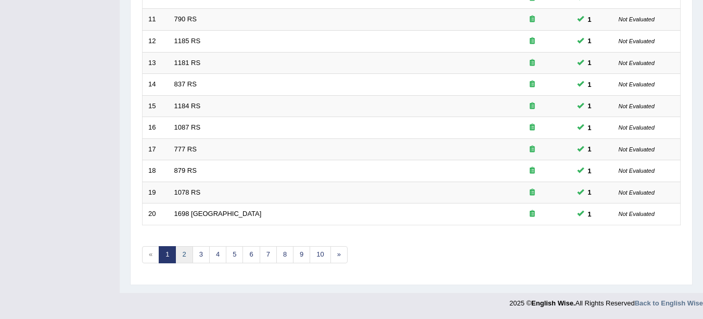
click at [184, 254] on link "2" at bounding box center [183, 254] width 17 height 17
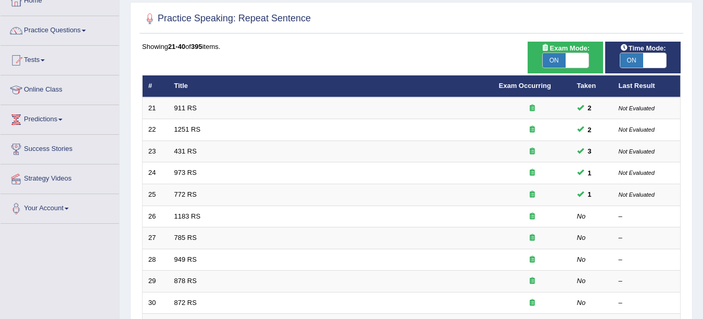
scroll to position [48, 0]
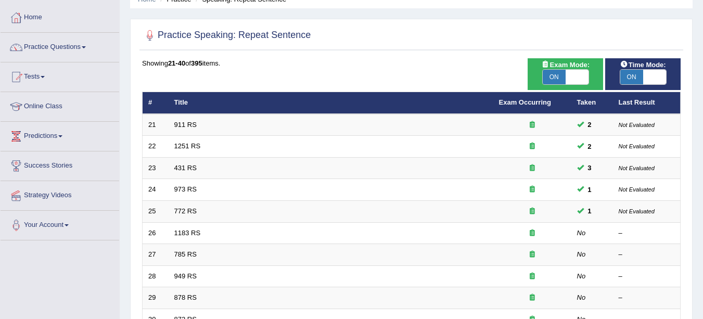
click at [194, 234] on link "1183 RS" at bounding box center [187, 233] width 27 height 8
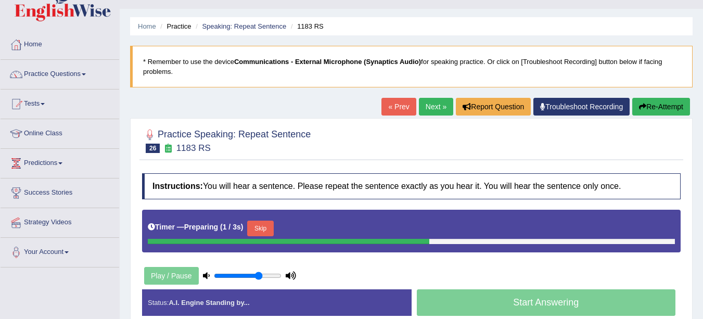
scroll to position [59, 0]
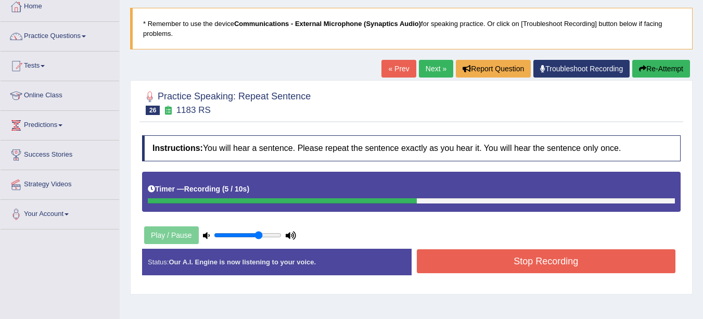
click at [573, 261] on button "Stop Recording" at bounding box center [546, 261] width 259 height 24
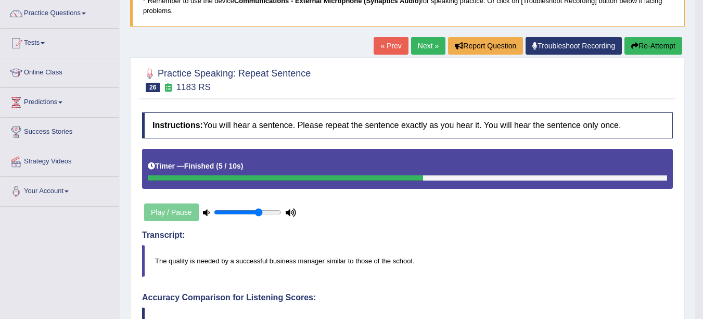
scroll to position [9, 0]
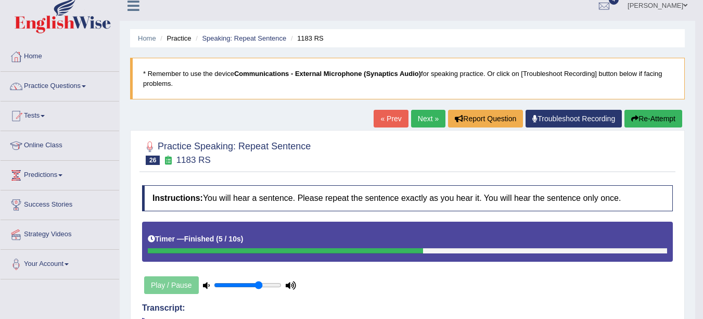
click at [418, 117] on link "Next »" at bounding box center [428, 119] width 34 height 18
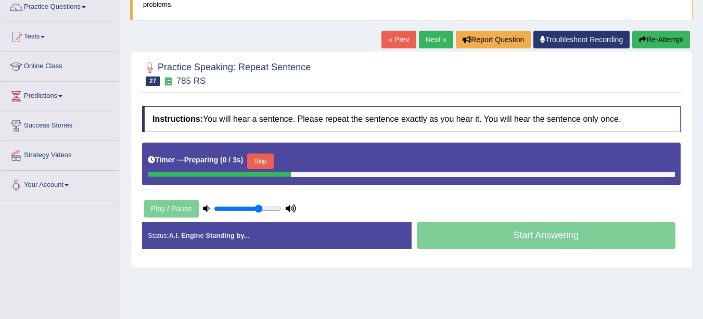
scroll to position [89, 0]
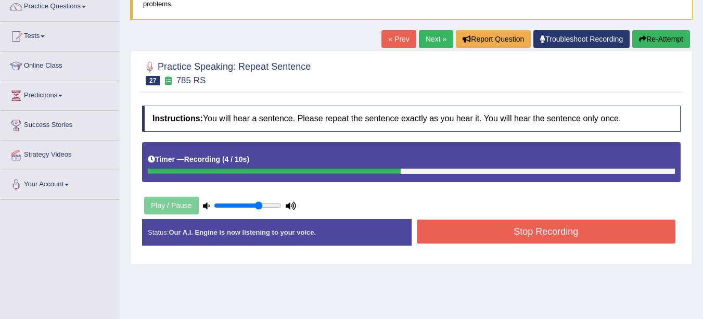
click at [617, 230] on button "Stop Recording" at bounding box center [546, 232] width 259 height 24
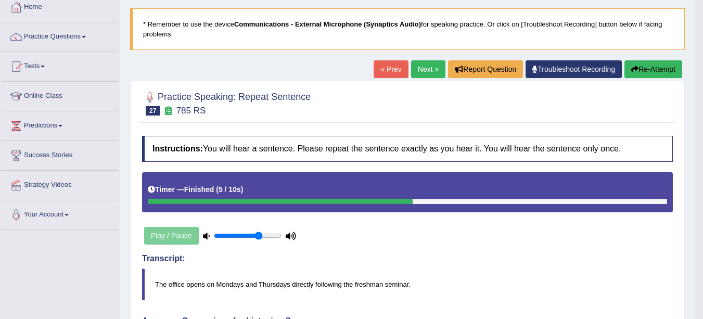
scroll to position [56, 0]
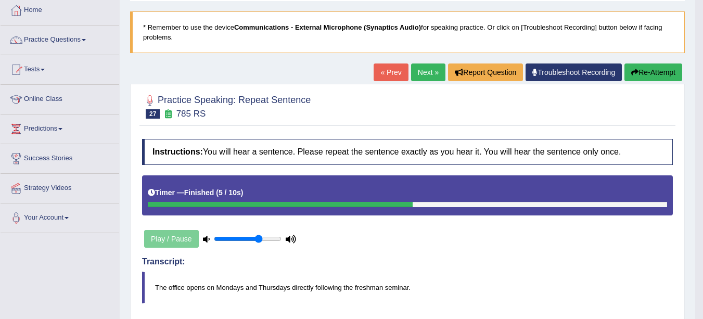
click at [652, 76] on button "Re-Attempt" at bounding box center [653, 72] width 58 height 18
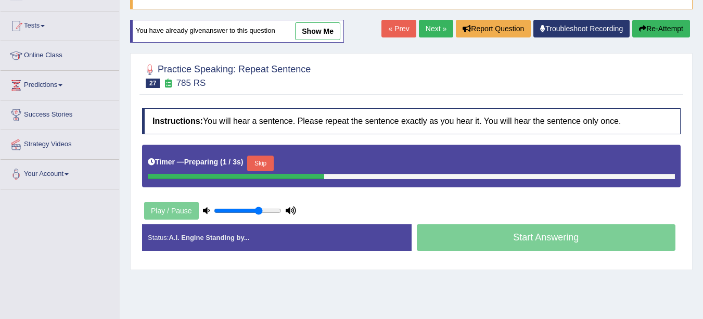
click at [267, 165] on button "Skip" at bounding box center [260, 164] width 26 height 16
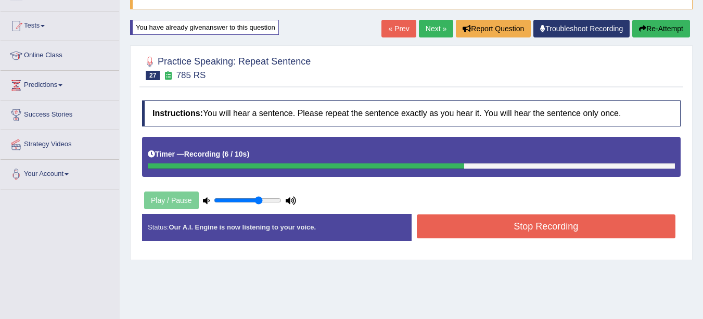
click at [611, 229] on button "Stop Recording" at bounding box center [546, 226] width 259 height 24
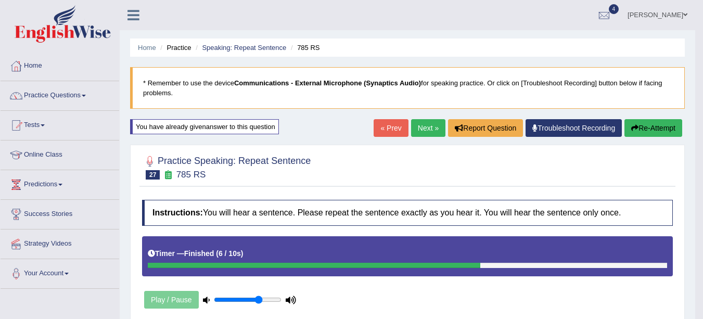
click at [429, 129] on link "Next »" at bounding box center [428, 128] width 34 height 18
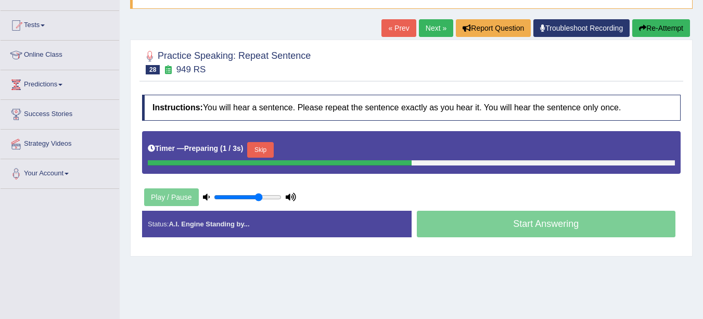
scroll to position [93, 0]
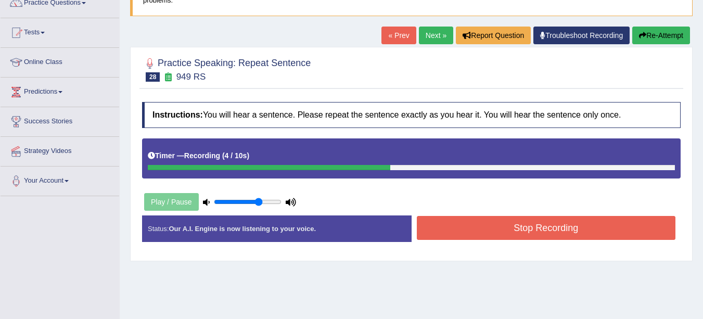
click at [601, 231] on button "Stop Recording" at bounding box center [546, 228] width 259 height 24
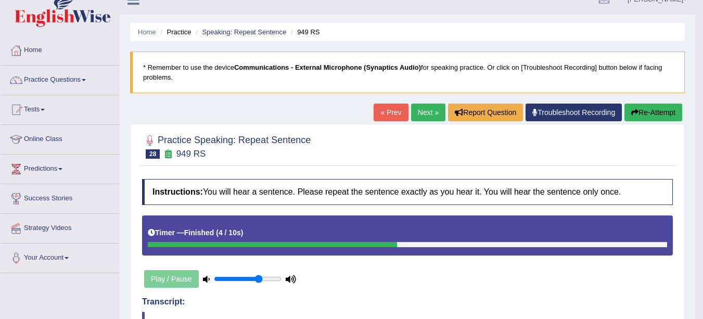
scroll to position [0, 0]
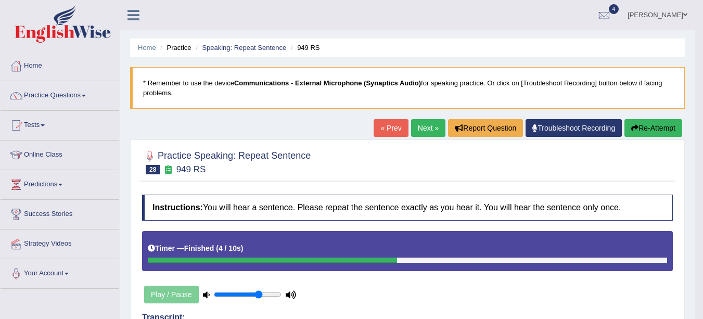
click at [426, 128] on link "Next »" at bounding box center [428, 128] width 34 height 18
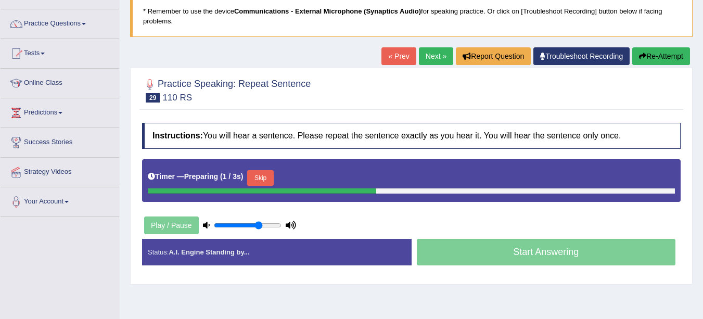
scroll to position [72, 0]
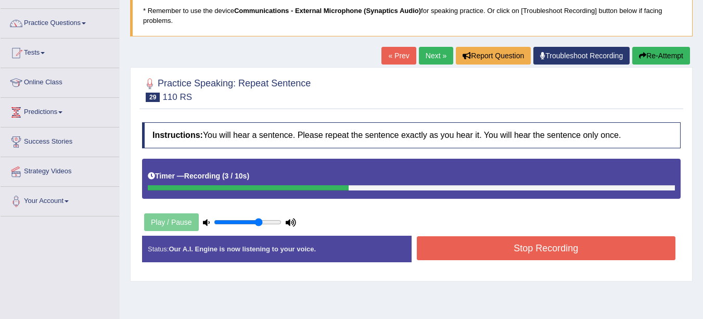
click at [660, 54] on button "Re-Attempt" at bounding box center [661, 56] width 58 height 18
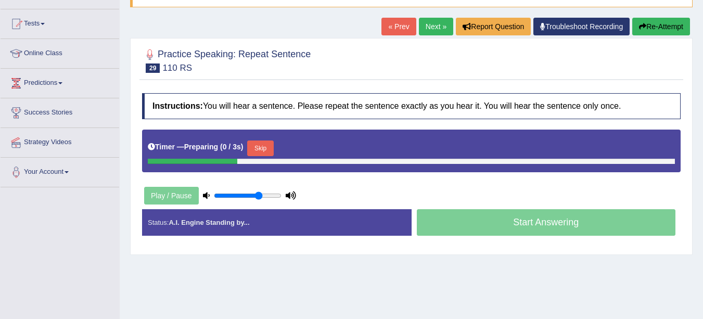
scroll to position [102, 0]
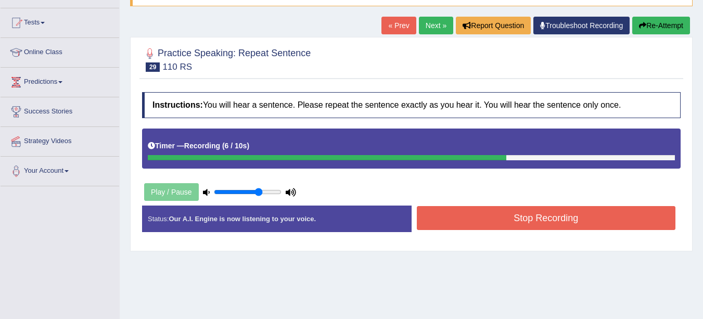
click at [664, 22] on button "Re-Attempt" at bounding box center [661, 26] width 58 height 18
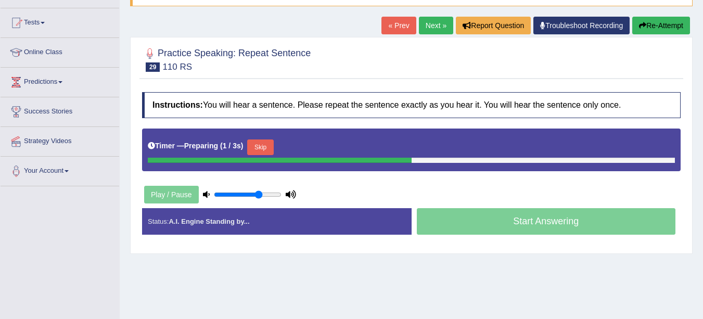
click at [267, 149] on button "Skip" at bounding box center [260, 147] width 26 height 16
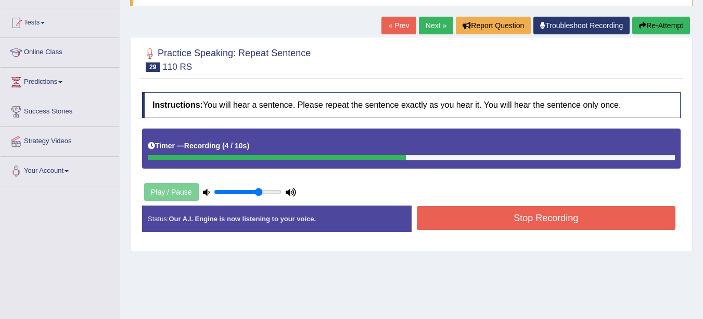
click at [530, 220] on button "Stop Recording" at bounding box center [546, 218] width 259 height 24
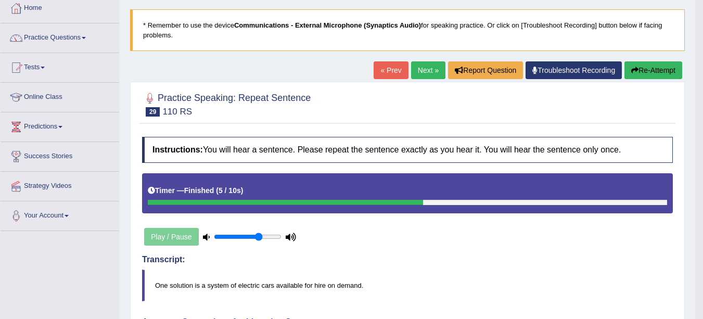
scroll to position [15, 0]
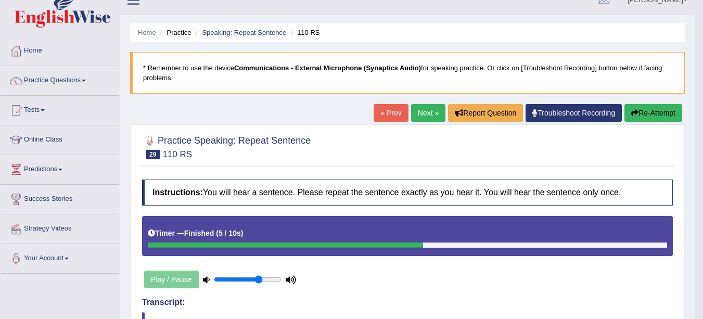
click at [421, 111] on link "Next »" at bounding box center [428, 113] width 34 height 18
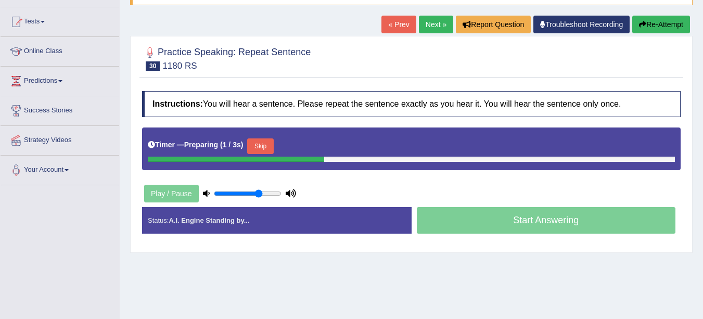
scroll to position [104, 0]
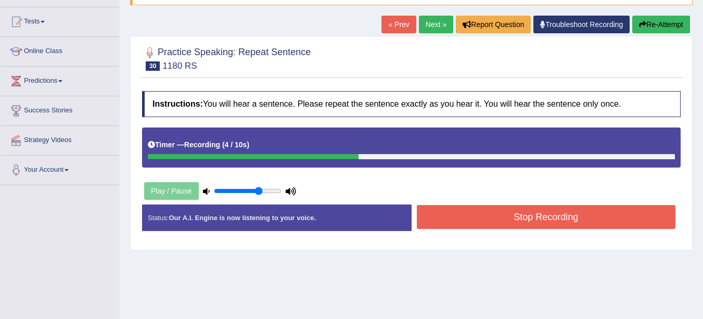
click at [518, 222] on button "Stop Recording" at bounding box center [546, 217] width 259 height 24
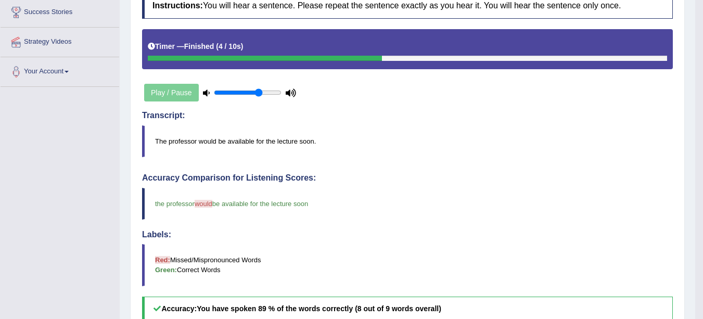
click at [631, 216] on blockquote "the professor would will be available for the lecture soon" at bounding box center [407, 204] width 531 height 32
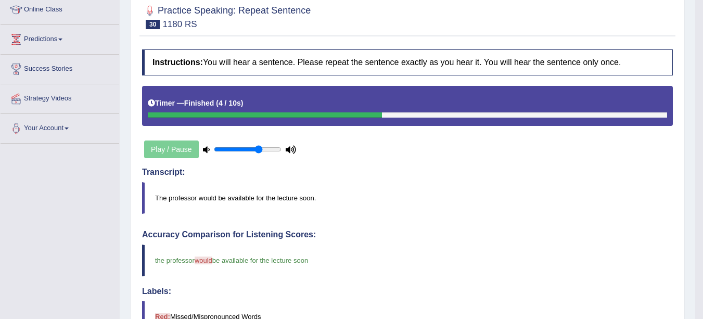
scroll to position [0, 0]
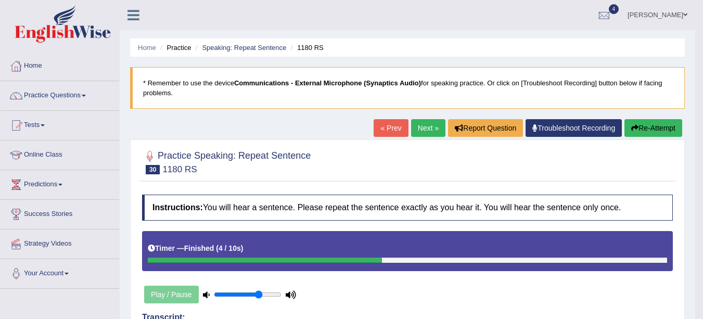
click at [73, 98] on link "Practice Questions" at bounding box center [60, 94] width 119 height 26
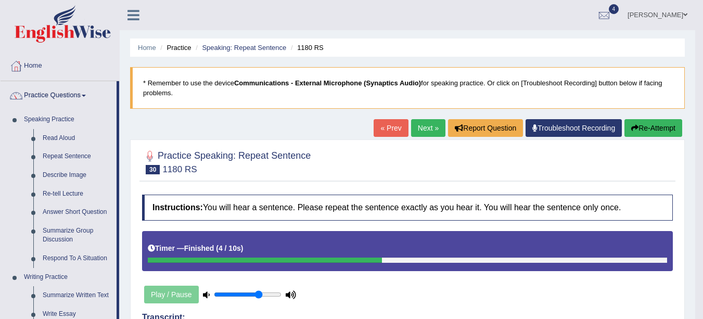
click at [71, 176] on link "Describe Image" at bounding box center [77, 175] width 79 height 19
